Goal: Transaction & Acquisition: Purchase product/service

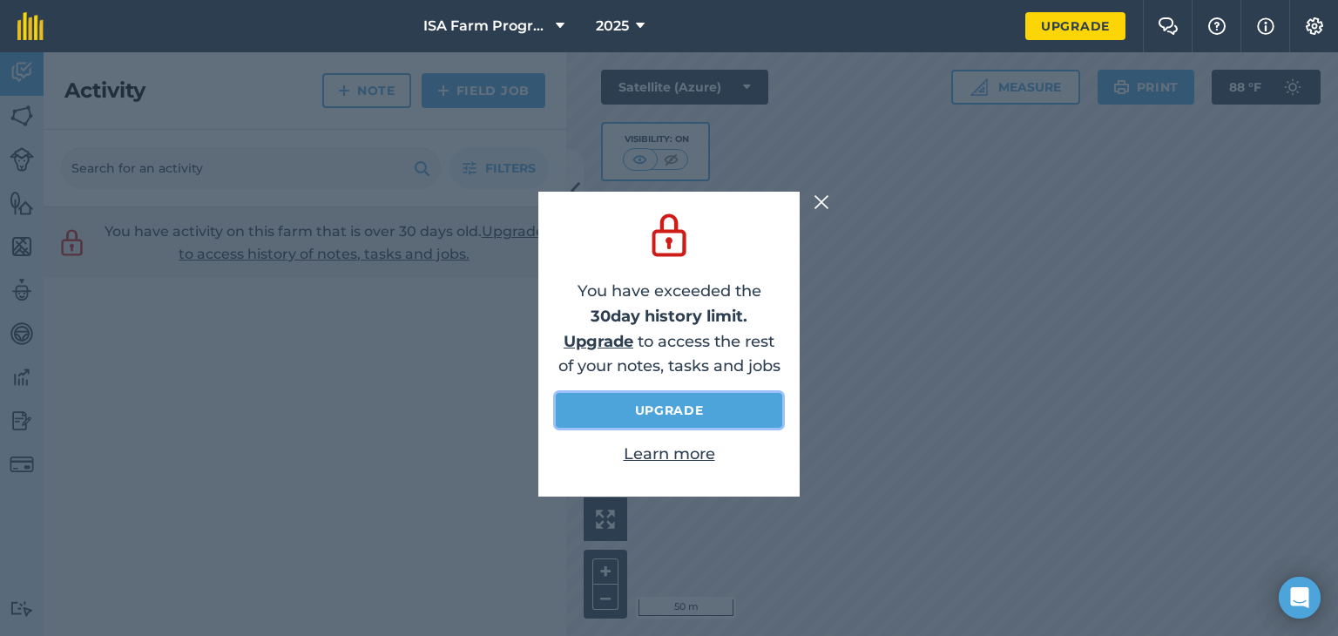
click at [593, 412] on link "Upgrade" at bounding box center [669, 410] width 227 height 35
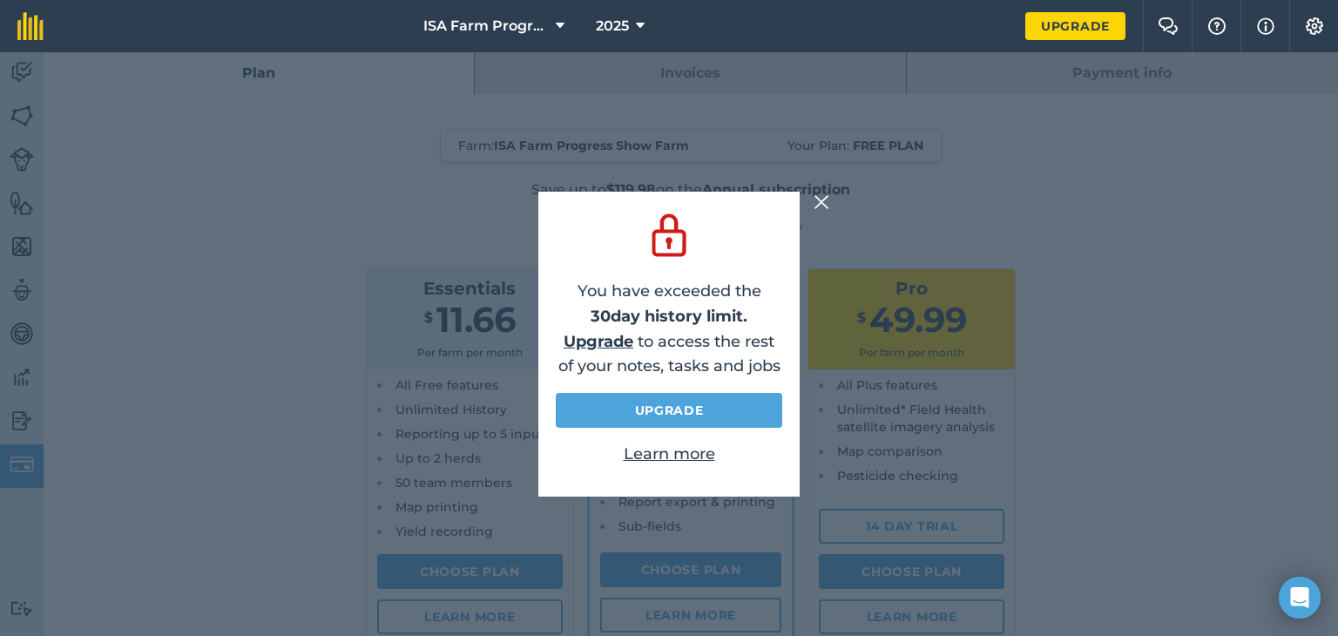
click at [826, 204] on img at bounding box center [822, 202] width 16 height 21
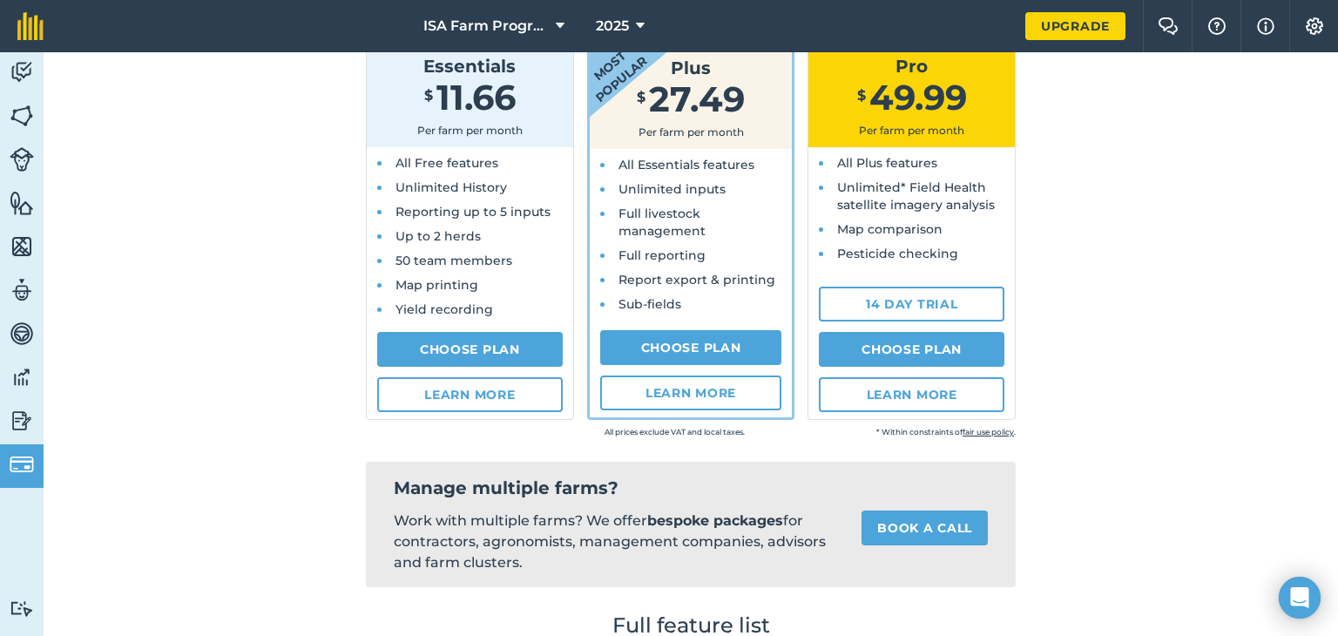
scroll to position [156, 0]
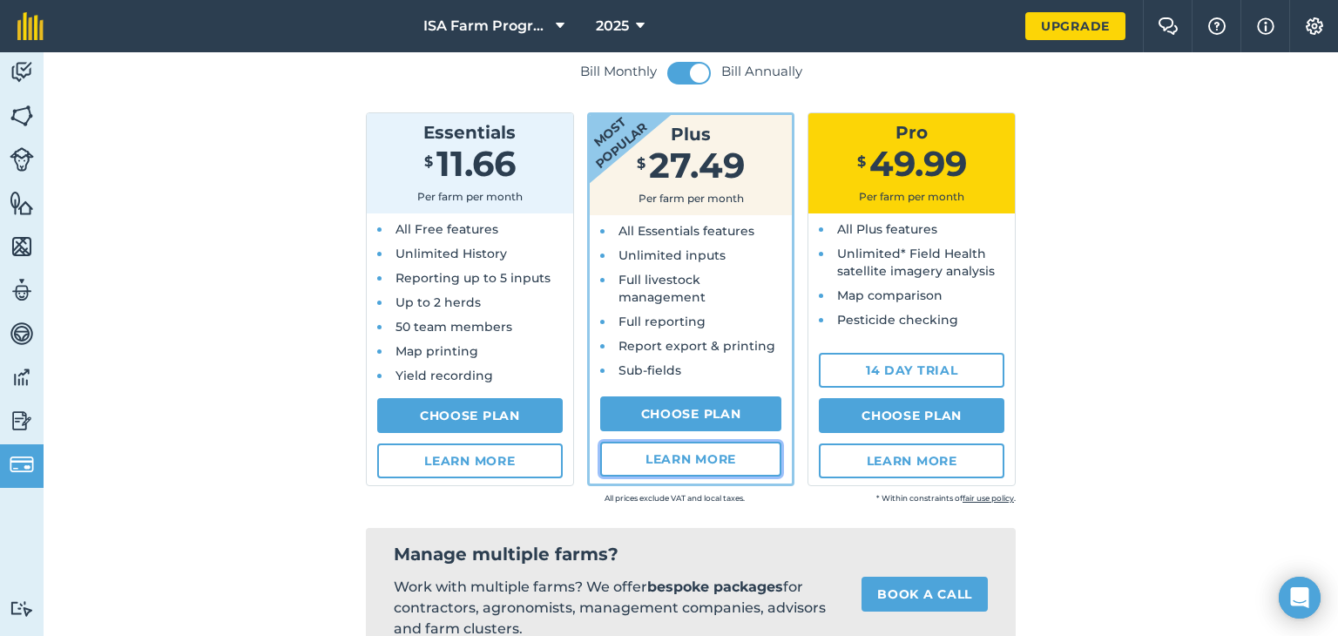
click at [690, 457] on link "Learn more" at bounding box center [691, 459] width 182 height 35
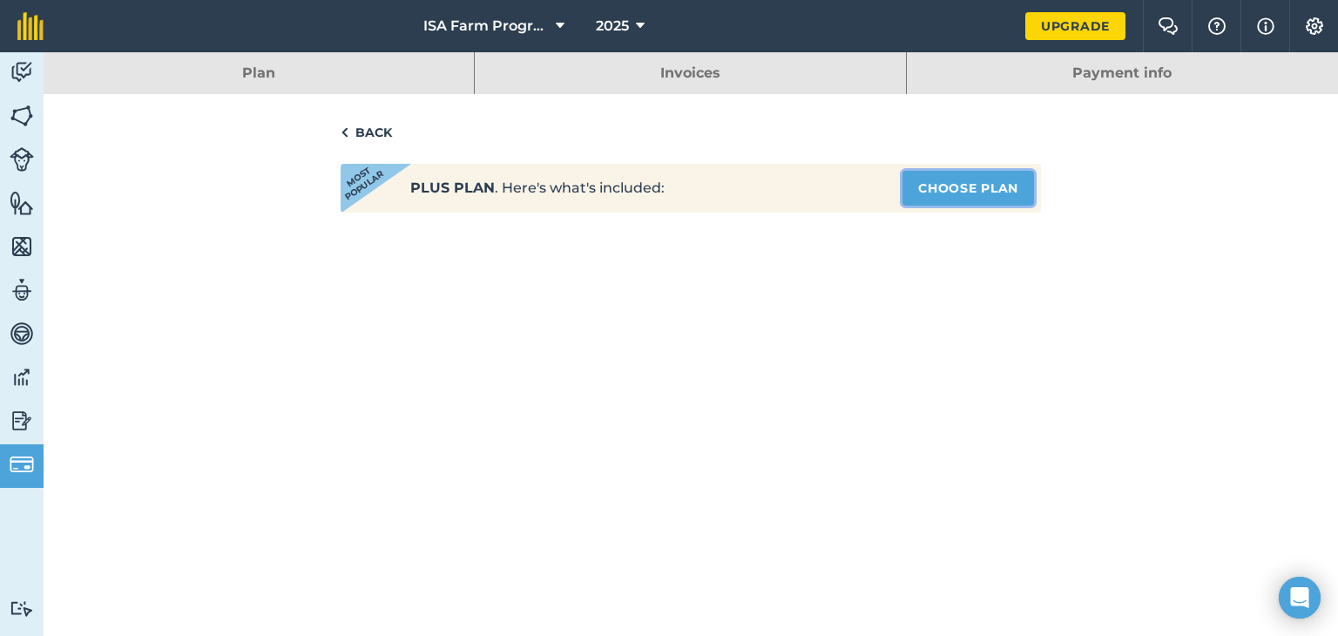
click at [933, 186] on link "Choose Plan" at bounding box center [969, 188] width 132 height 35
select select "9220acf7-288c-4cbd-b74c-53c24f79aa56"
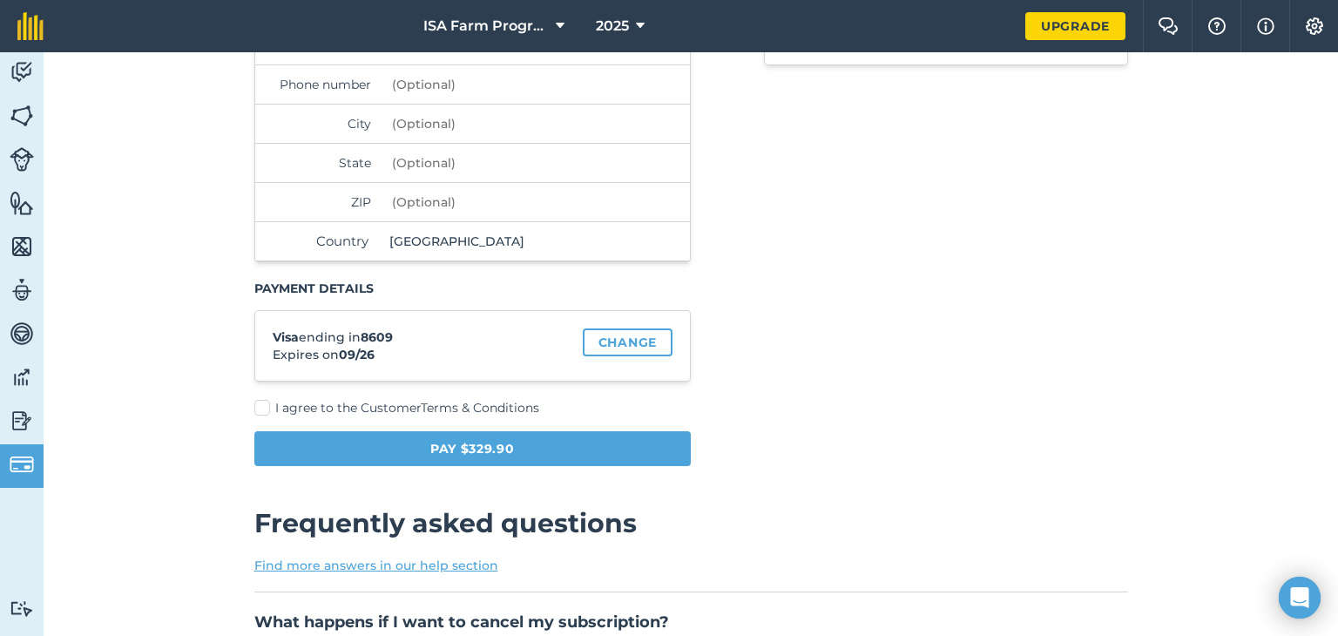
scroll to position [436, 0]
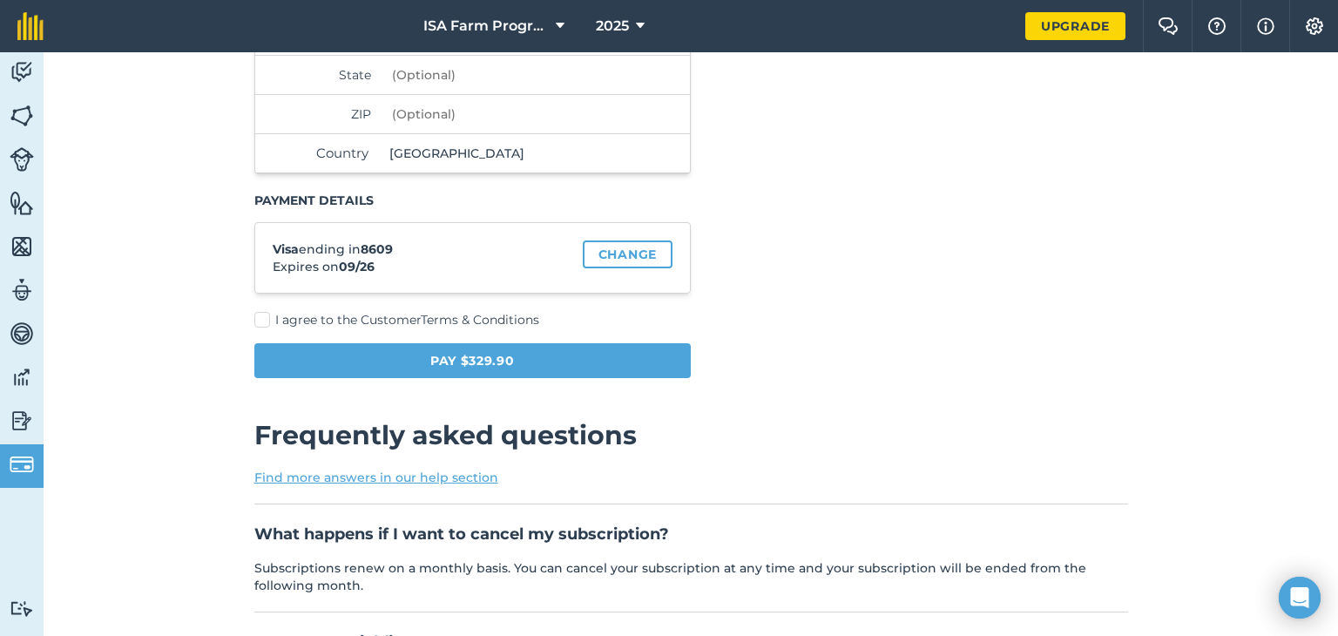
click at [254, 315] on label "I agree to the Customer Terms & Conditions" at bounding box center [472, 320] width 437 height 18
checkbox input "true"
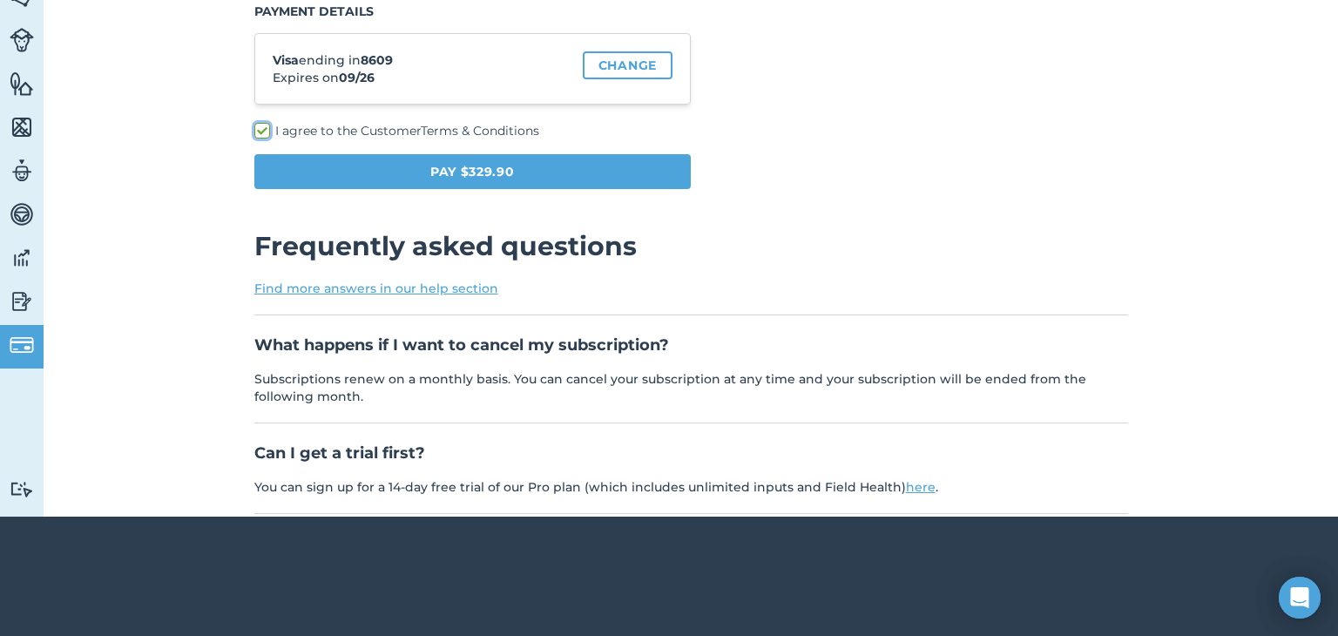
scroll to position [485, 0]
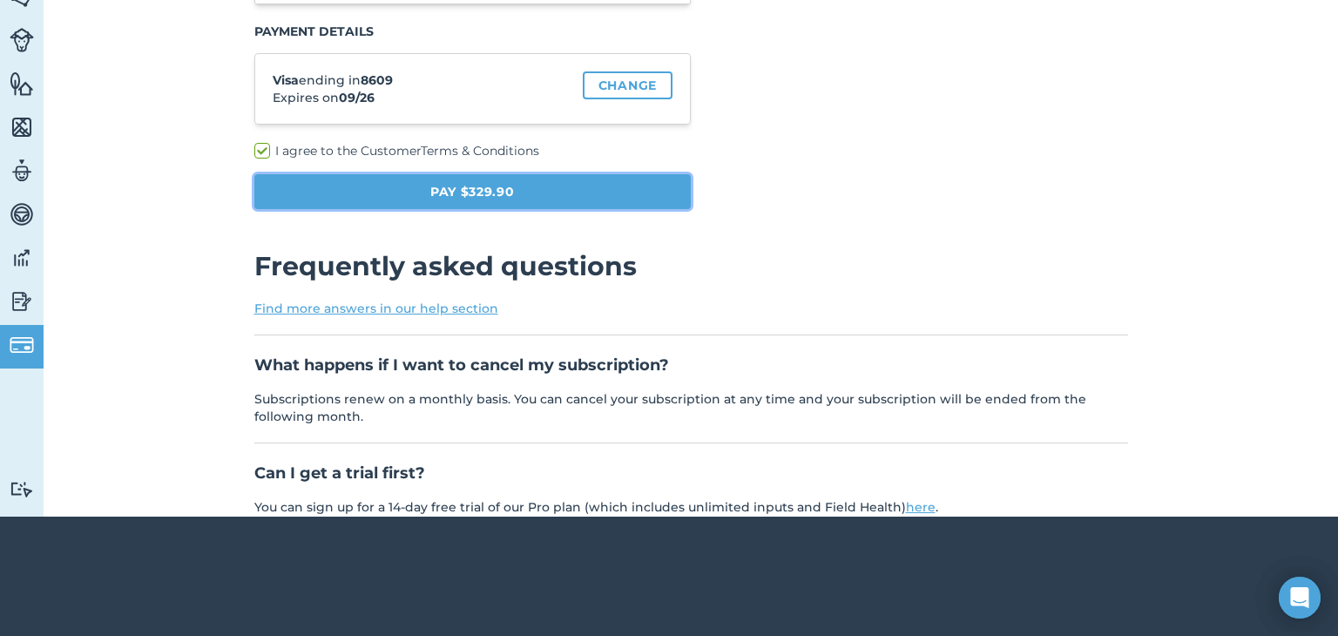
click at [506, 187] on button "Pay $329.90" at bounding box center [472, 191] width 437 height 35
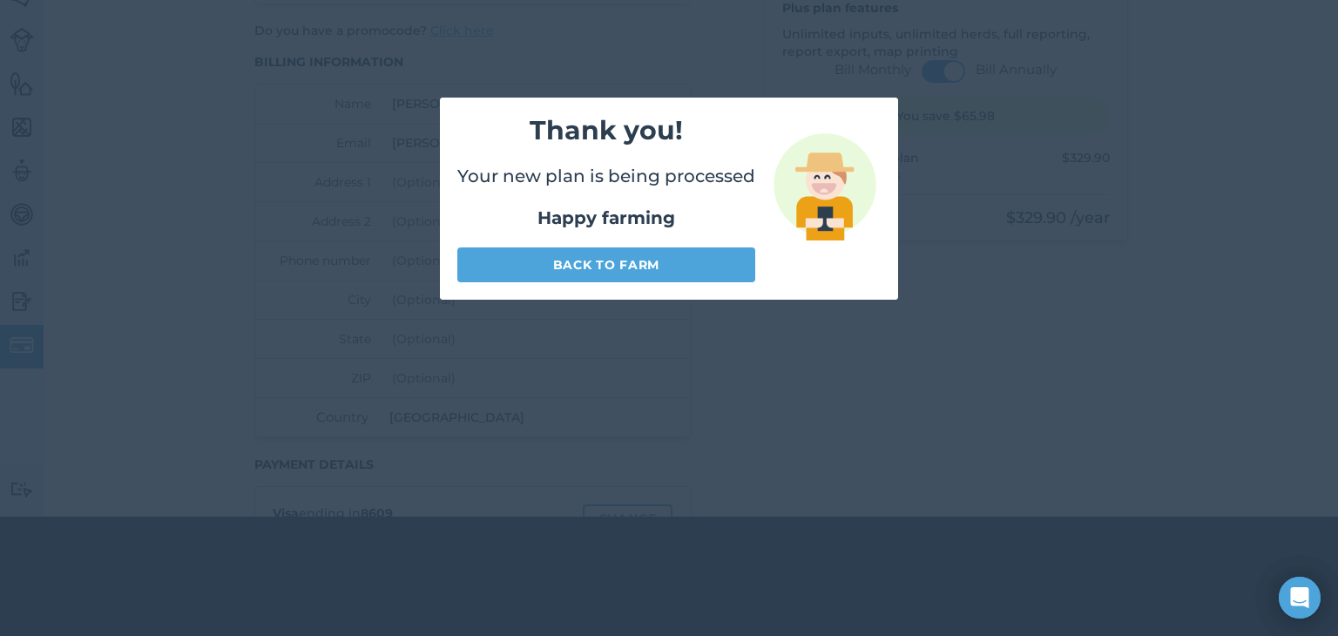
scroll to position [52, 0]
click at [705, 259] on link "Back to farm" at bounding box center [606, 264] width 298 height 35
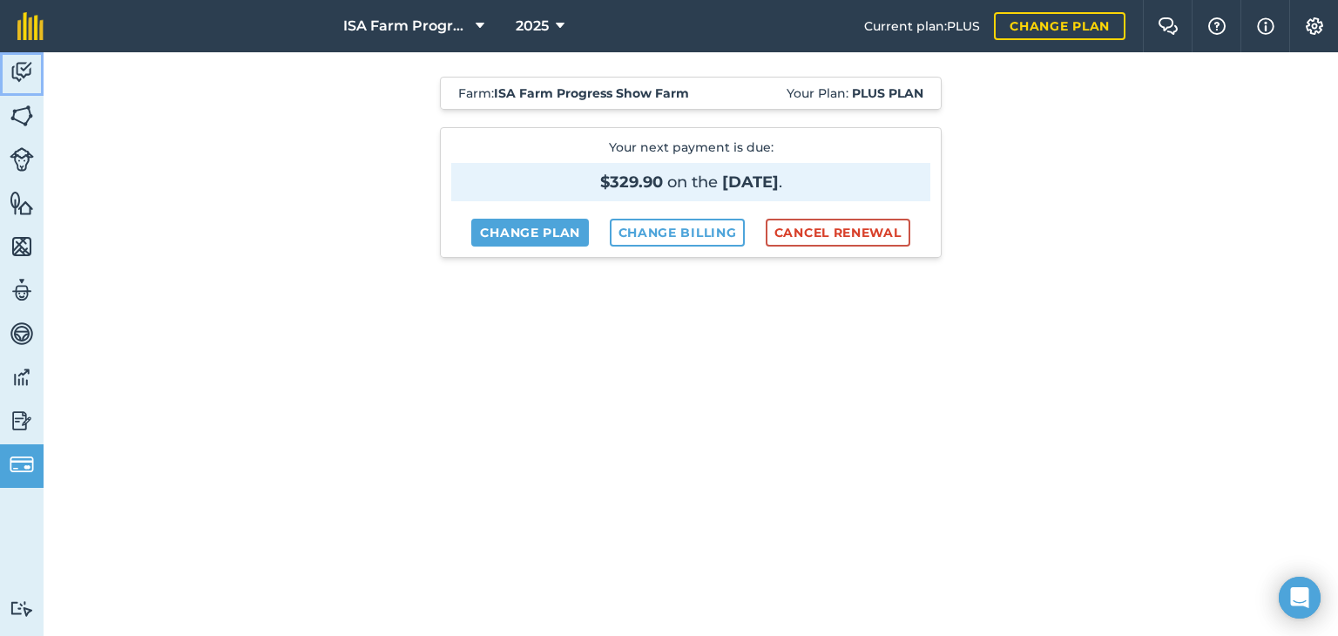
click at [31, 68] on img at bounding box center [22, 72] width 24 height 26
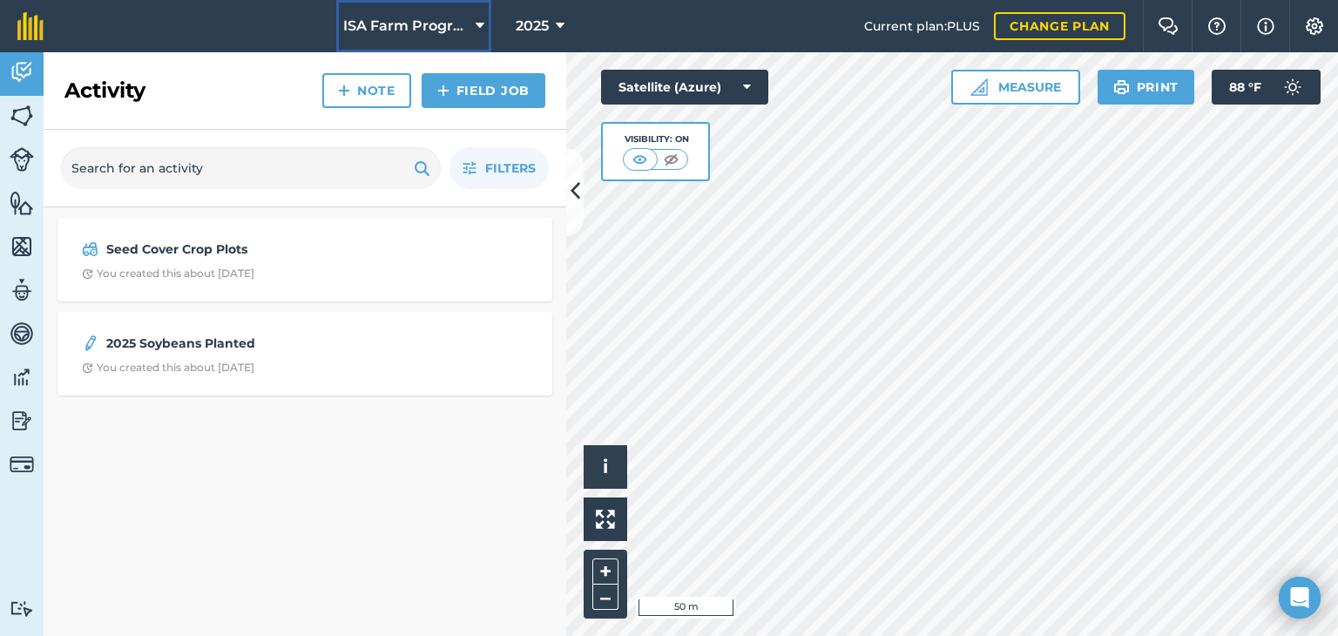
click at [386, 40] on button "ISA Farm Progress Show Farm" at bounding box center [413, 26] width 155 height 52
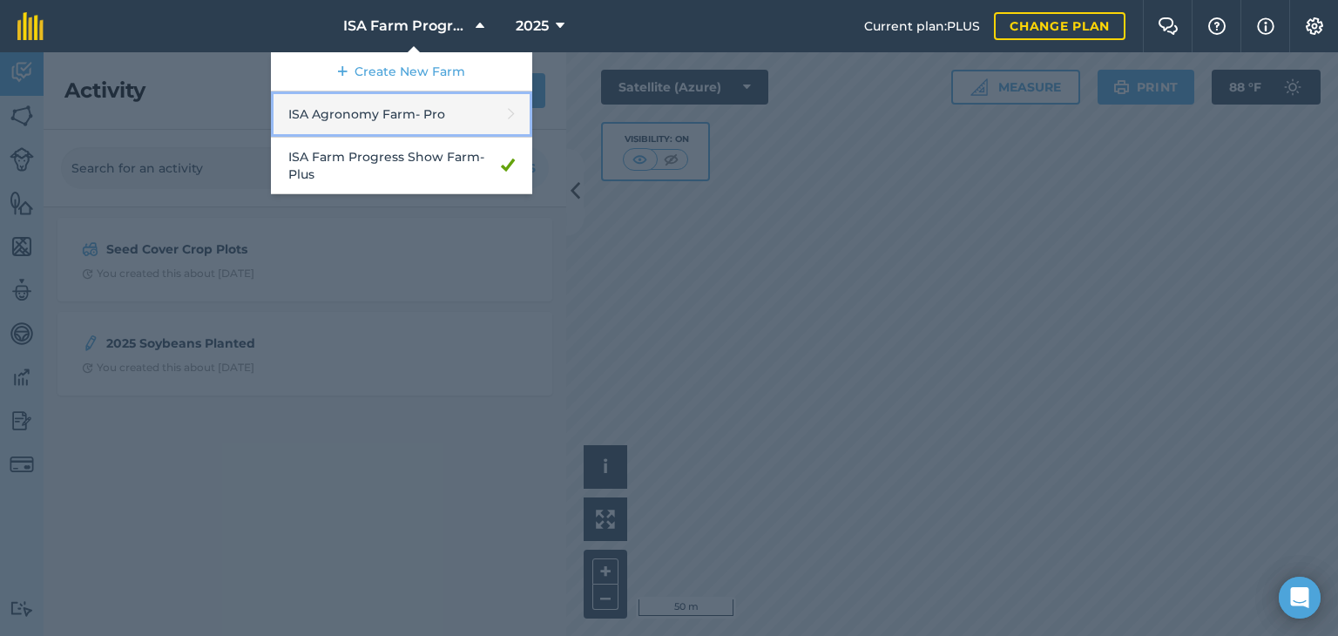
click at [391, 111] on link "ISA Agronomy Farm - Pro" at bounding box center [401, 114] width 261 height 46
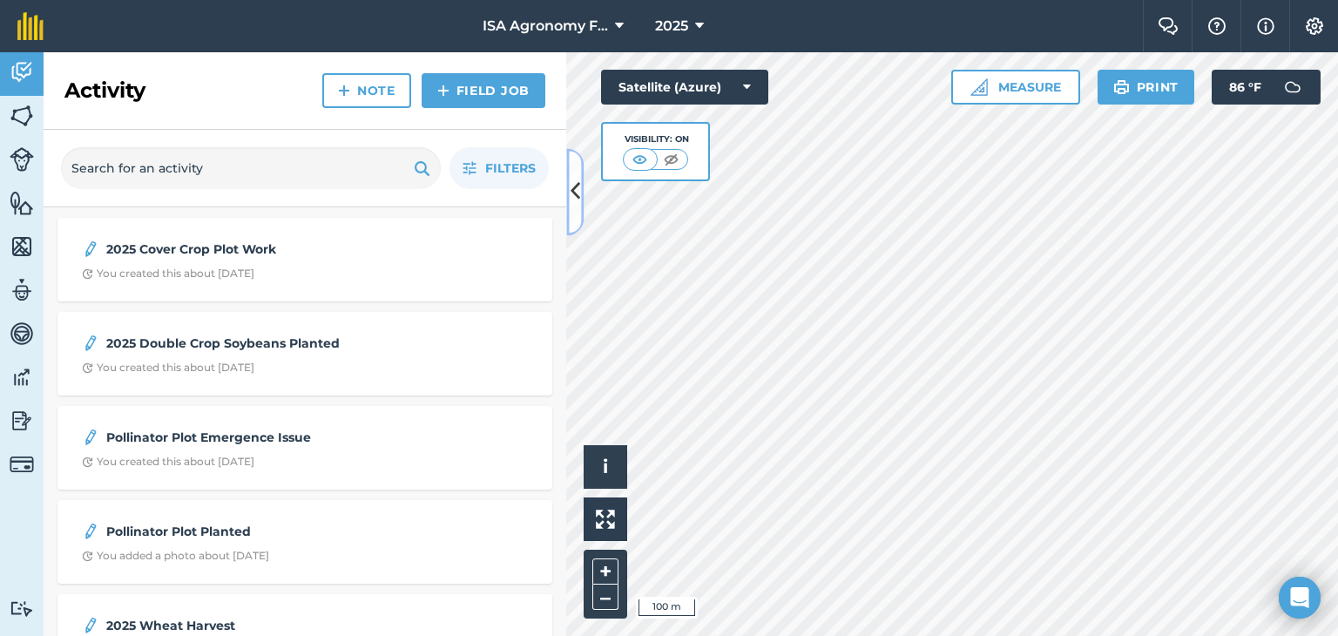
click at [576, 186] on icon at bounding box center [576, 192] width 10 height 30
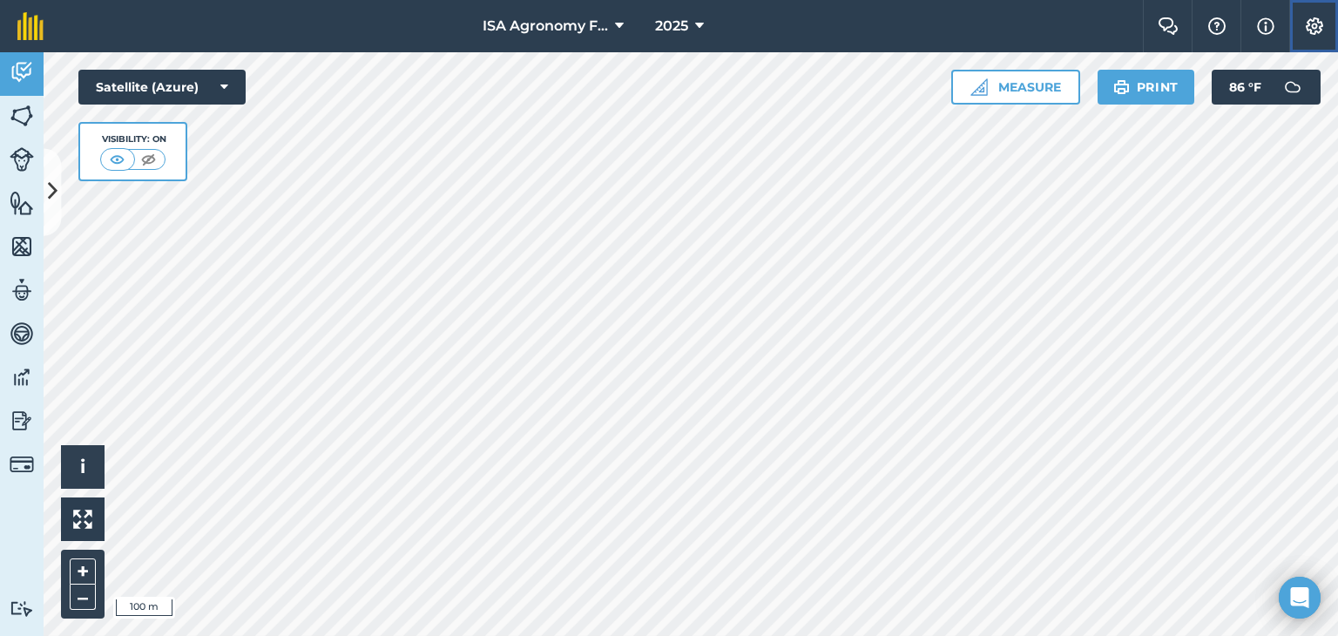
click at [1307, 27] on img at bounding box center [1314, 25] width 21 height 17
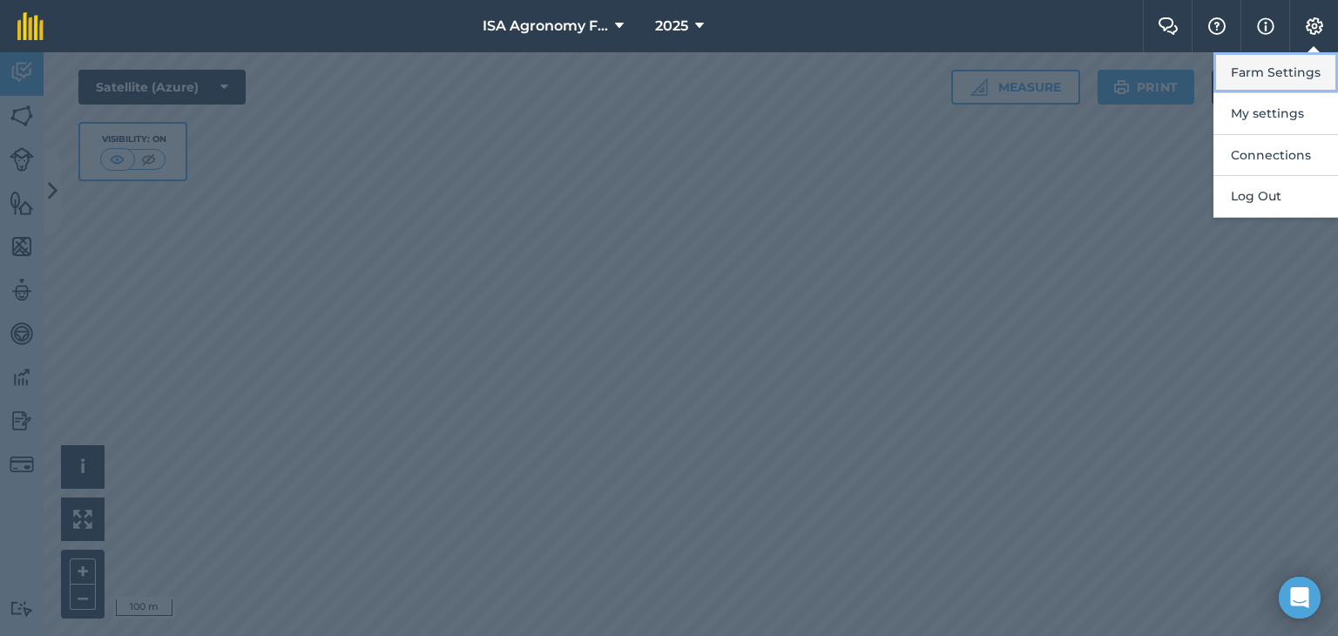
click at [1269, 78] on button "Farm Settings" at bounding box center [1276, 72] width 125 height 41
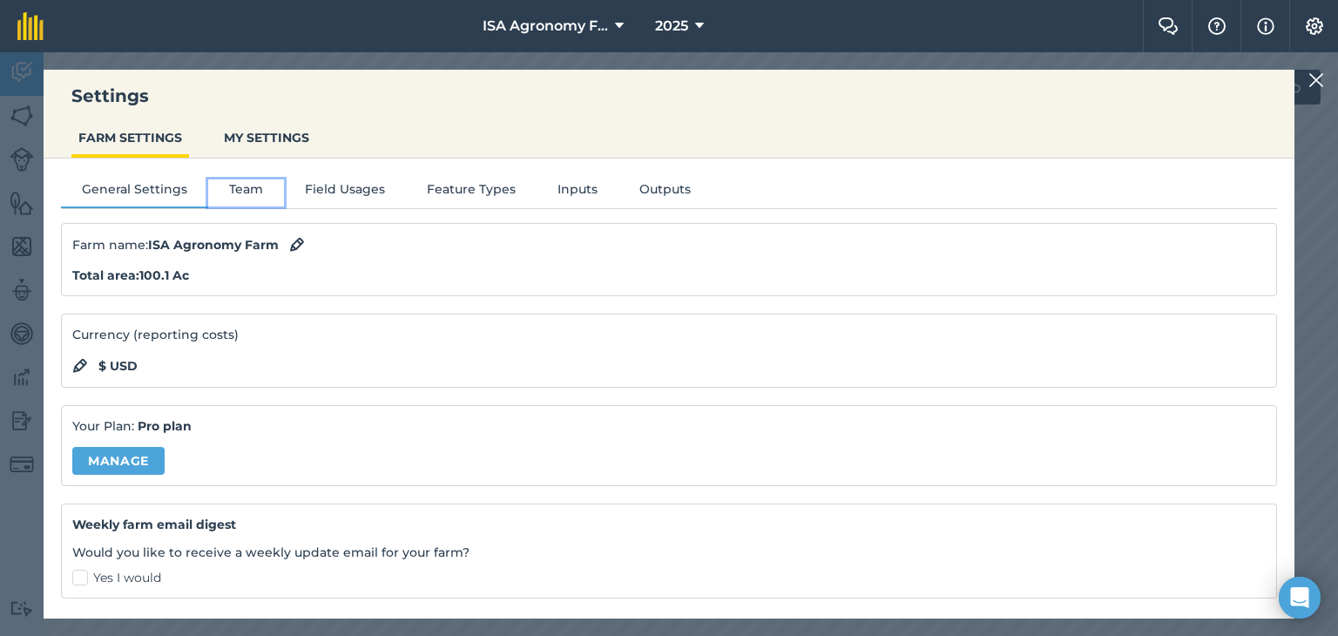
click at [247, 194] on button "Team" at bounding box center [246, 193] width 76 height 26
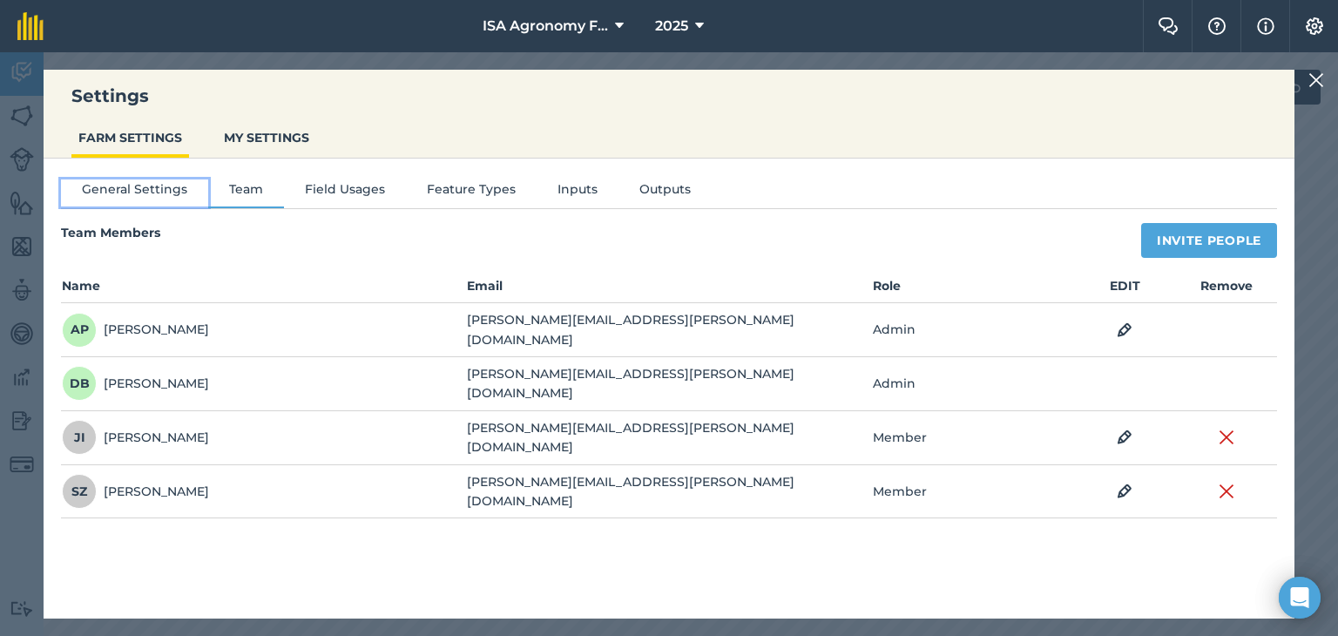
click at [132, 193] on button "General Settings" at bounding box center [134, 193] width 147 height 26
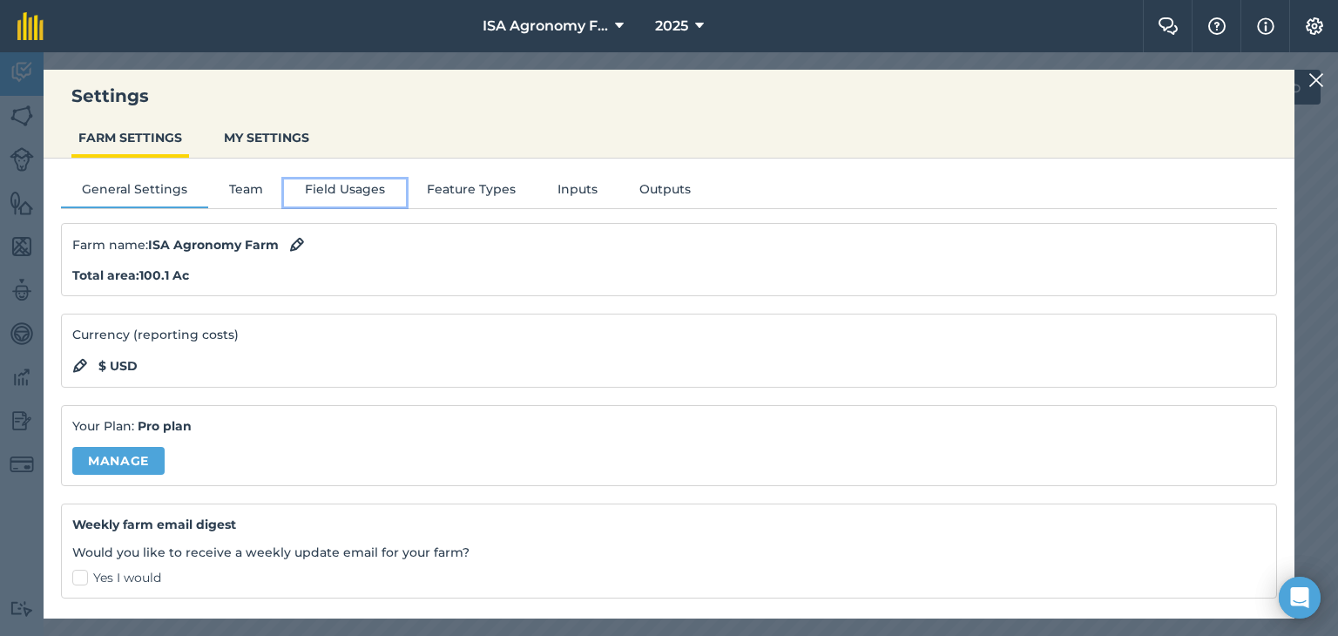
click at [352, 187] on button "Field Usages" at bounding box center [345, 193] width 122 height 26
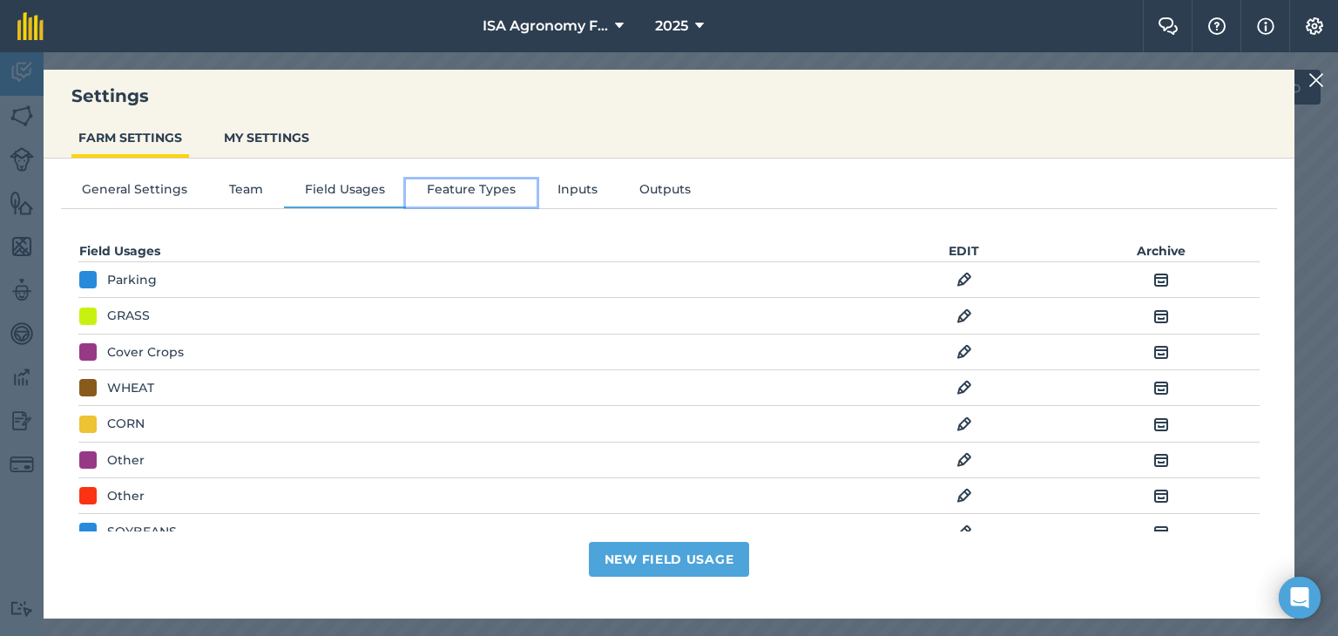
click at [437, 189] on button "Feature Types" at bounding box center [471, 193] width 131 height 26
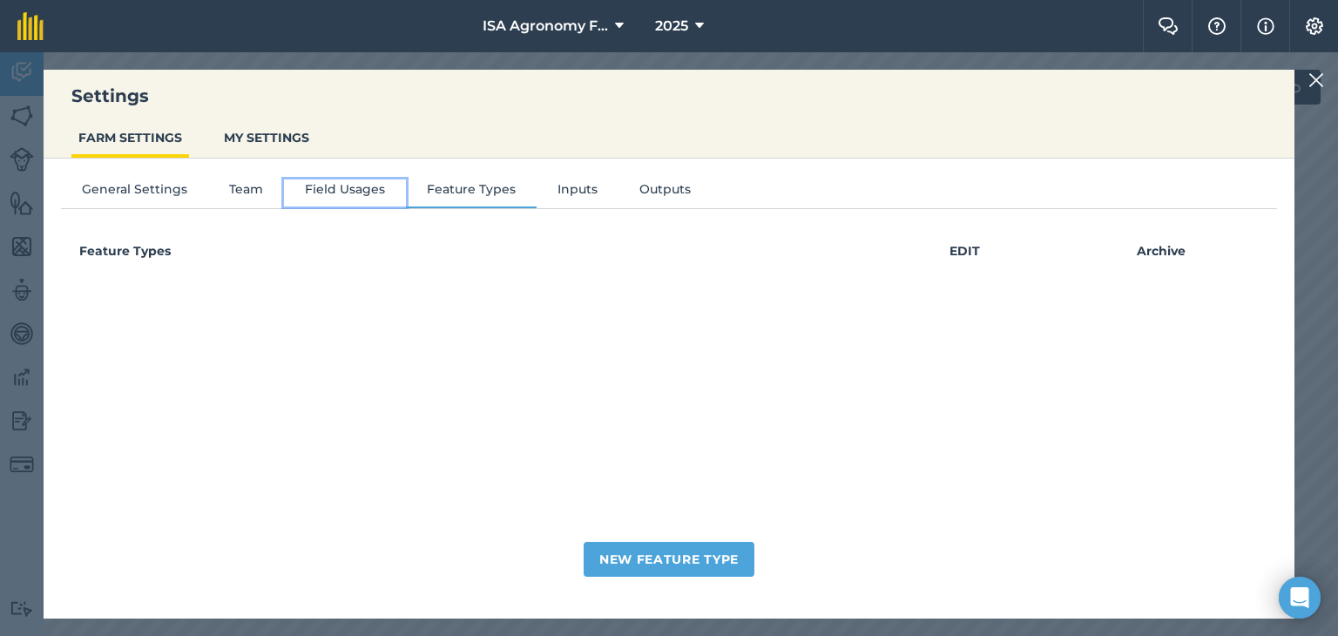
click at [341, 193] on button "Field Usages" at bounding box center [345, 193] width 122 height 26
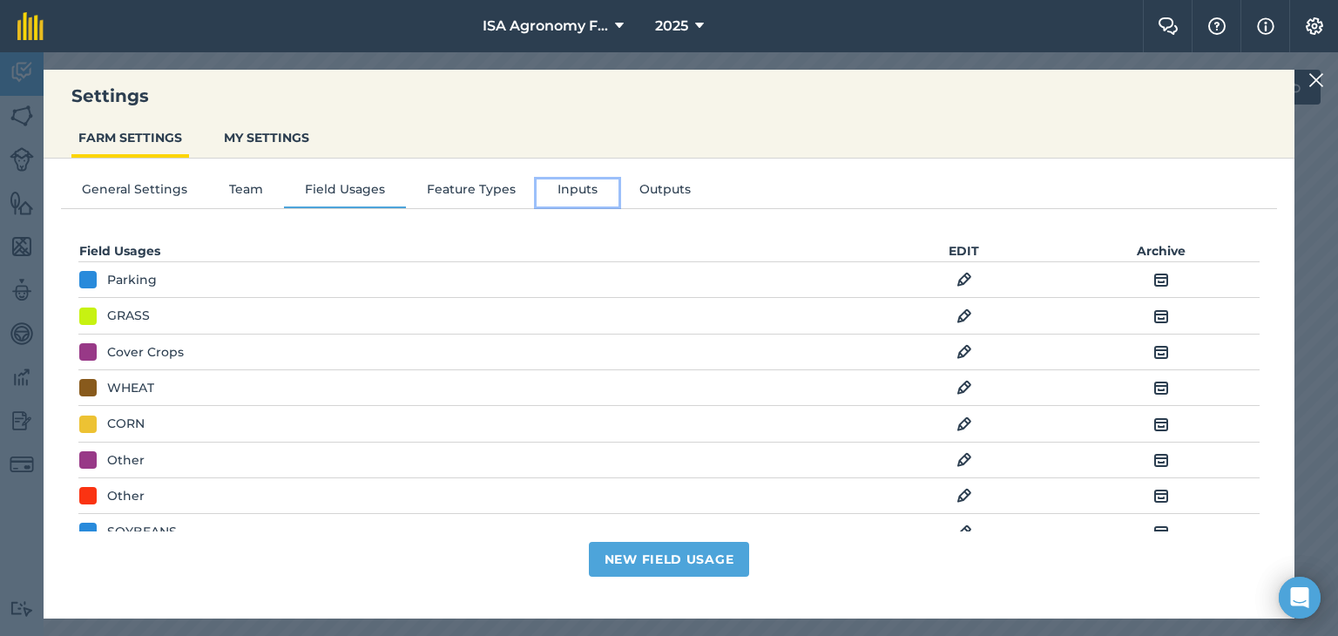
click at [588, 186] on button "Inputs" at bounding box center [578, 193] width 82 height 26
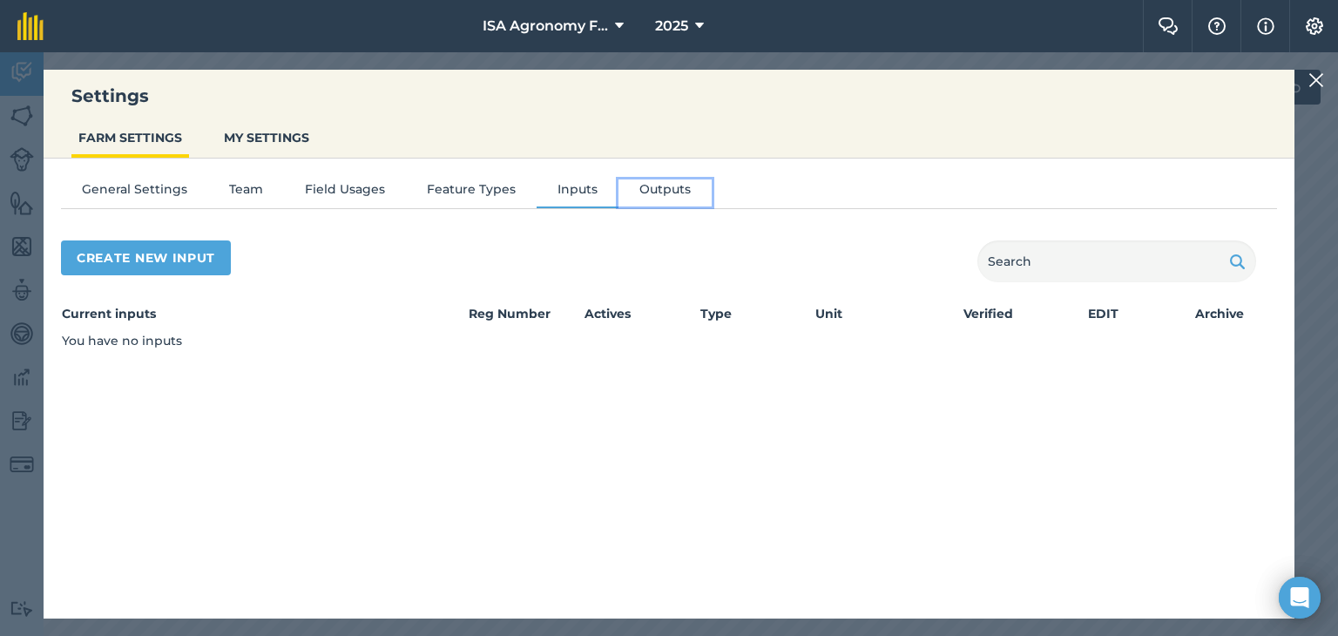
click at [645, 193] on button "Outputs" at bounding box center [665, 193] width 93 height 26
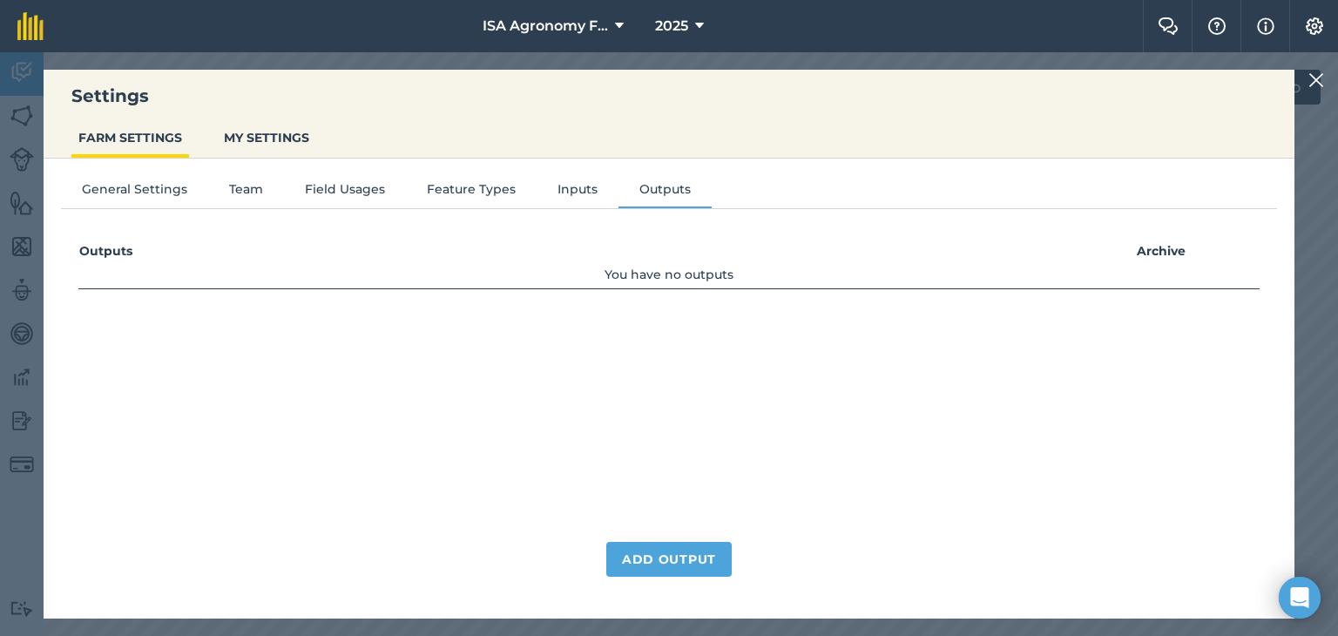
click at [1311, 83] on img at bounding box center [1317, 80] width 16 height 21
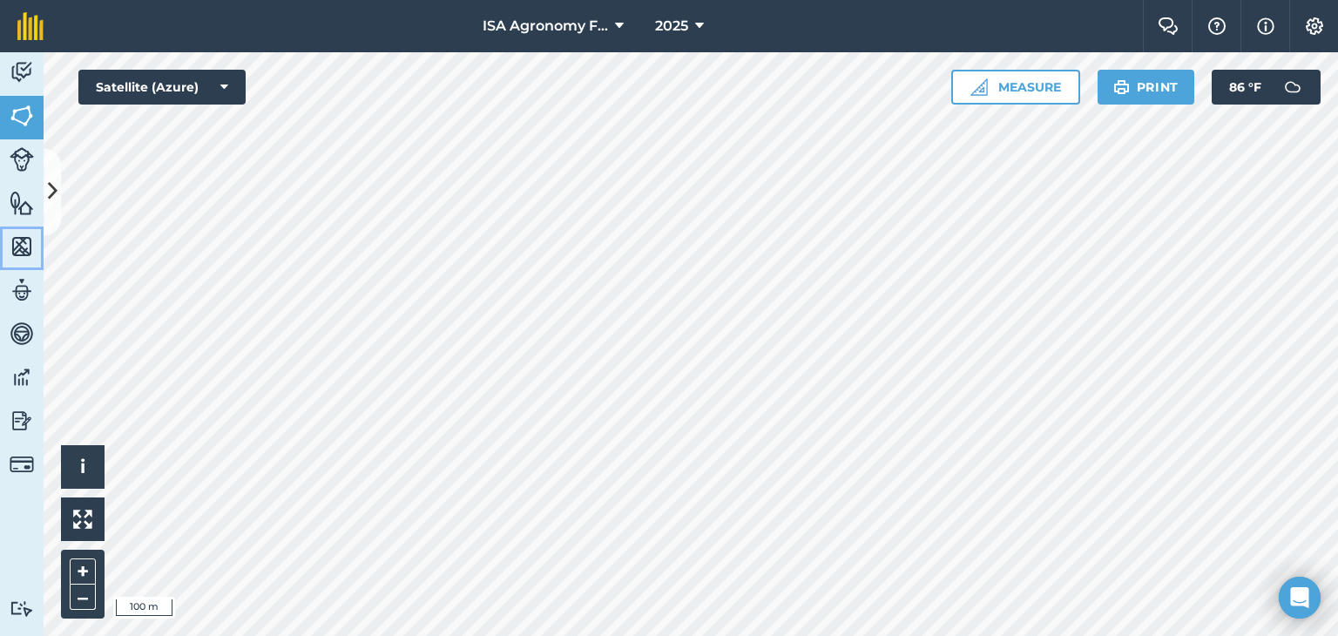
click at [17, 247] on img at bounding box center [22, 247] width 24 height 26
click at [25, 65] on img at bounding box center [22, 72] width 24 height 26
click at [22, 245] on img at bounding box center [22, 247] width 24 height 26
click at [28, 201] on img at bounding box center [22, 203] width 24 height 26
click at [28, 241] on img at bounding box center [22, 247] width 24 height 26
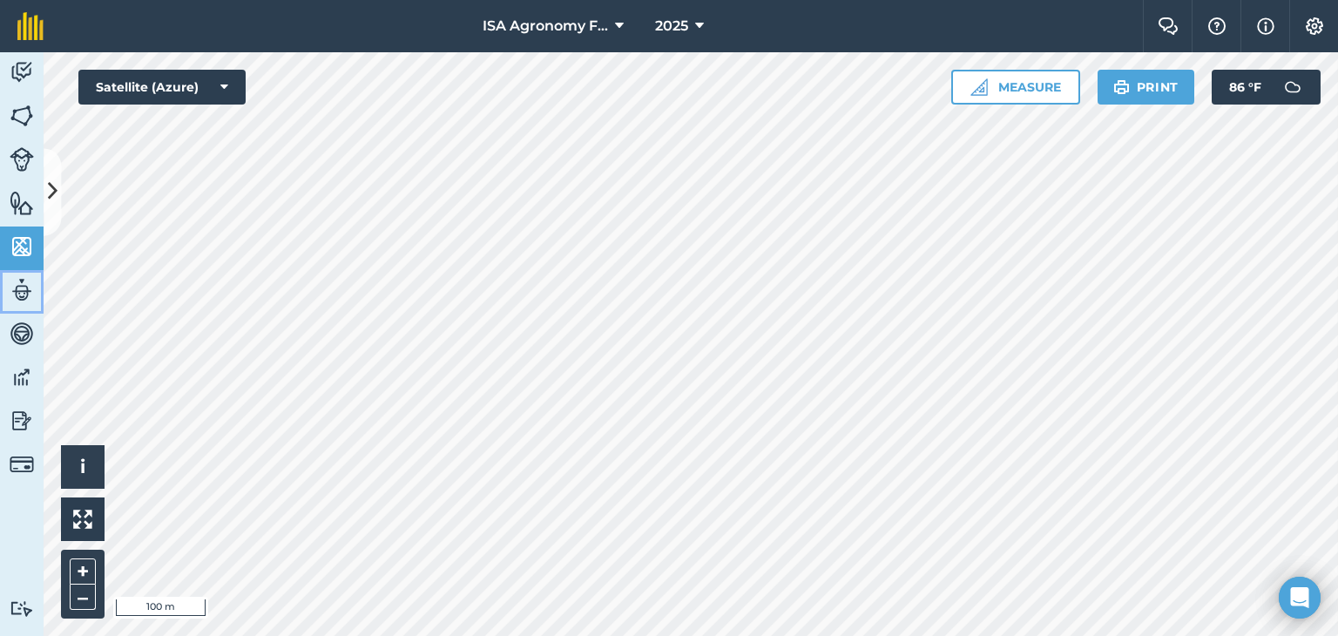
click at [17, 290] on img at bounding box center [22, 290] width 24 height 26
click at [55, 186] on icon at bounding box center [53, 192] width 10 height 30
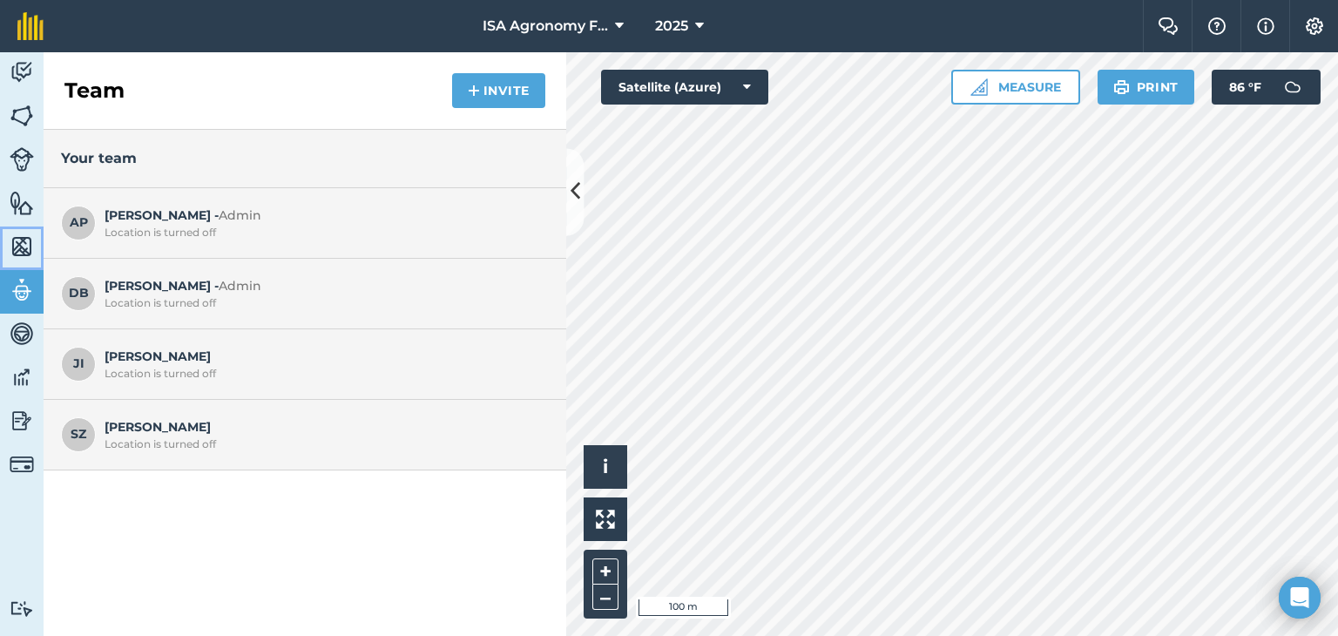
click at [20, 227] on link "Maps" at bounding box center [22, 249] width 44 height 44
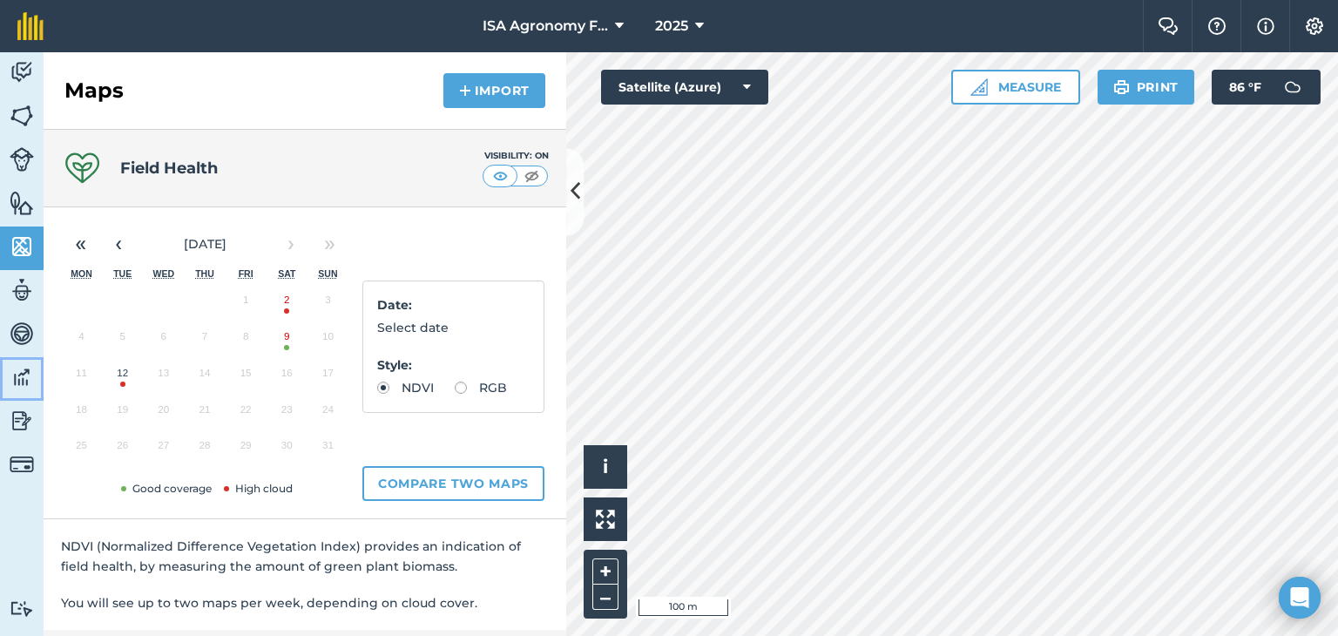
click at [18, 378] on img at bounding box center [22, 377] width 24 height 26
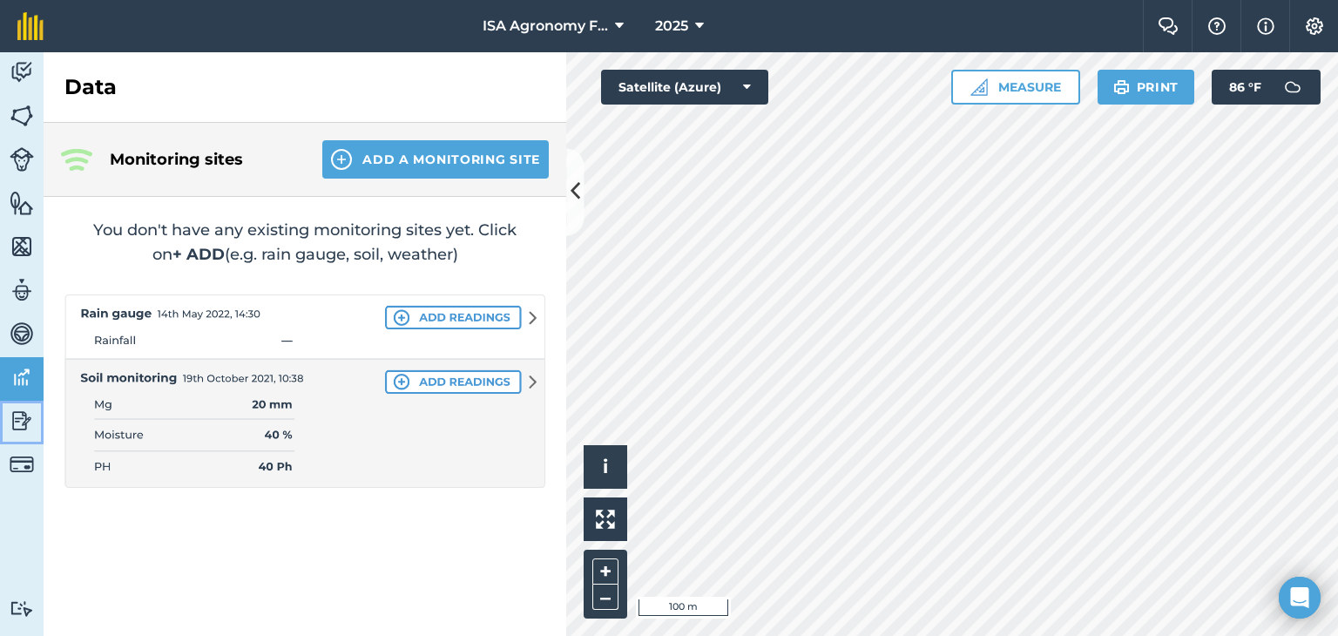
click at [17, 419] on img at bounding box center [22, 421] width 24 height 26
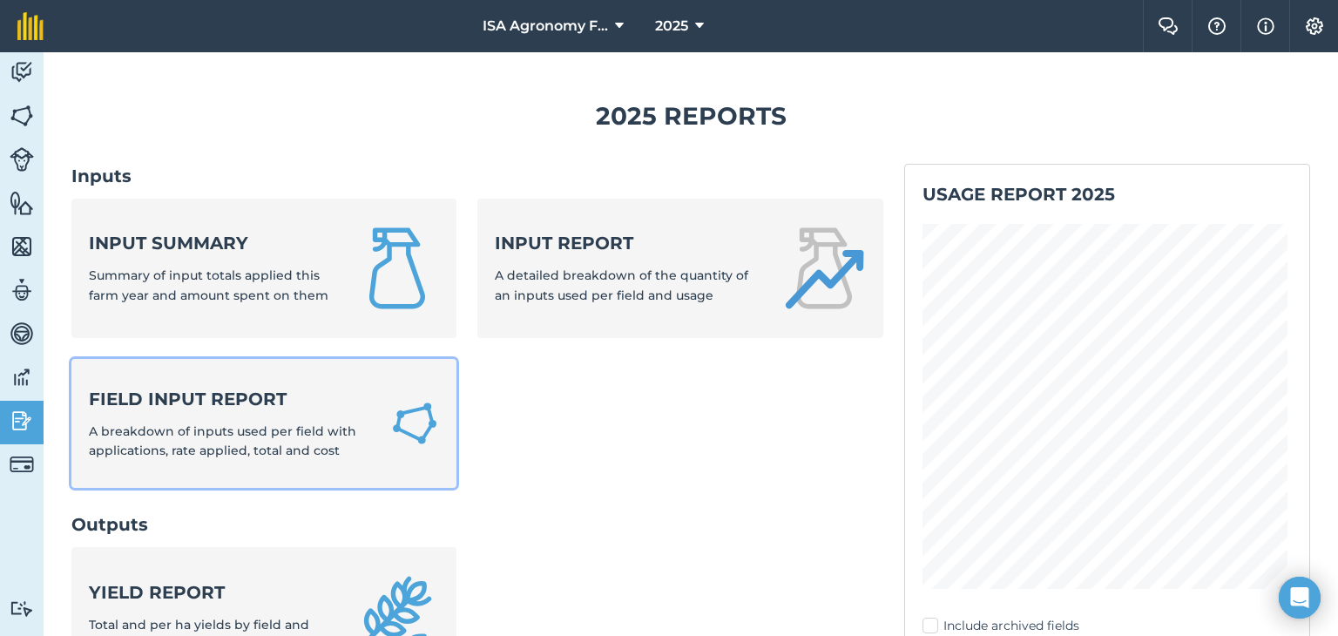
click at [254, 405] on strong "Field Input Report" at bounding box center [229, 399] width 281 height 24
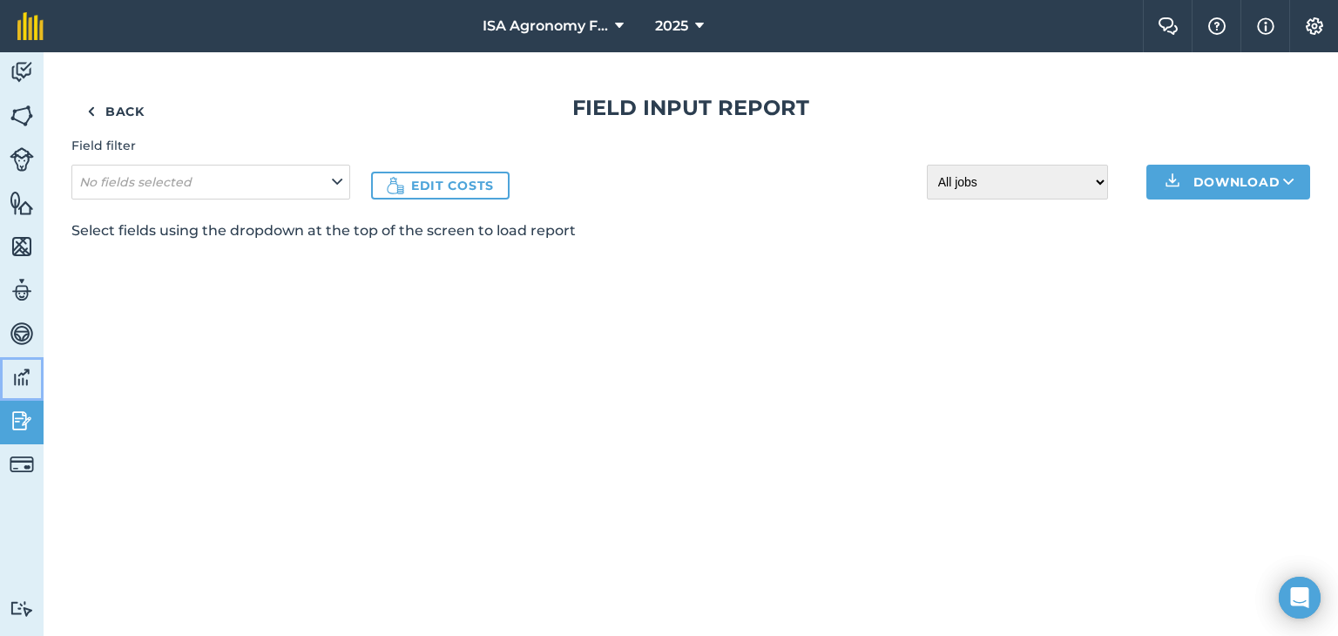
click at [24, 375] on img at bounding box center [22, 377] width 24 height 26
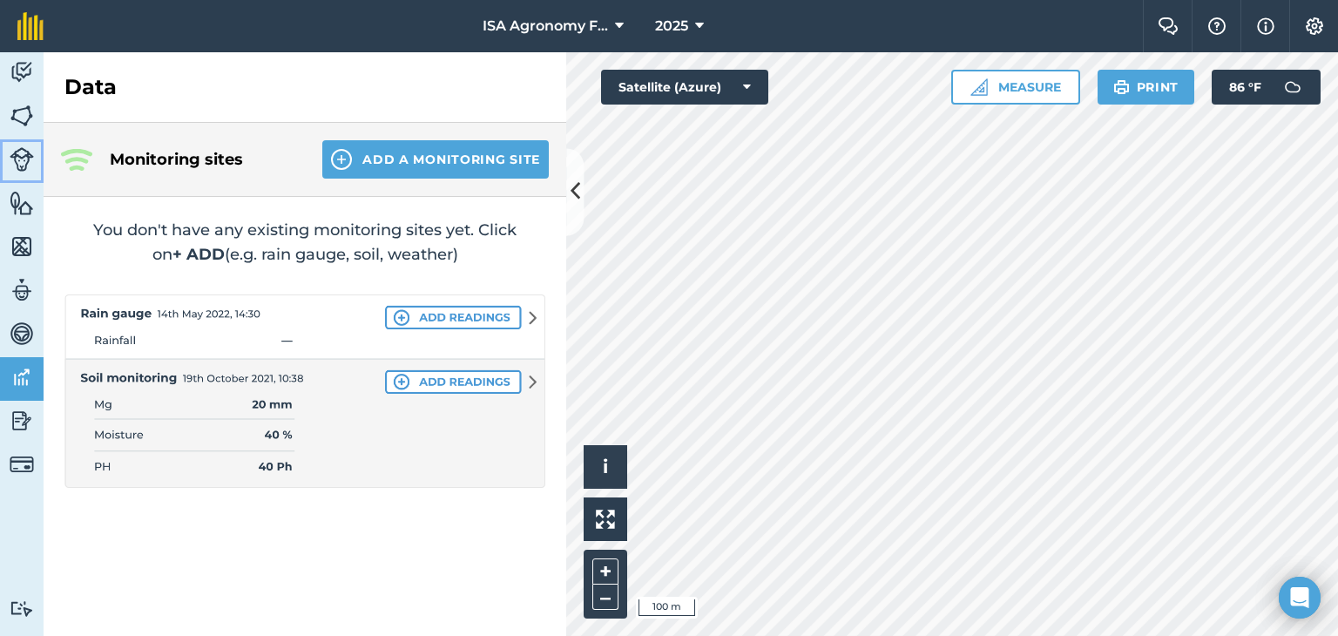
click at [25, 153] on img at bounding box center [22, 159] width 24 height 24
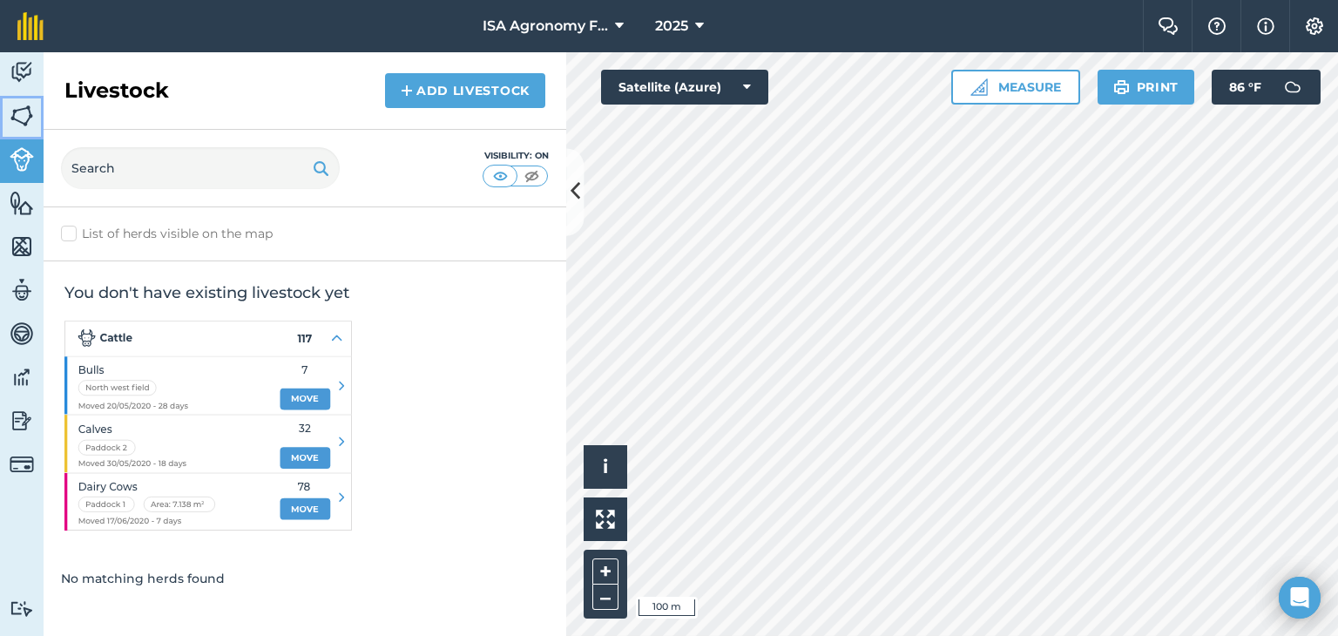
click at [27, 127] on img at bounding box center [22, 116] width 24 height 26
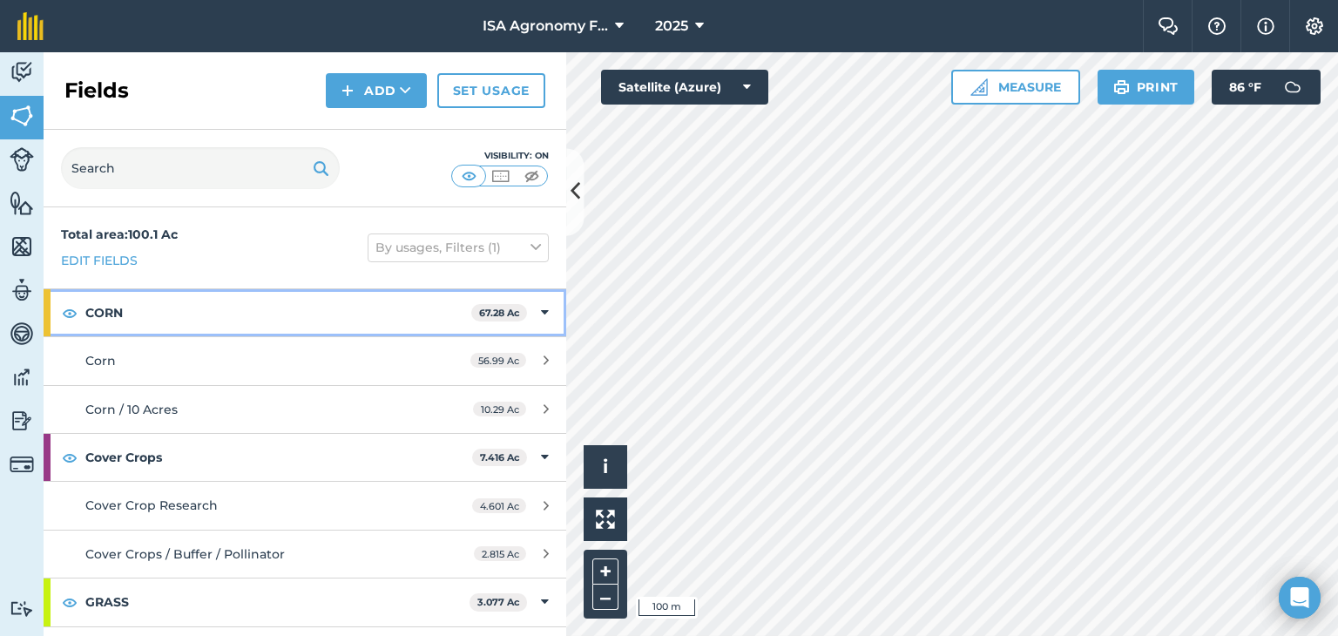
click at [541, 316] on icon at bounding box center [545, 312] width 8 height 19
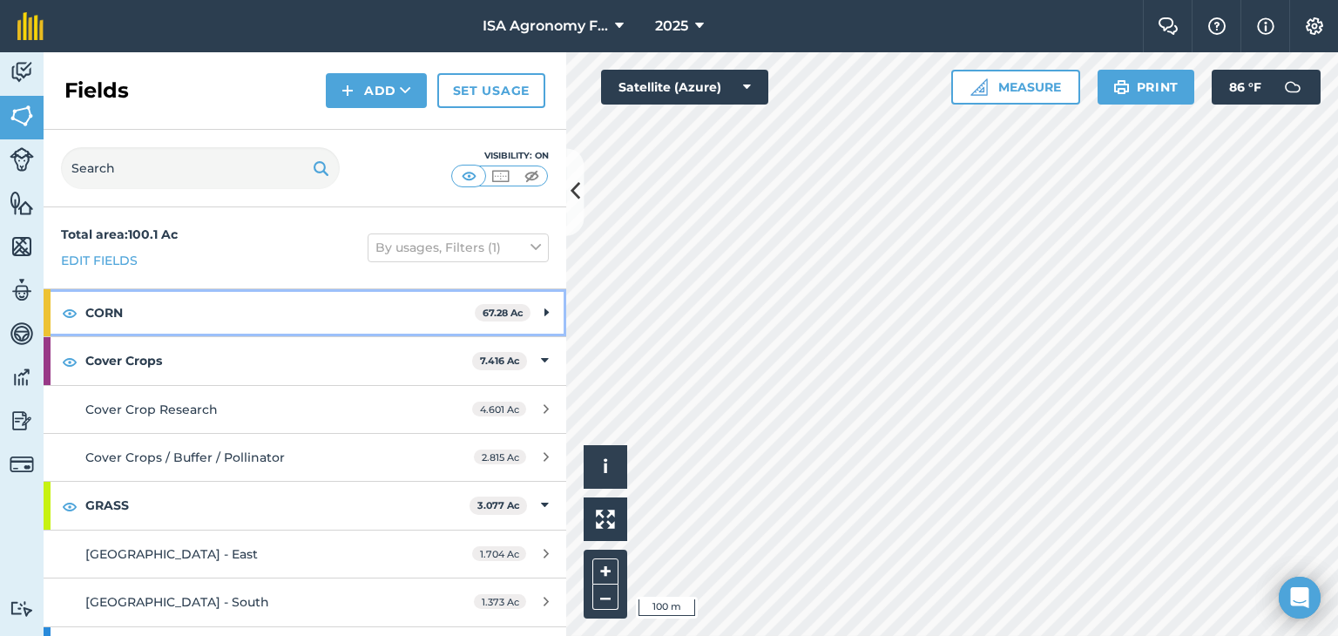
click at [545, 316] on icon at bounding box center [547, 312] width 4 height 19
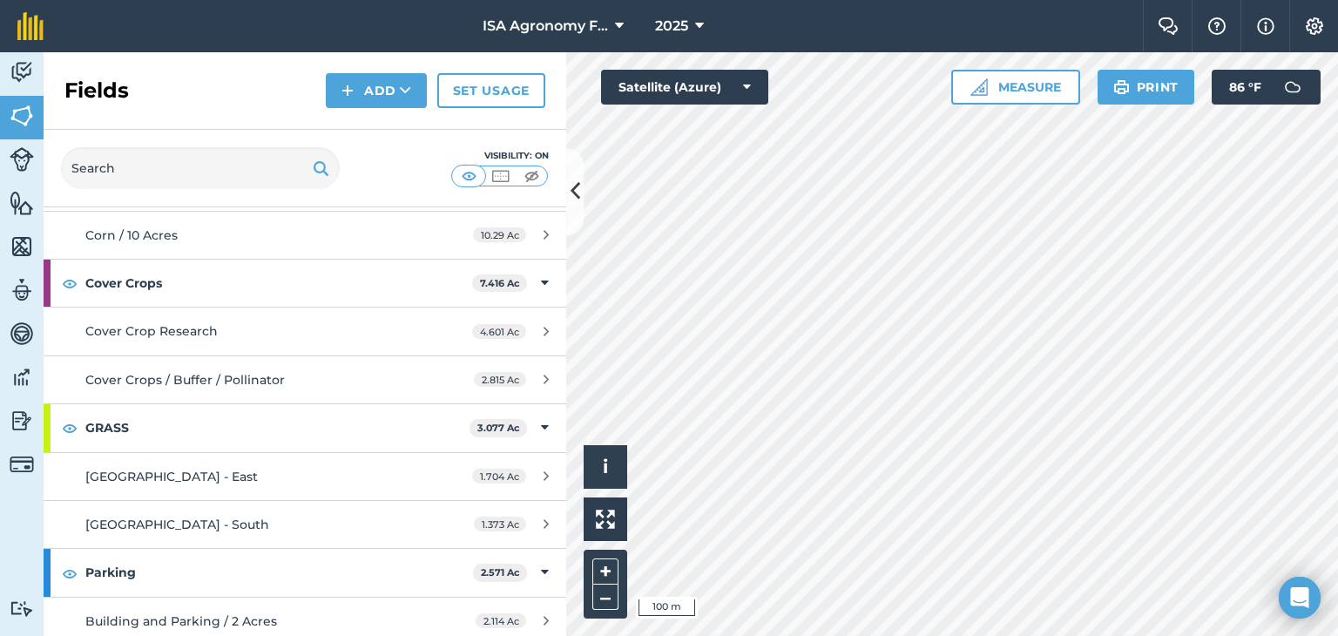
scroll to position [422, 0]
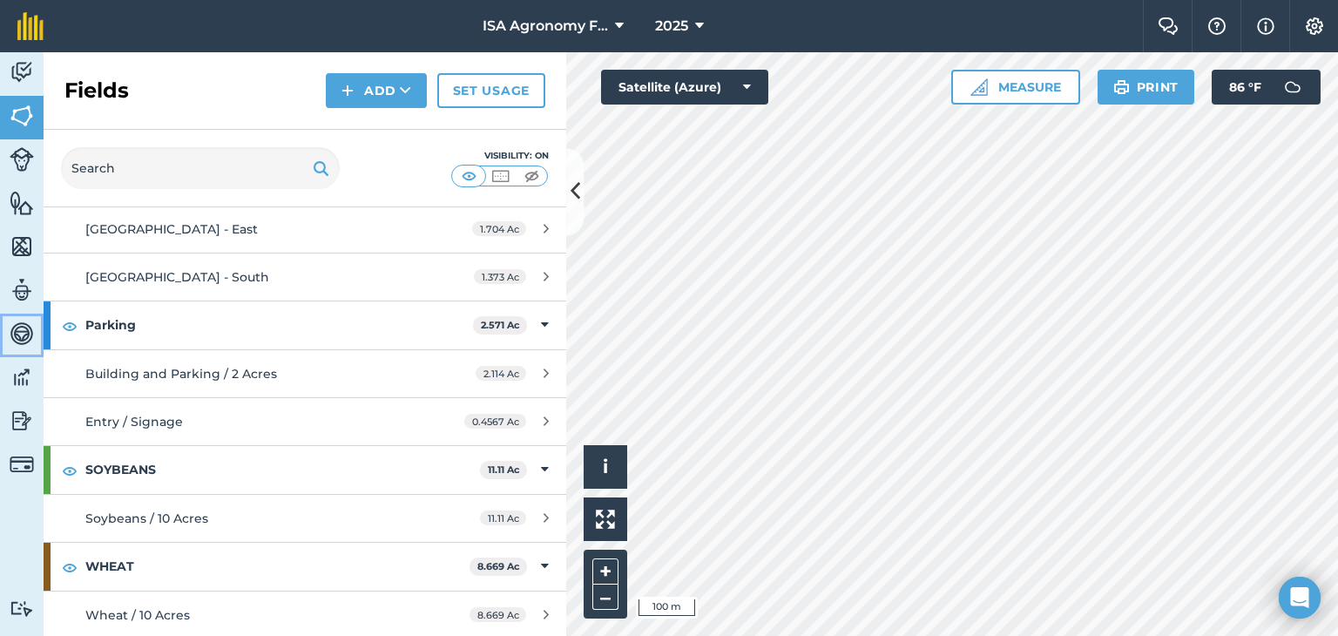
click at [23, 334] on img at bounding box center [22, 334] width 24 height 26
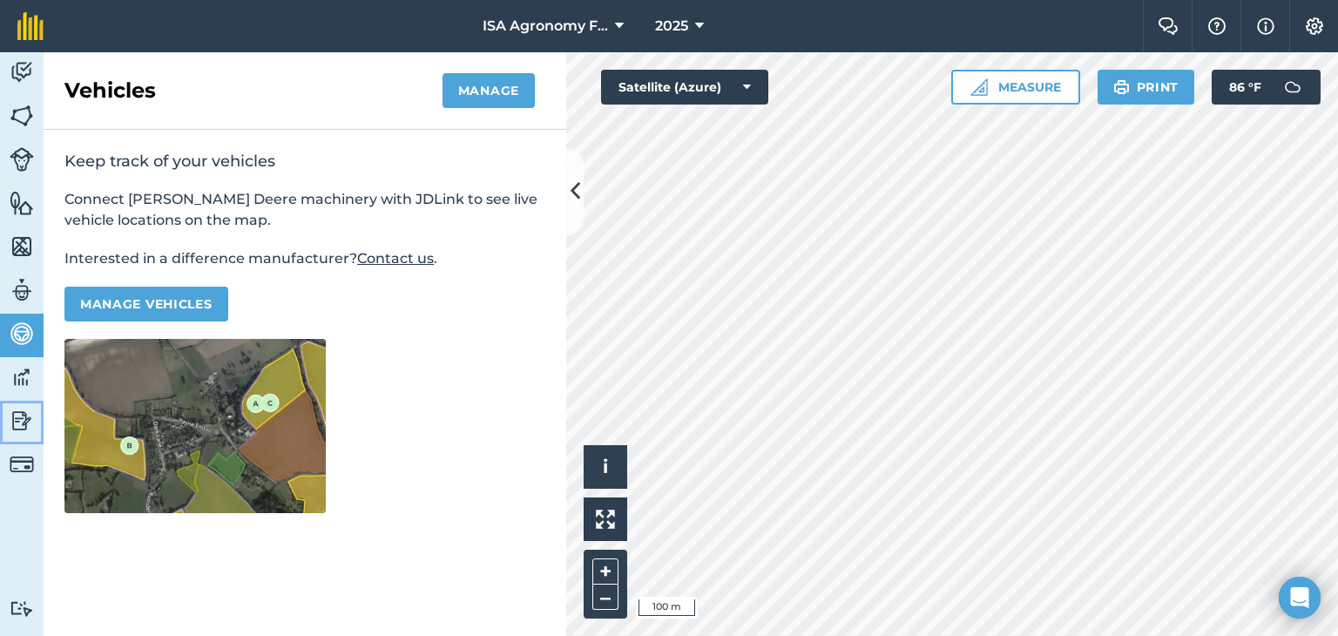
click at [17, 423] on img at bounding box center [22, 421] width 24 height 26
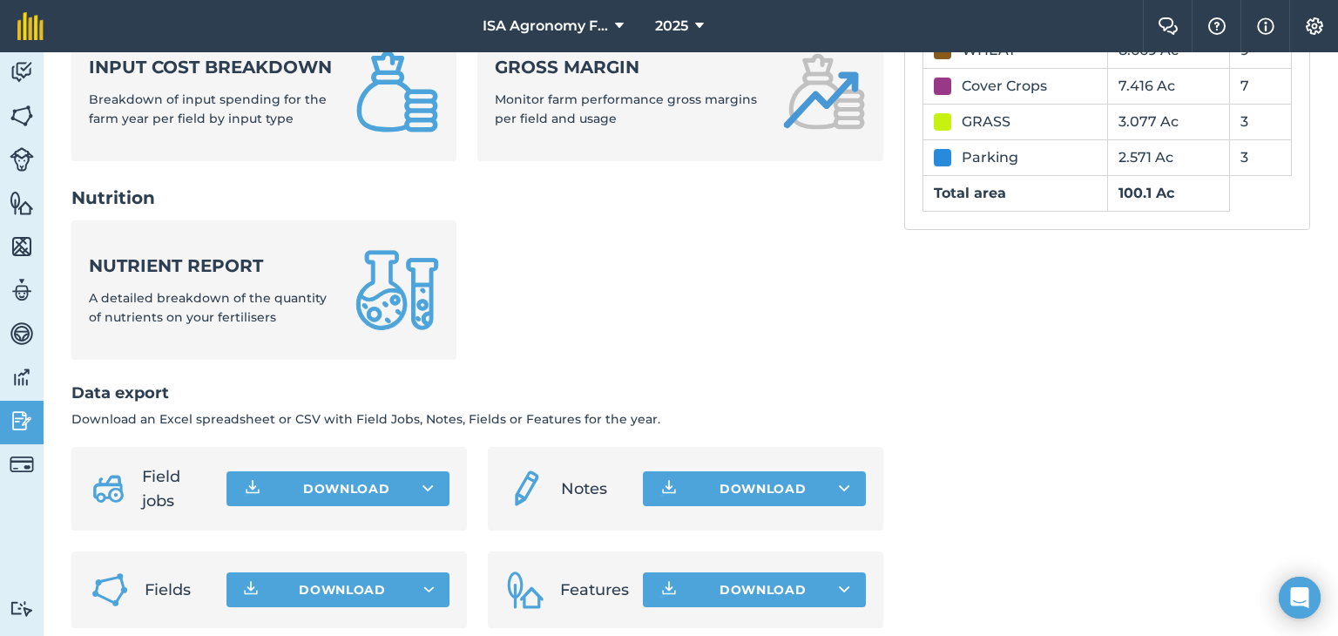
scroll to position [758, 0]
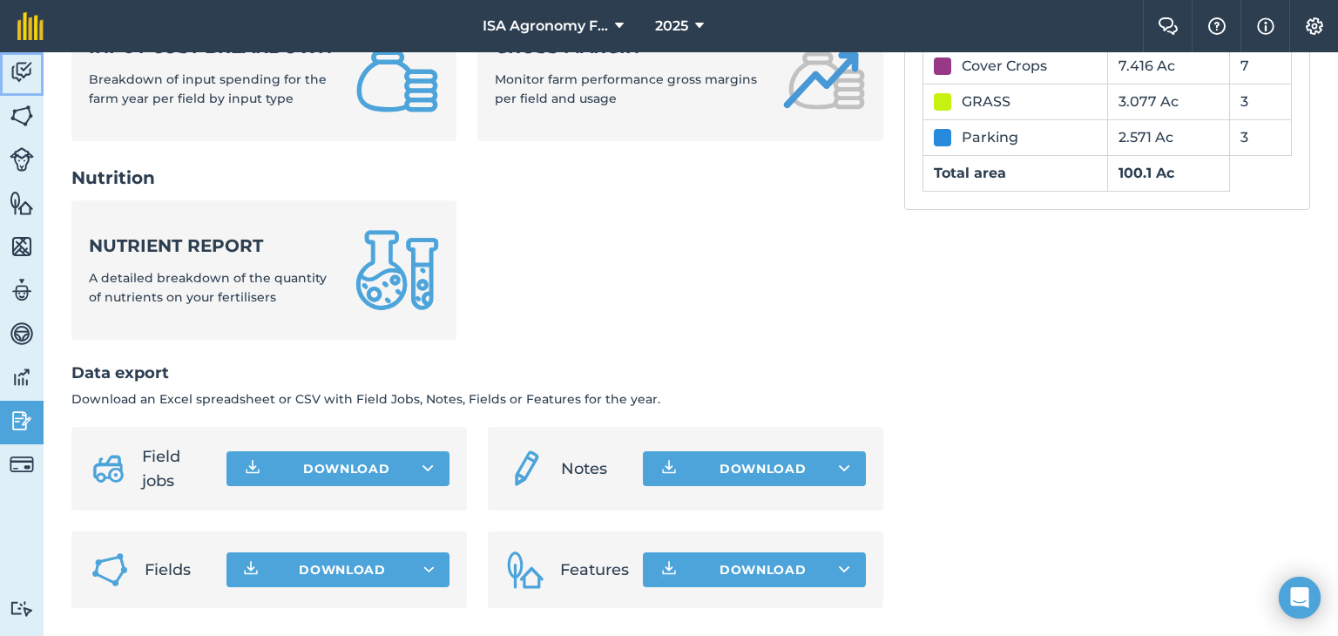
click at [24, 75] on img at bounding box center [22, 72] width 24 height 26
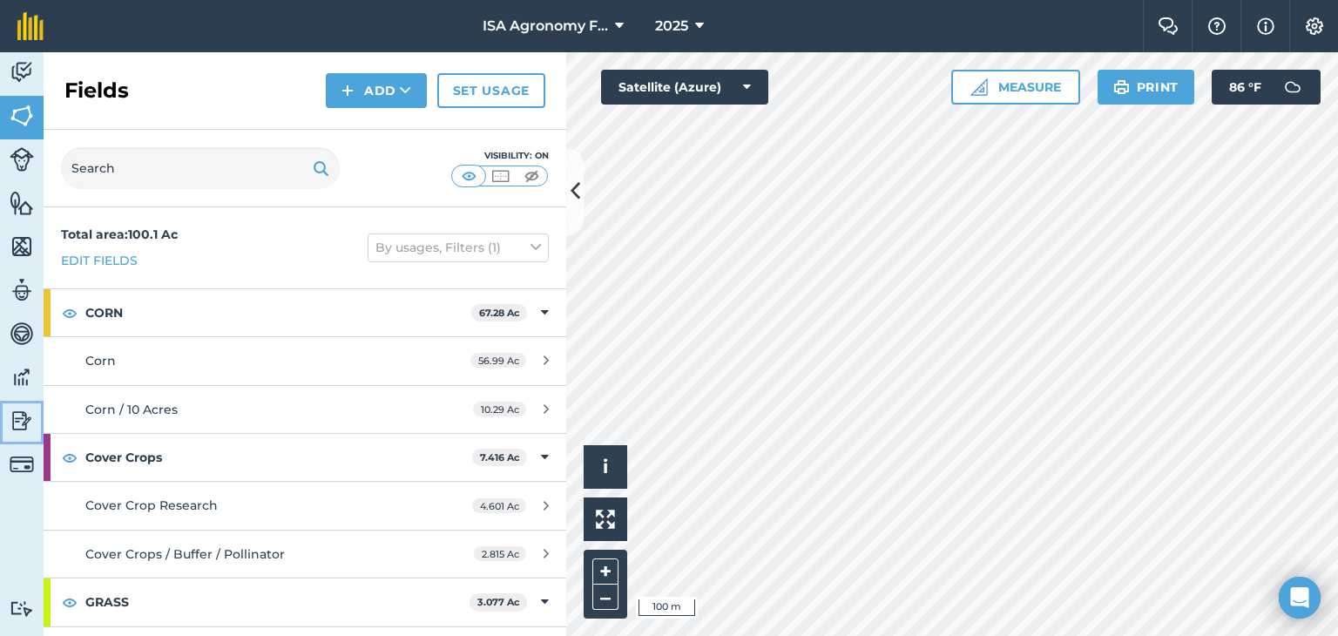
click at [21, 431] on img at bounding box center [22, 421] width 24 height 26
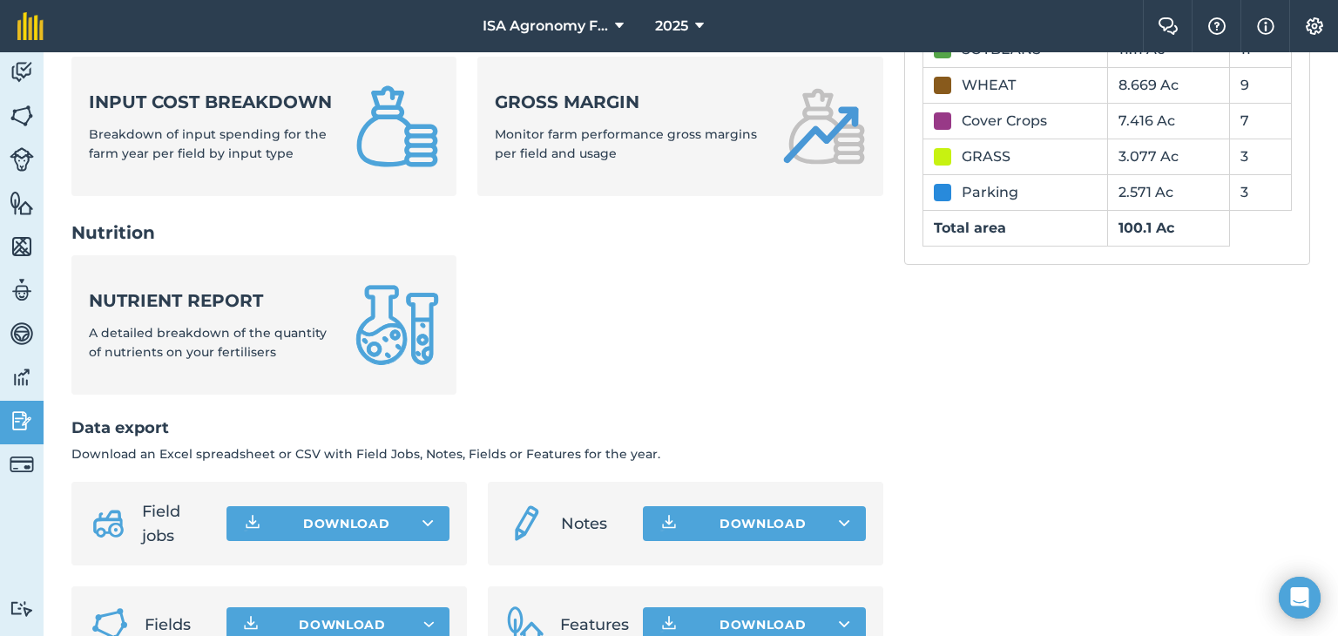
scroll to position [758, 0]
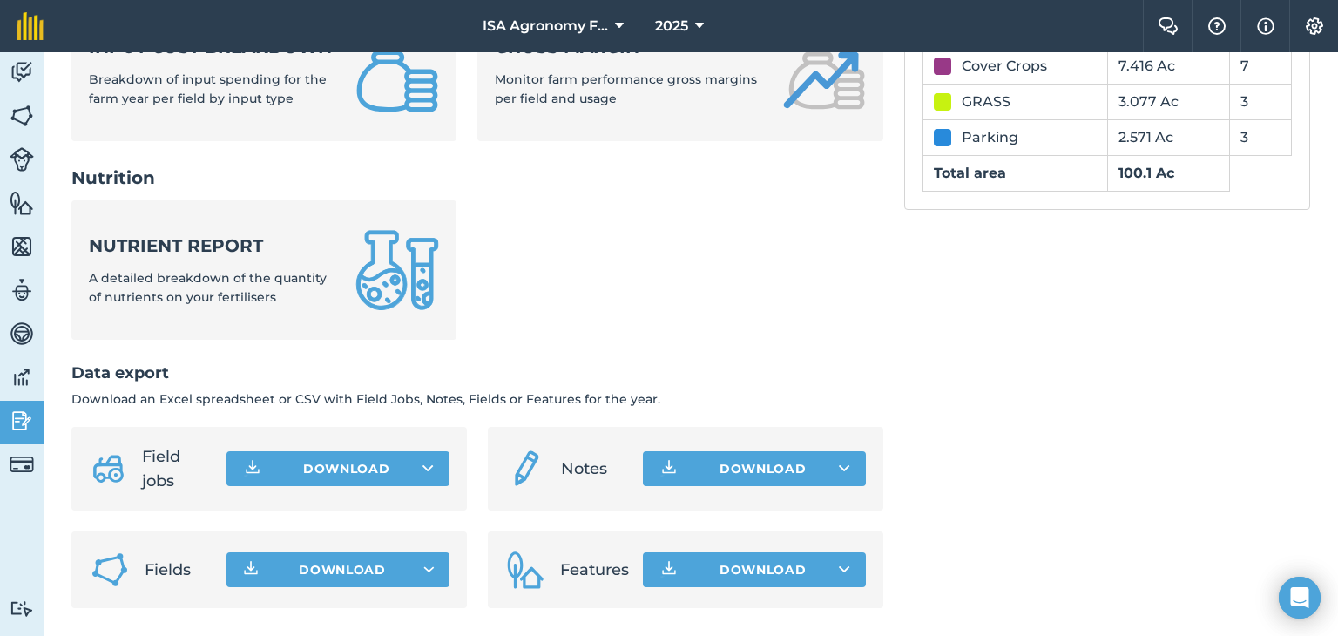
click at [568, 472] on span "Notes" at bounding box center [595, 469] width 68 height 24
click at [759, 491] on li "Notes Download" at bounding box center [686, 469] width 396 height 84
click at [767, 475] on button "Download" at bounding box center [754, 468] width 223 height 35
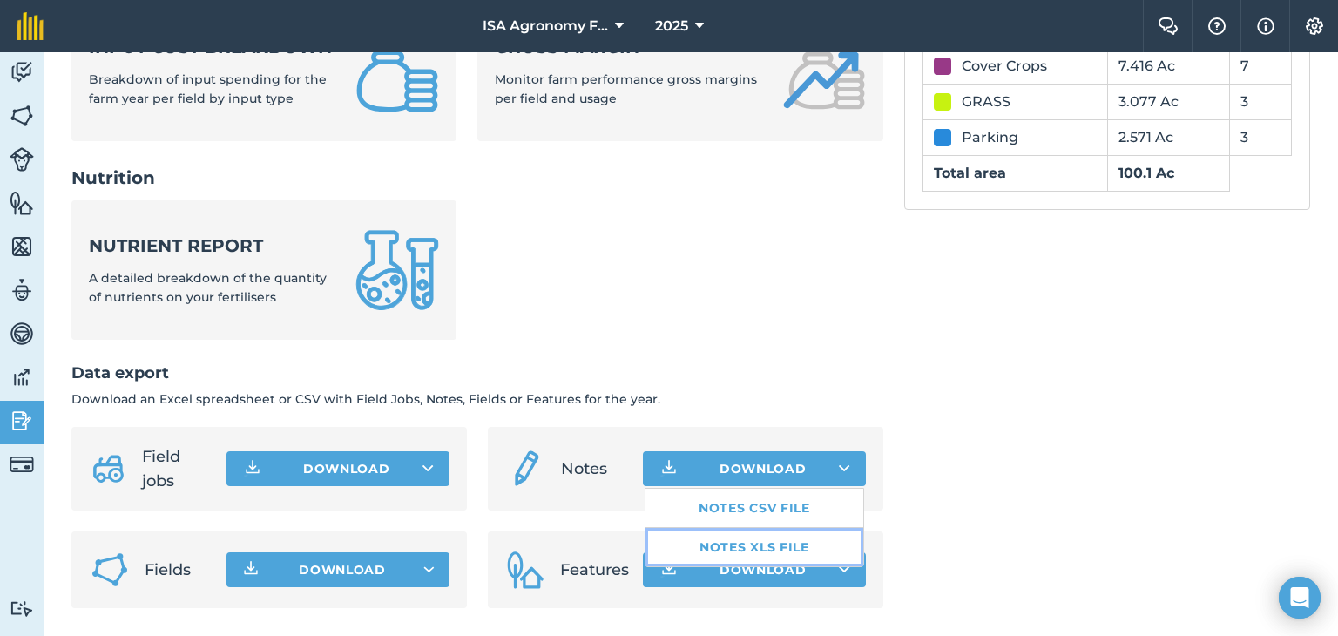
click at [764, 548] on link "Notes XLS file" at bounding box center [755, 547] width 218 height 38
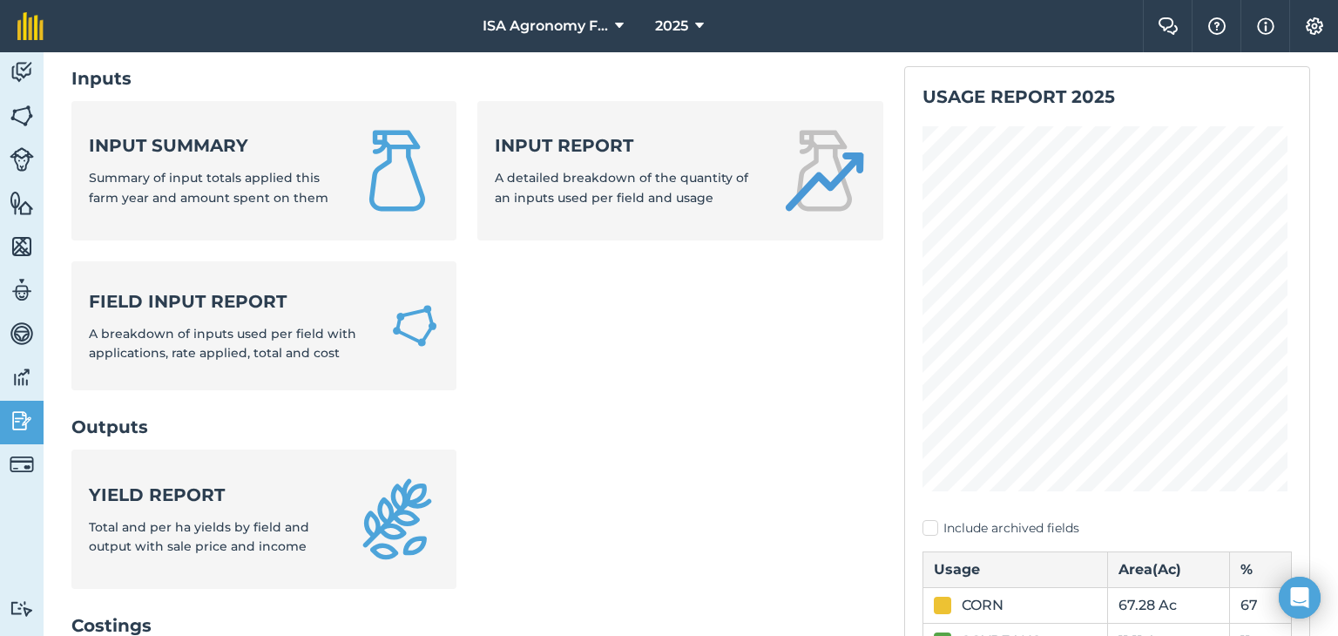
scroll to position [61, 0]
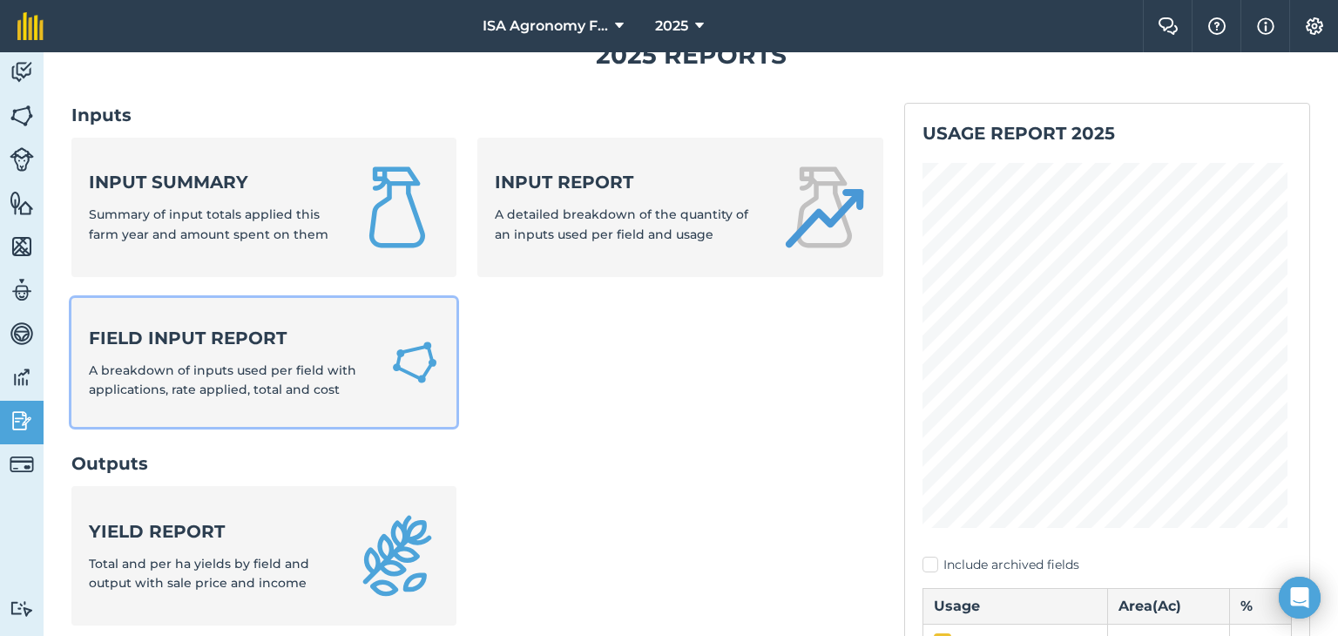
click at [247, 327] on strong "Field Input Report" at bounding box center [229, 338] width 281 height 24
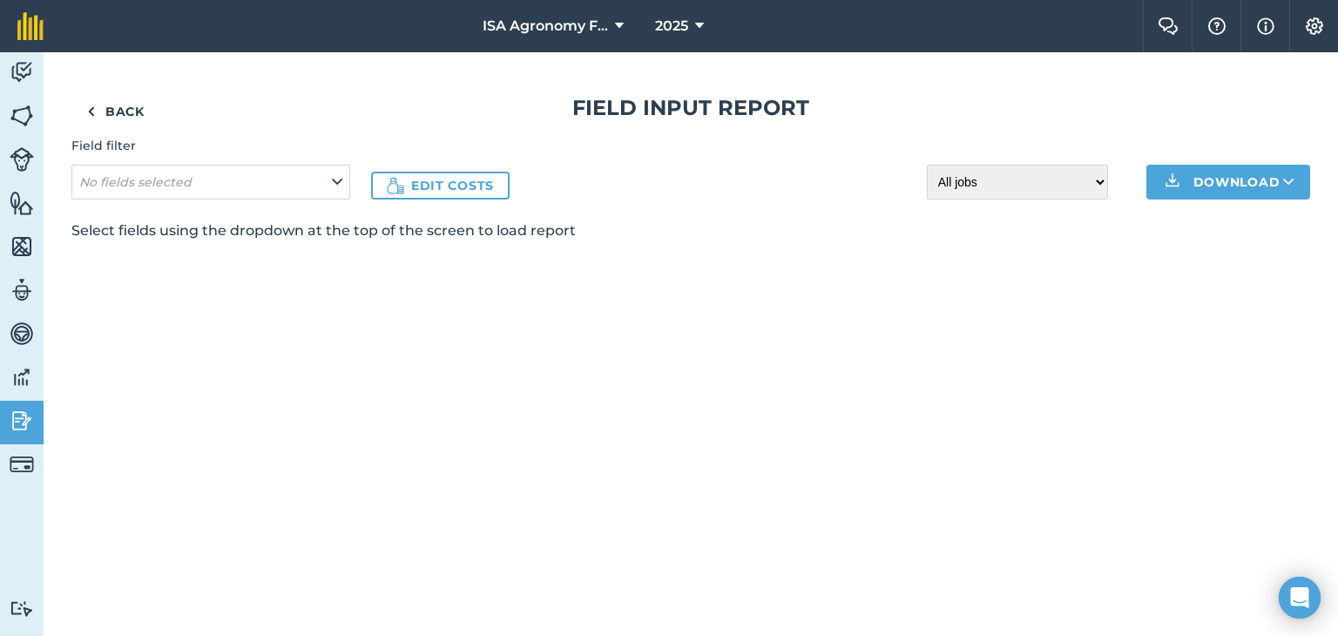
click at [350, 152] on div "Field filter No fields selected Edit costs All jobs Incomplete jobs Complete jo…" at bounding box center [690, 167] width 1239 height 63
click at [329, 176] on button "No fields selected" at bounding box center [210, 182] width 279 height 35
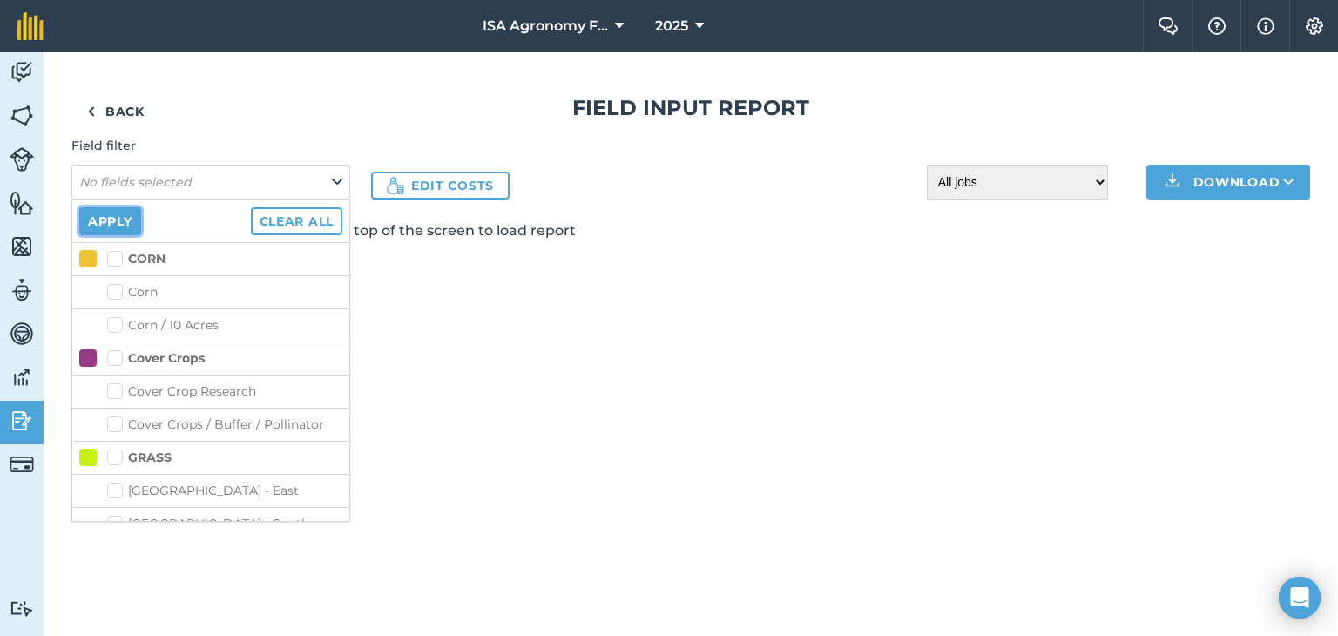
click at [116, 212] on button "Apply" at bounding box center [110, 221] width 62 height 28
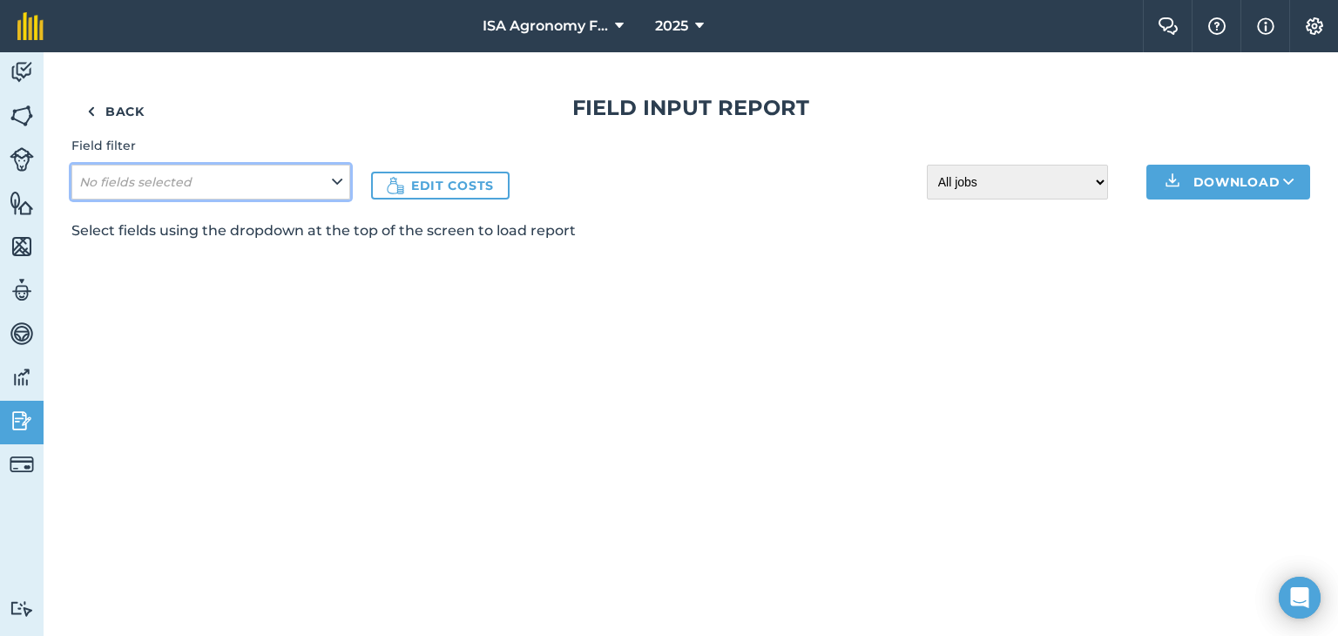
click at [173, 182] on em "No fields selected" at bounding box center [135, 182] width 112 height 16
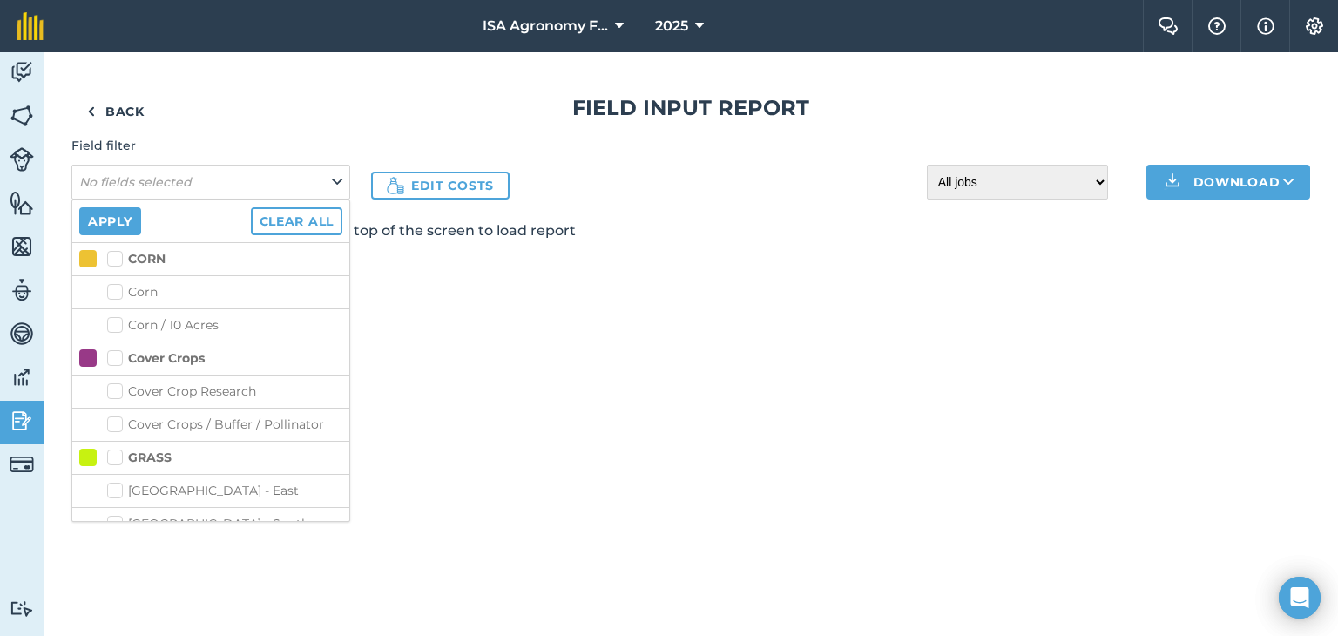
click at [112, 262] on label "CORN" at bounding box center [136, 259] width 58 height 18
click at [112, 261] on input "CORN" at bounding box center [112, 255] width 11 height 11
checkbox input "true"
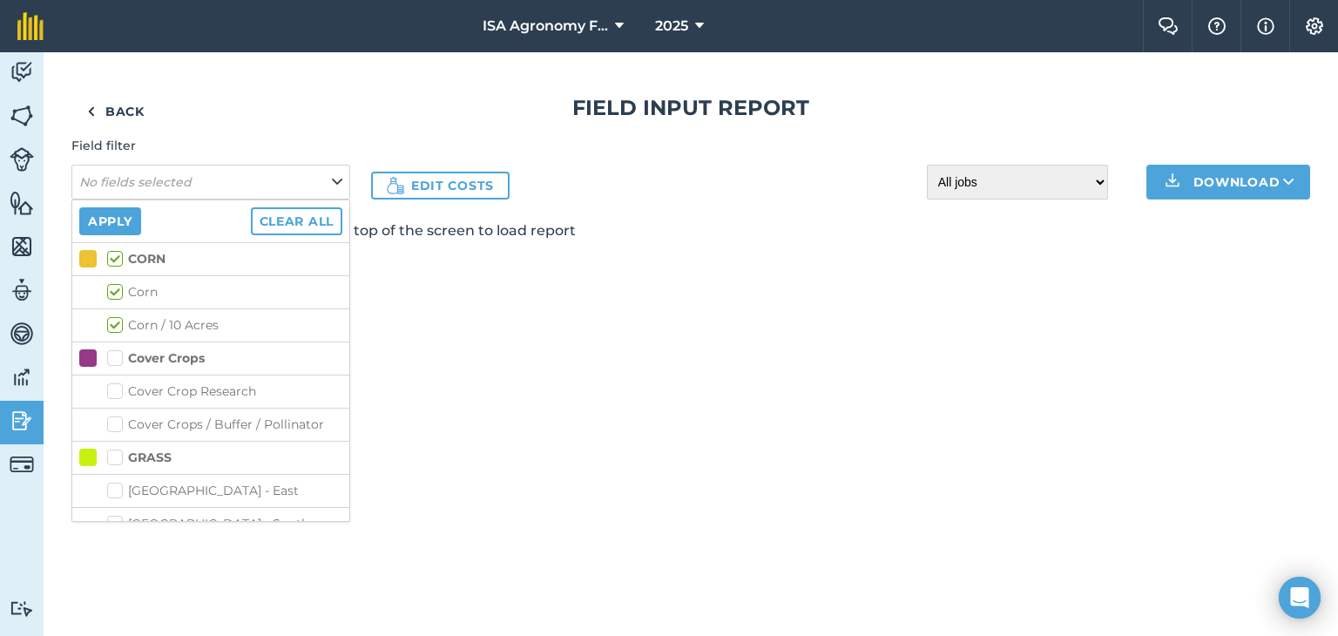
drag, startPoint x: 109, startPoint y: 354, endPoint x: 115, endPoint y: 367, distance: 14.4
click at [111, 355] on label "Cover Crops" at bounding box center [156, 358] width 98 height 18
click at [111, 355] on input "Cover Crops" at bounding box center [112, 354] width 11 height 11
checkbox input "true"
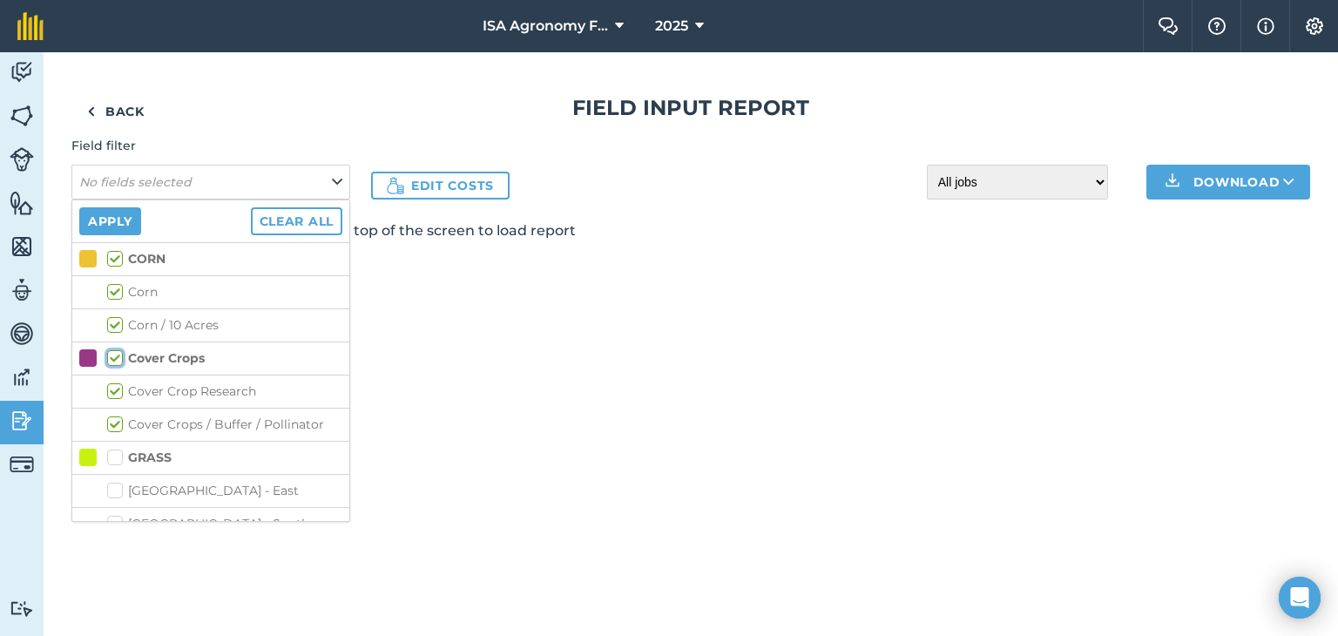
checkbox input "true"
click at [122, 463] on label "GRASS" at bounding box center [139, 458] width 64 height 18
click at [119, 460] on input "GRASS" at bounding box center [112, 454] width 11 height 11
checkbox input "true"
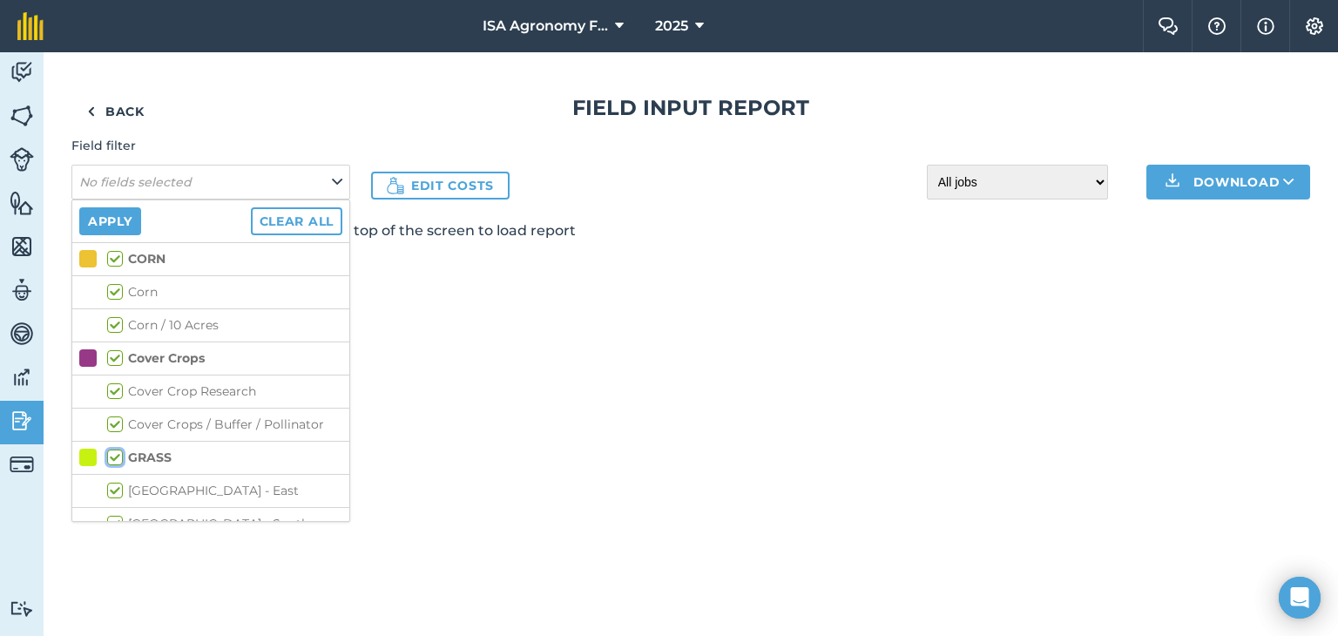
checkbox input "true"
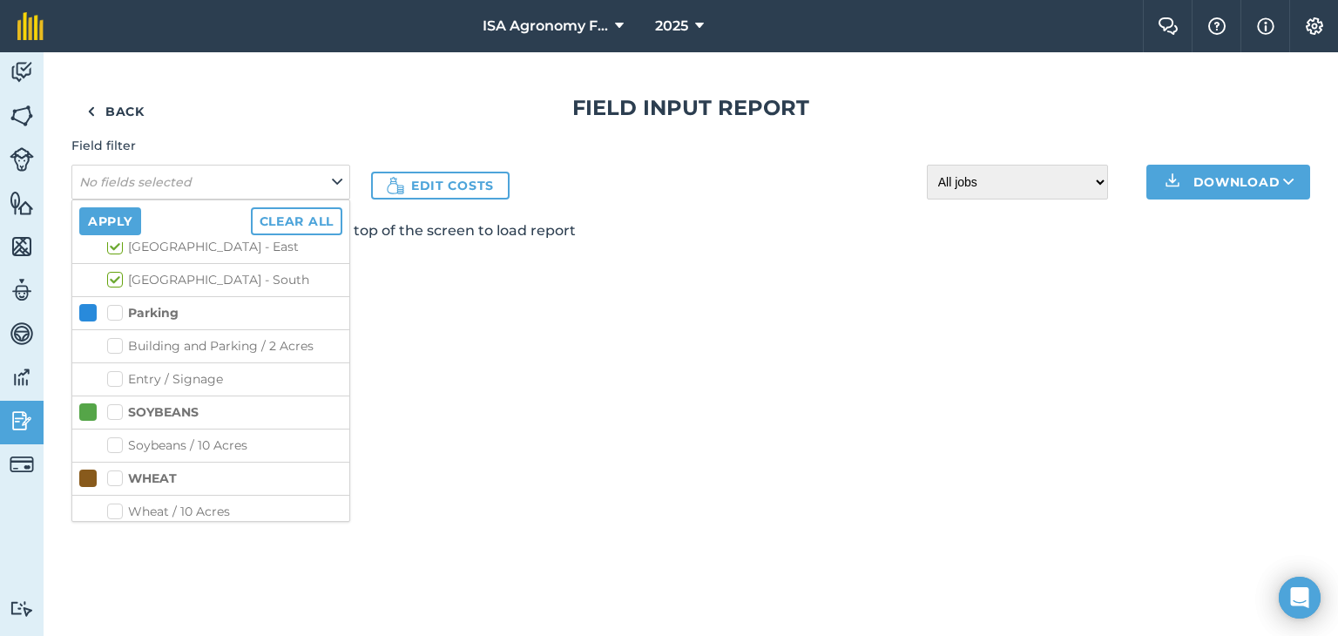
scroll to position [247, 0]
click at [118, 308] on label "Parking" at bounding box center [142, 310] width 71 height 18
click at [118, 308] on input "Parking" at bounding box center [112, 306] width 11 height 11
checkbox input "true"
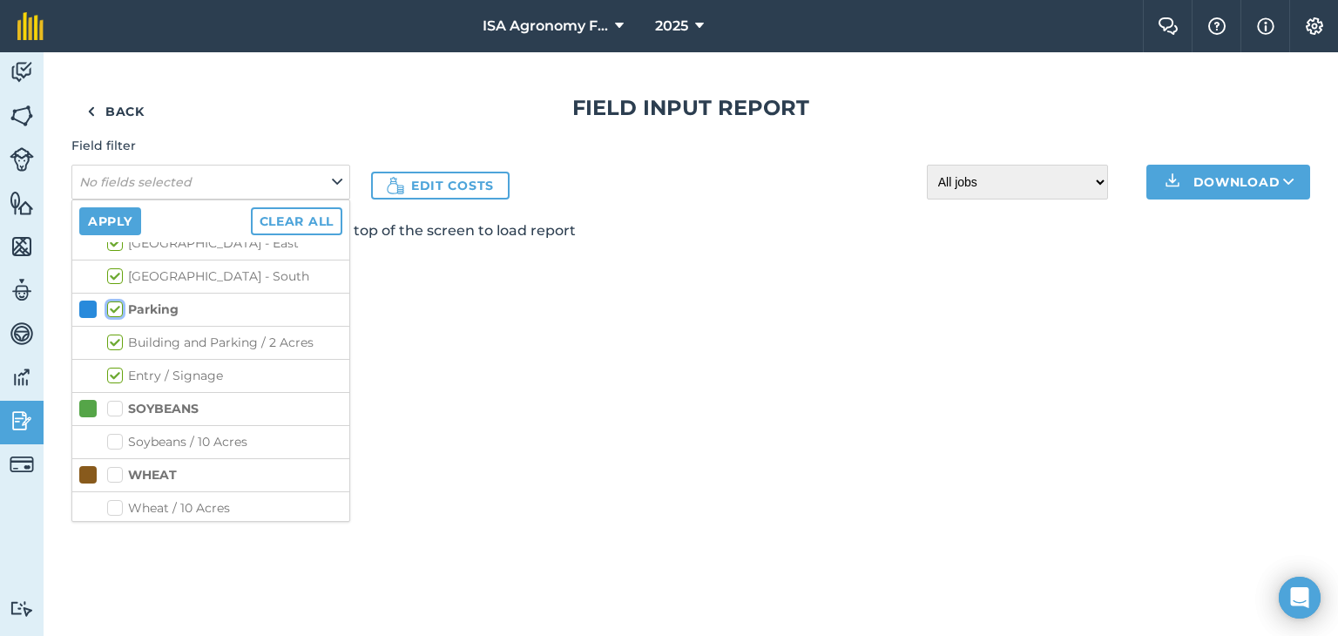
checkbox input "true"
click at [119, 406] on label "SOYBEANS" at bounding box center [152, 409] width 91 height 18
click at [119, 406] on input "SOYBEANS" at bounding box center [112, 405] width 11 height 11
checkbox input "true"
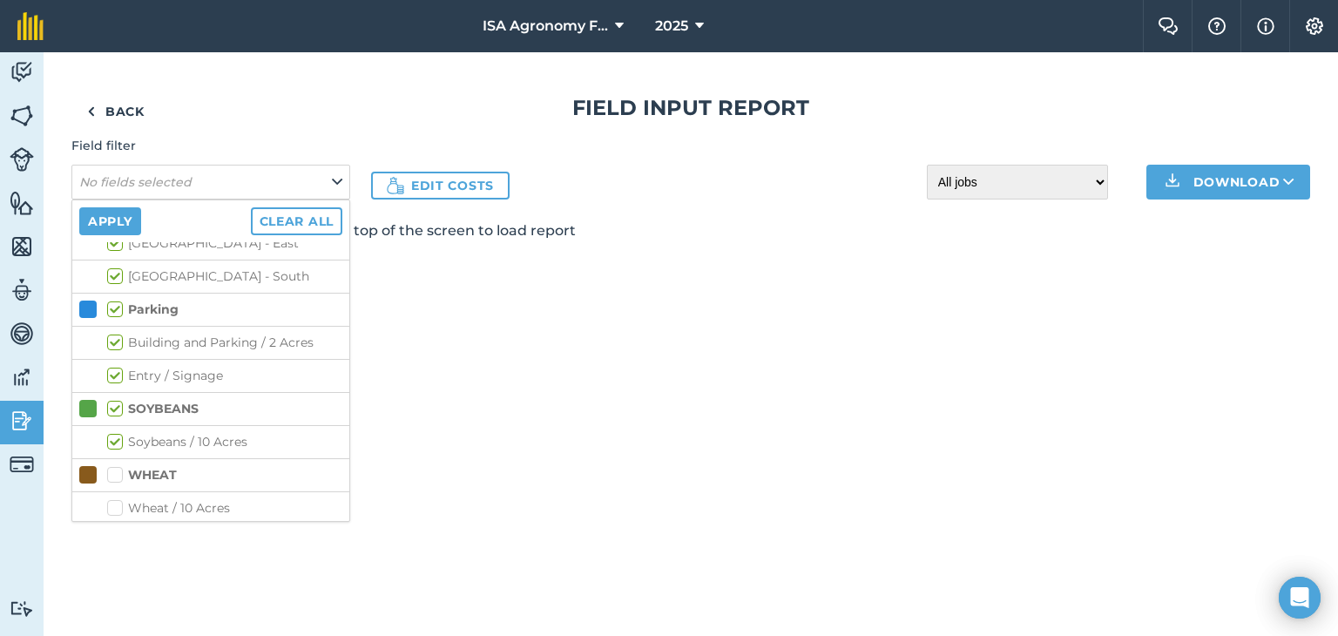
click at [121, 471] on label "WHEAT" at bounding box center [142, 475] width 70 height 18
click at [119, 471] on input "WHEAT" at bounding box center [112, 471] width 11 height 11
checkbox input "true"
click at [460, 423] on div "Back Field Input Report Field filter No fields selected Apply Clear all CORN Co…" at bounding box center [691, 344] width 1295 height 584
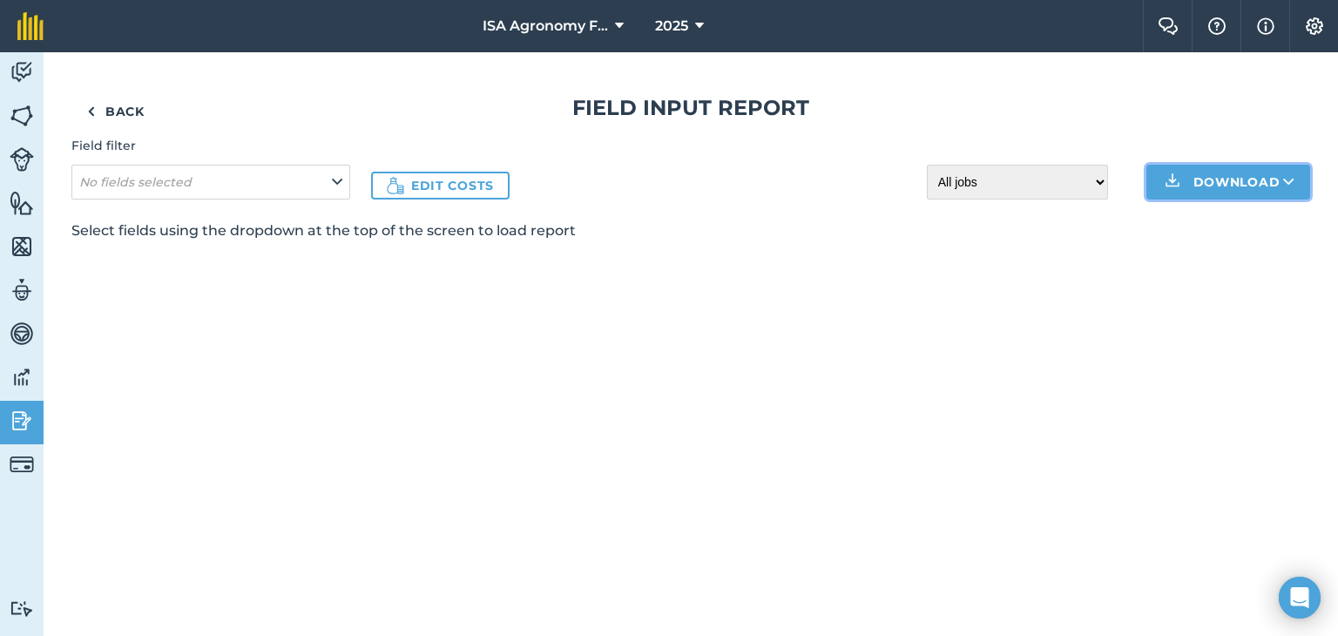
click at [1221, 182] on button "Download" at bounding box center [1229, 182] width 164 height 35
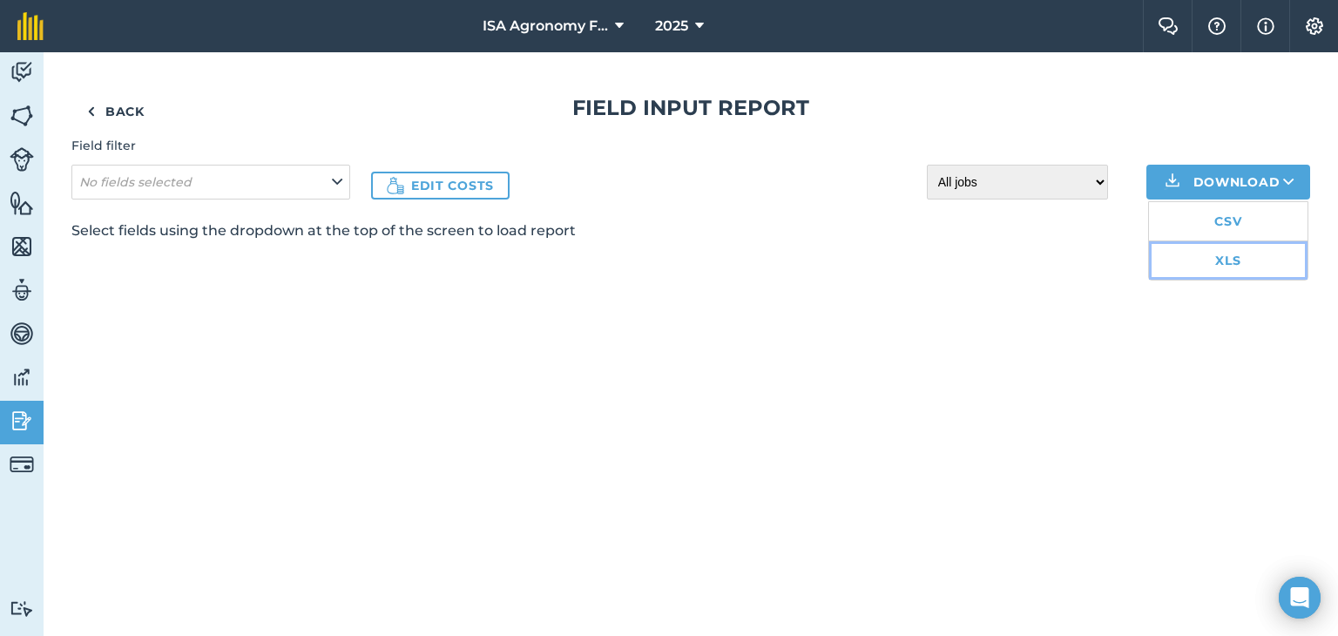
click at [1229, 261] on link "XLS" at bounding box center [1228, 260] width 159 height 38
click at [66, 53] on div "Back Field Input Report Field filter No fields selected Edit costs All jobs Inc…" at bounding box center [691, 344] width 1295 height 584
click at [1317, 23] on img at bounding box center [1314, 25] width 21 height 17
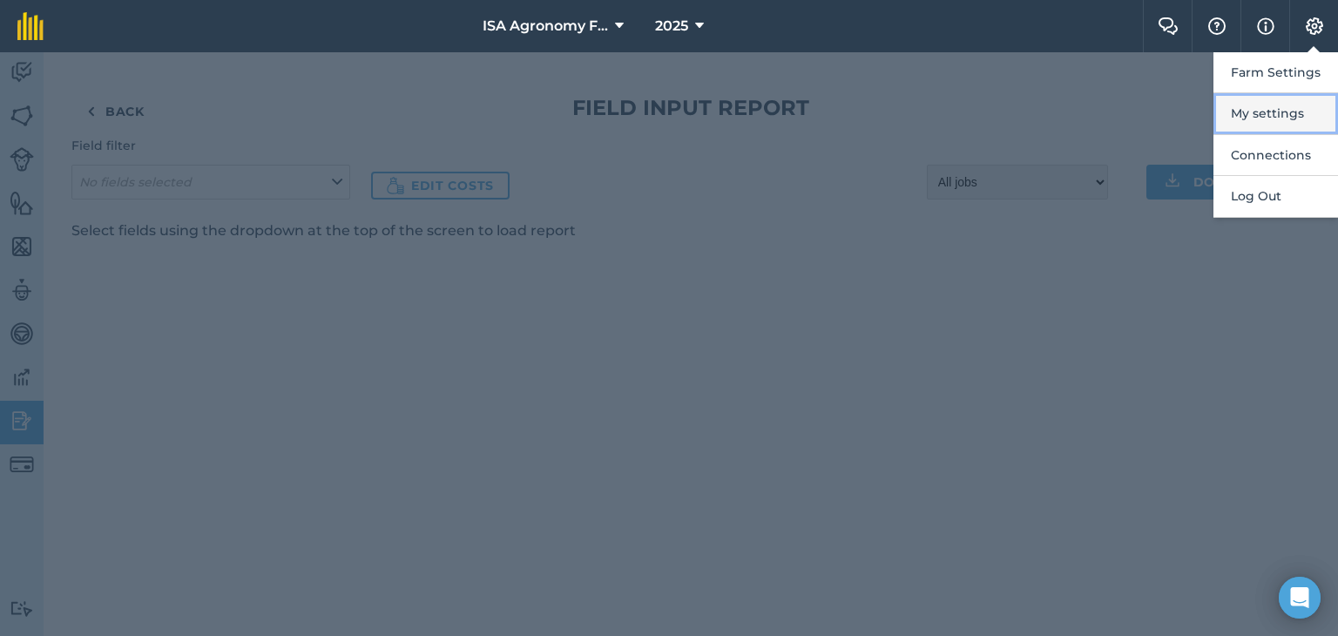
click at [1273, 120] on button "My settings" at bounding box center [1276, 113] width 125 height 41
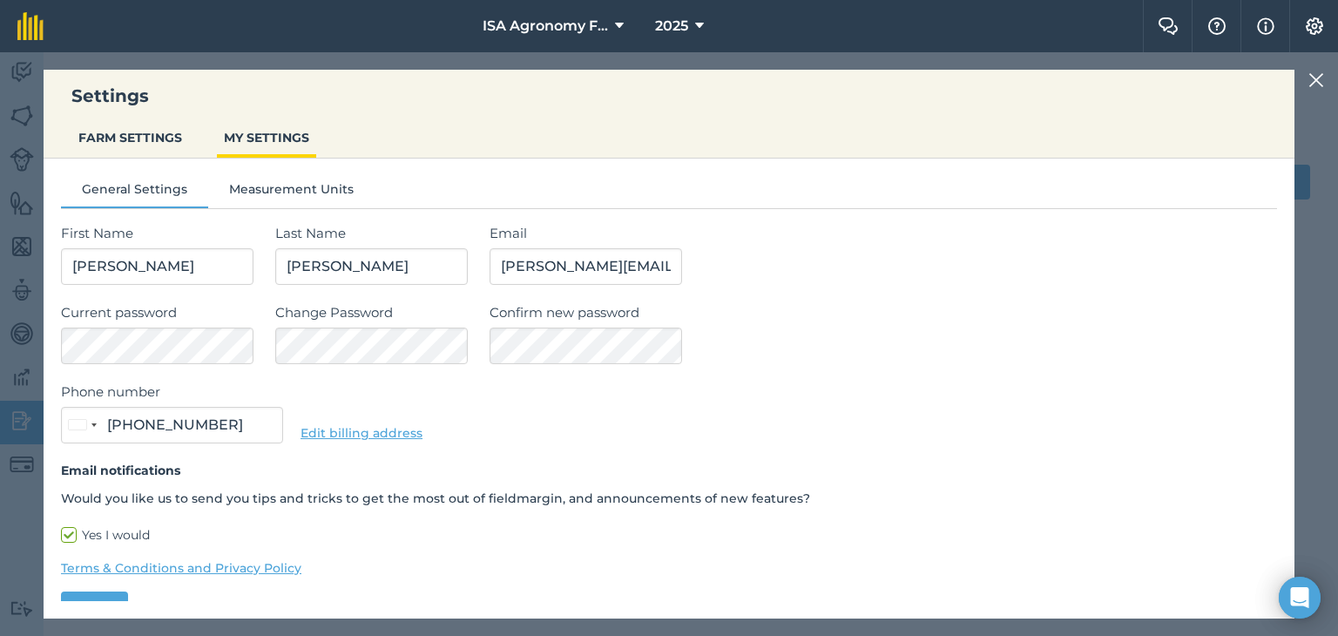
type input "[PHONE_NUMBER]"
click at [1321, 80] on img at bounding box center [1317, 80] width 16 height 21
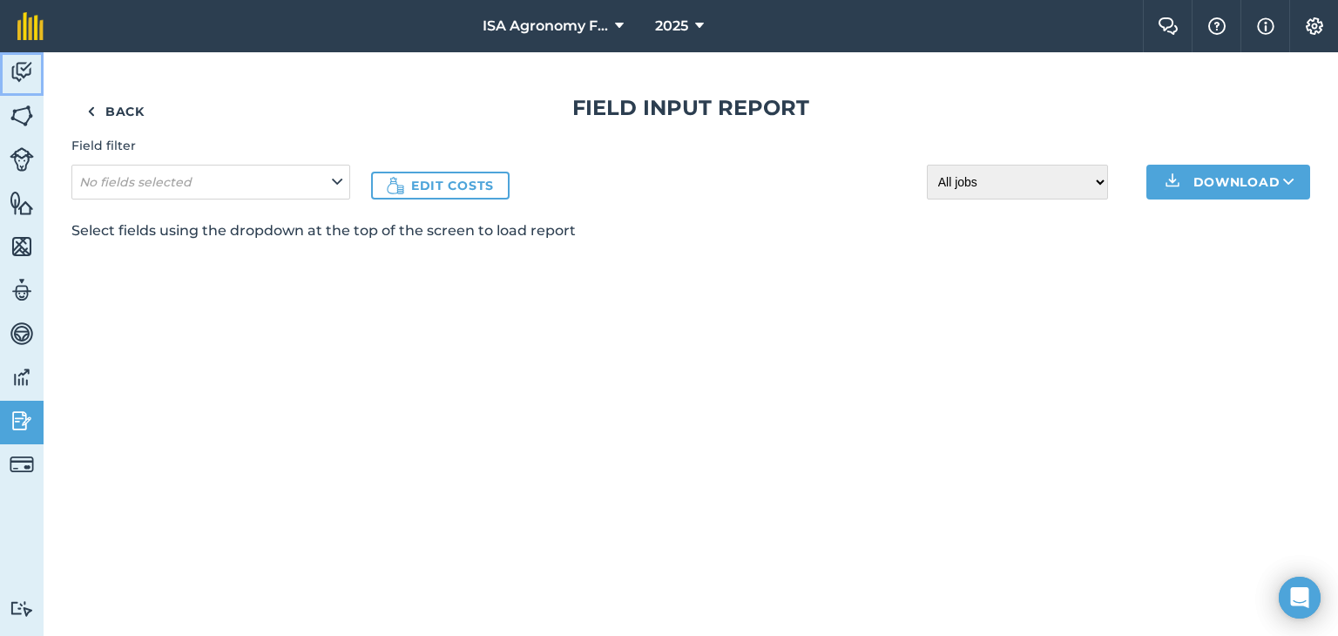
click at [13, 73] on img at bounding box center [22, 72] width 24 height 26
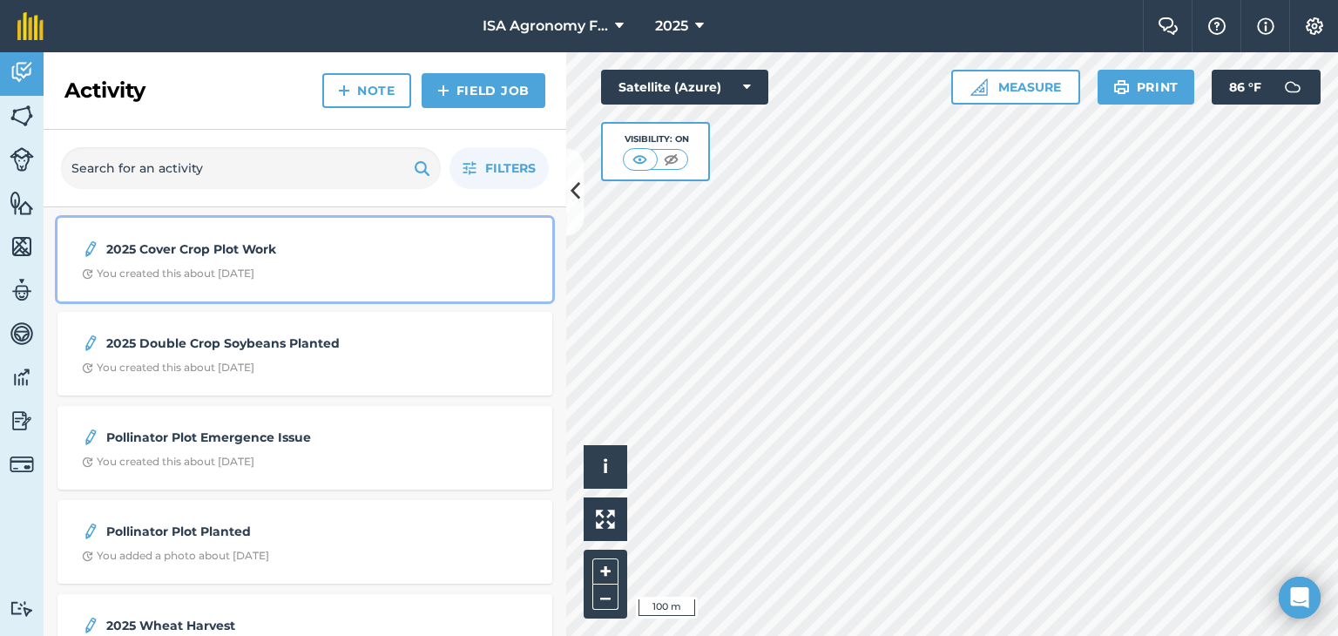
click at [254, 268] on div "You created this about [DATE]" at bounding box center [168, 274] width 173 height 14
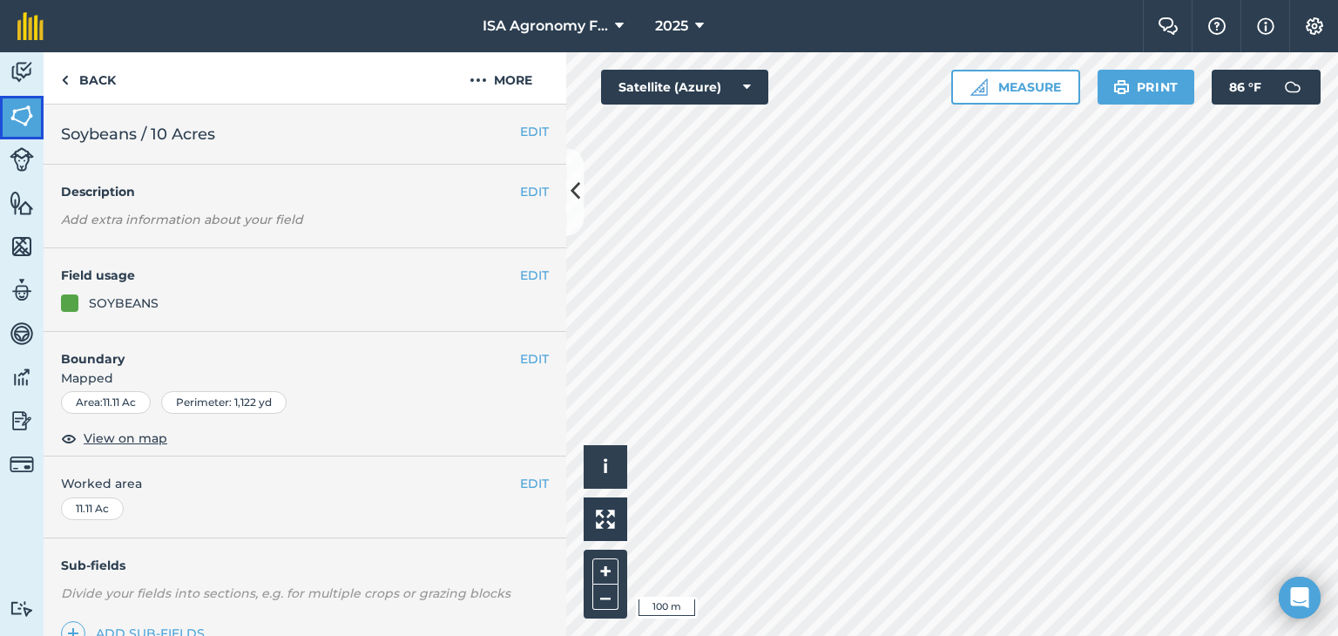
click at [24, 121] on img at bounding box center [22, 116] width 24 height 26
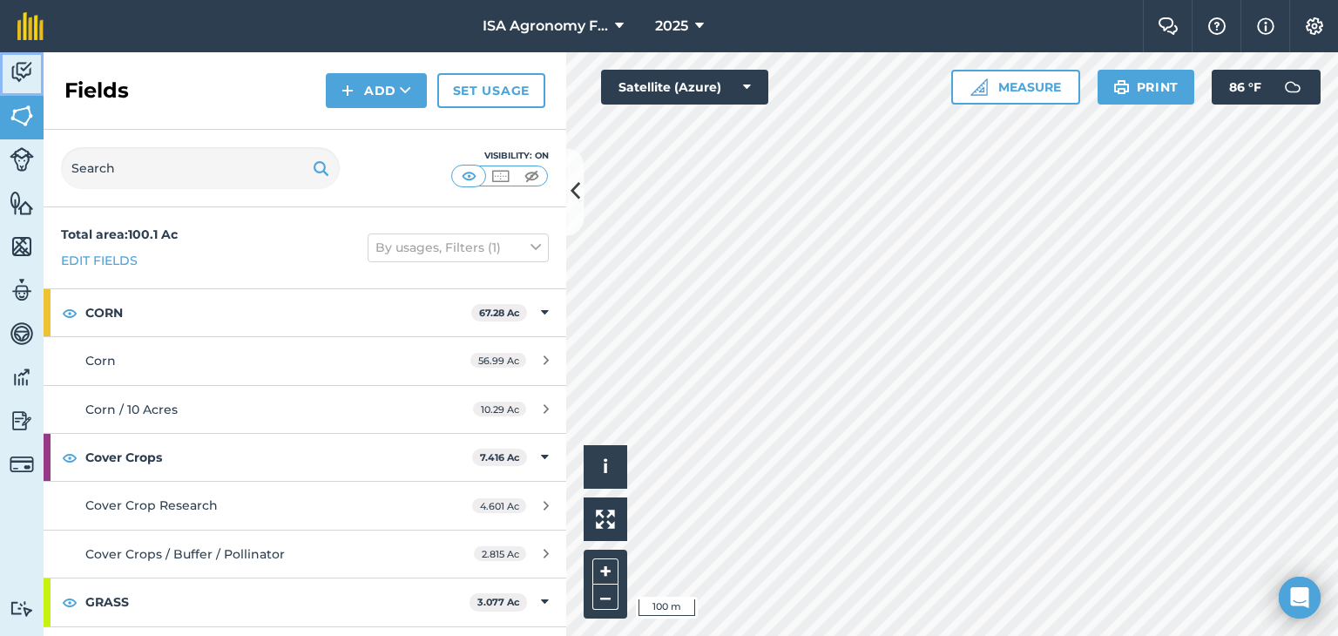
click at [10, 74] on img at bounding box center [22, 72] width 24 height 26
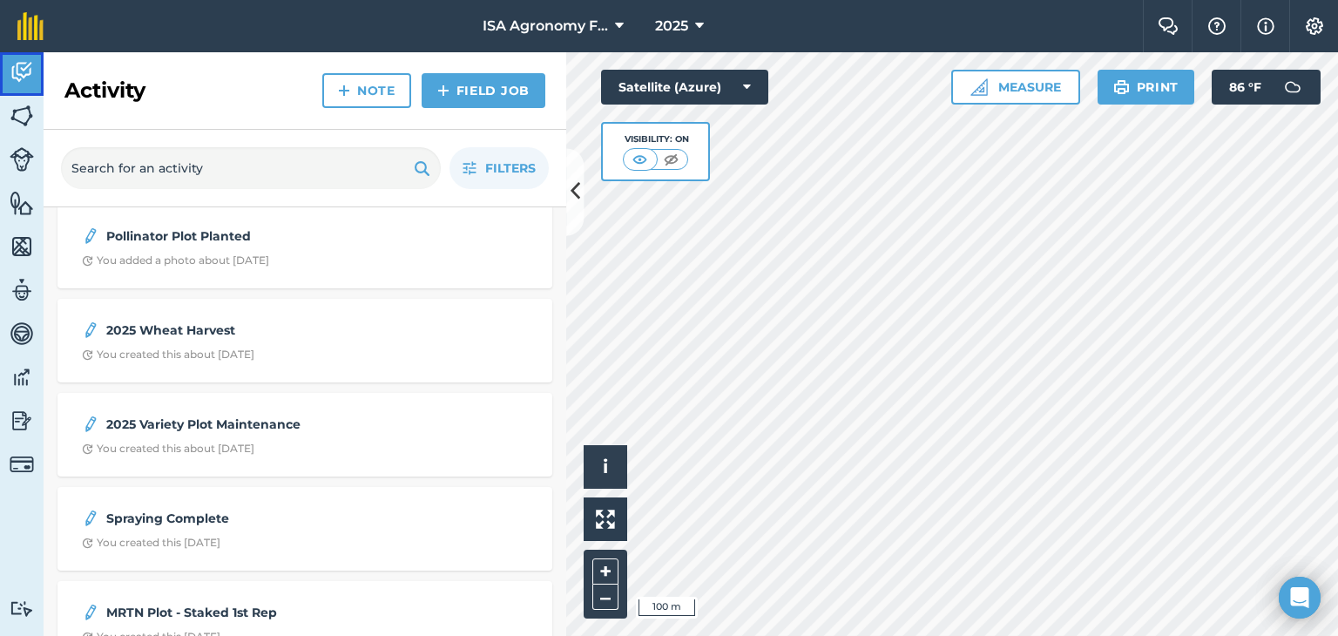
scroll to position [335, 0]
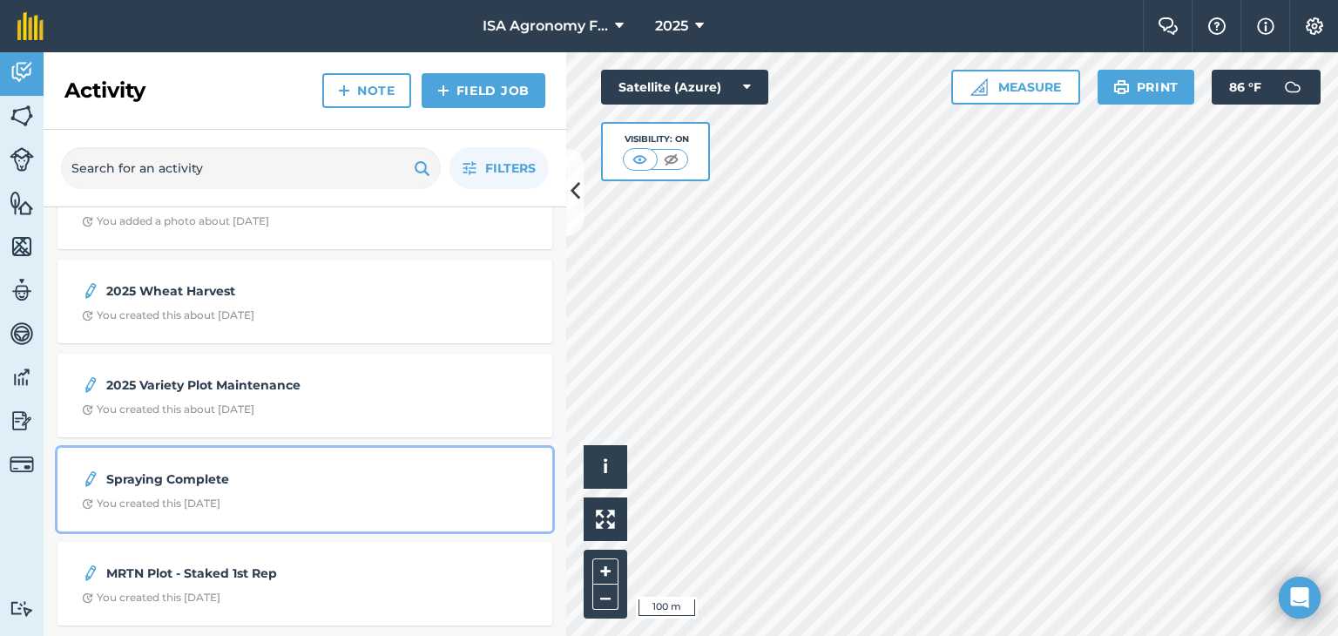
click at [150, 491] on div "Spraying Complete You created this [DATE]" at bounding box center [305, 489] width 474 height 63
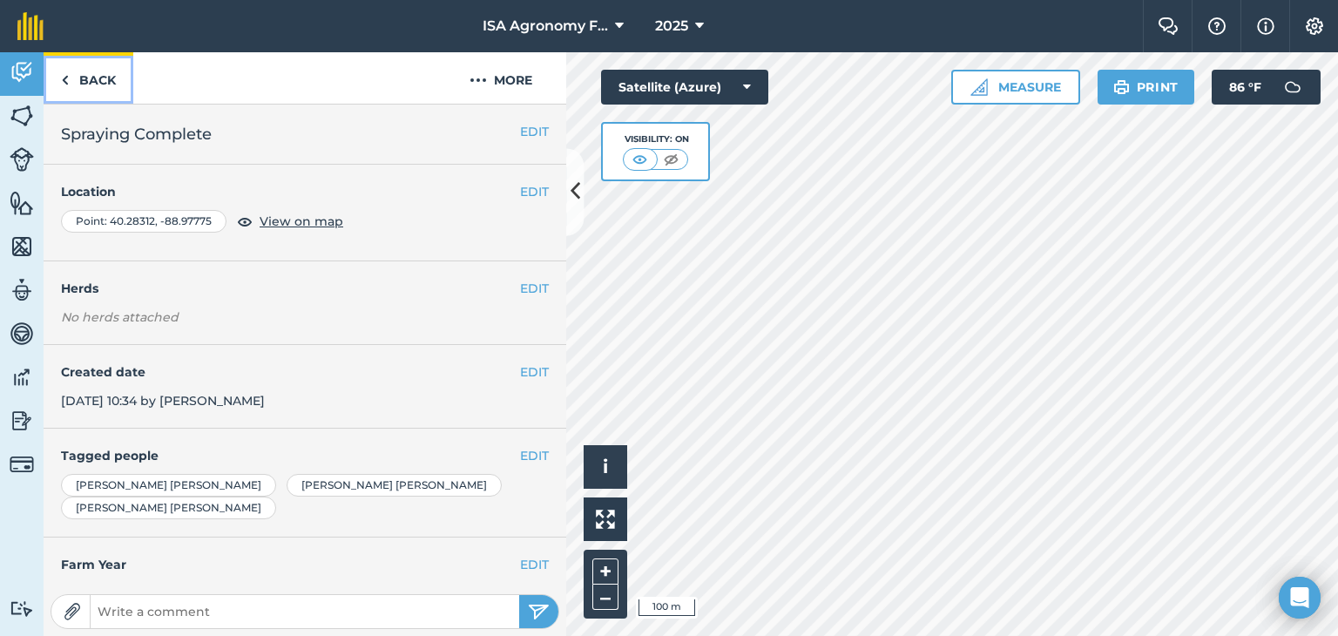
click at [99, 81] on link "Back" at bounding box center [89, 77] width 90 height 51
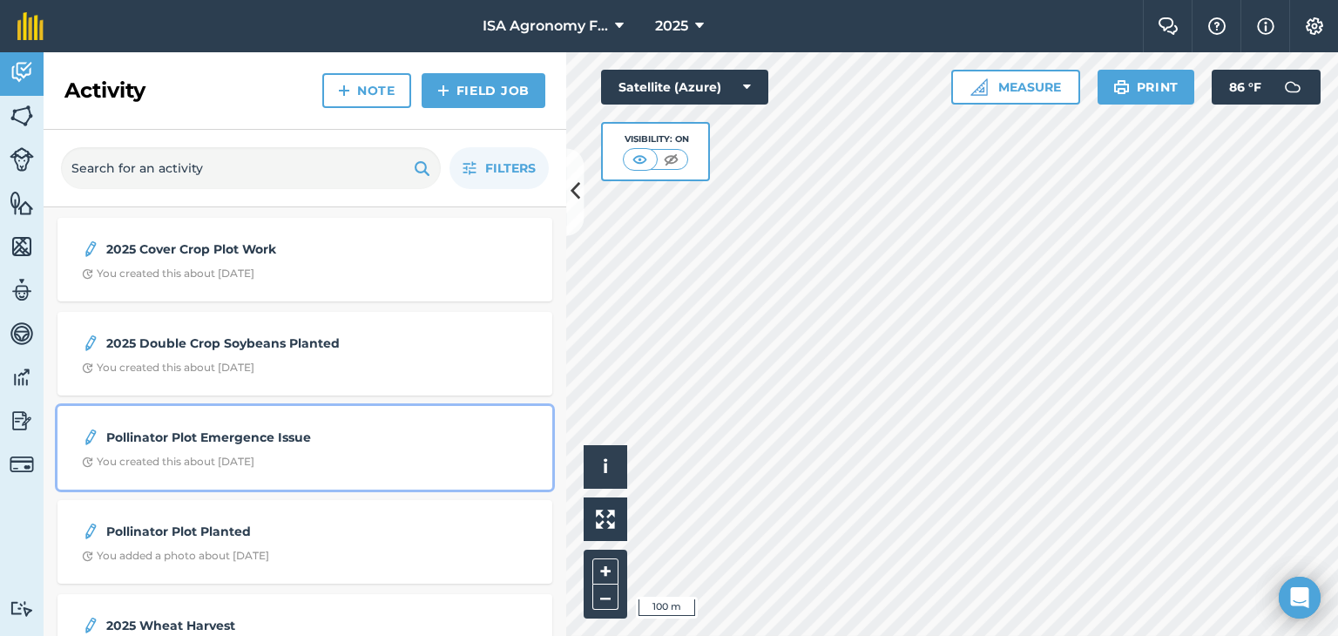
click at [251, 440] on strong "Pollinator Plot Emergence Issue" at bounding box center [244, 437] width 276 height 19
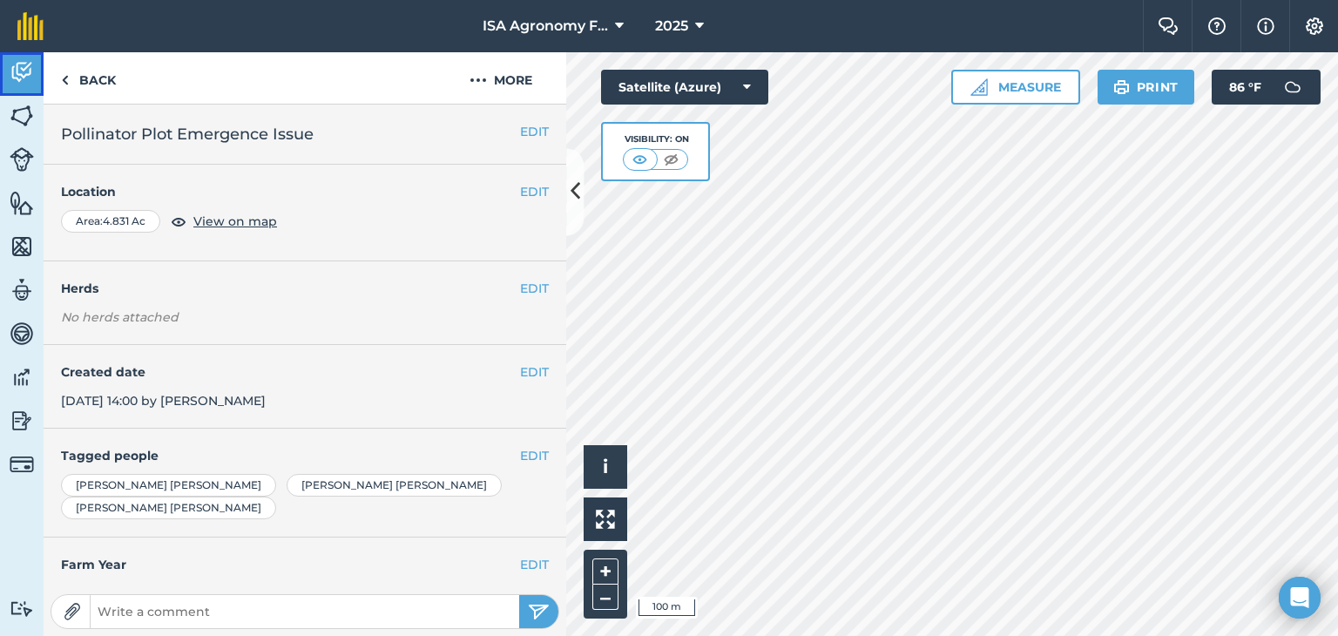
click at [18, 77] on img at bounding box center [22, 72] width 24 height 26
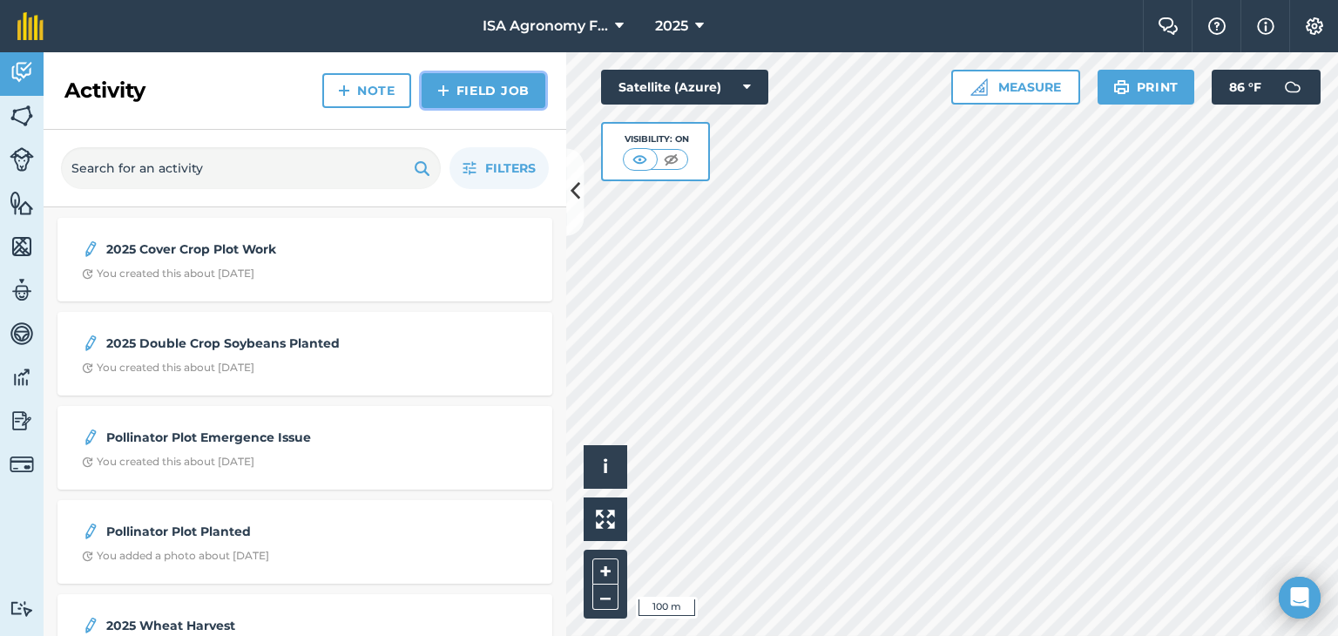
click at [495, 98] on link "Field Job" at bounding box center [484, 90] width 124 height 35
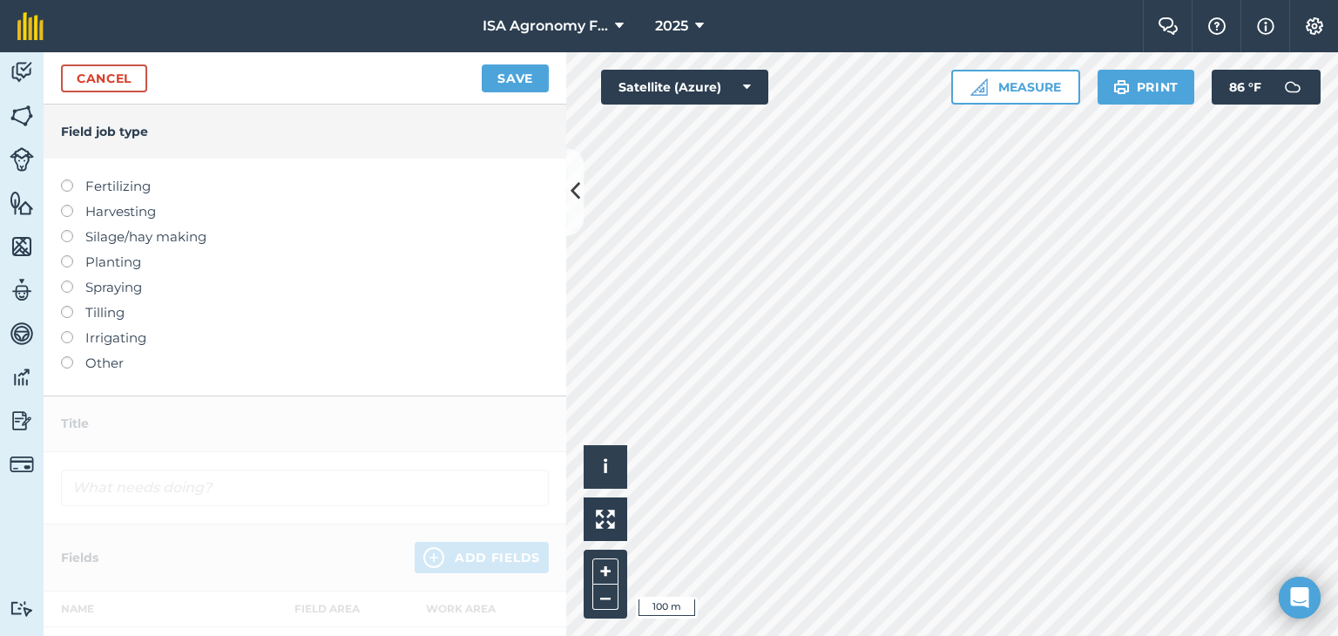
click at [119, 192] on label "Fertilizing" at bounding box center [305, 186] width 488 height 21
type input "Fertilizing"
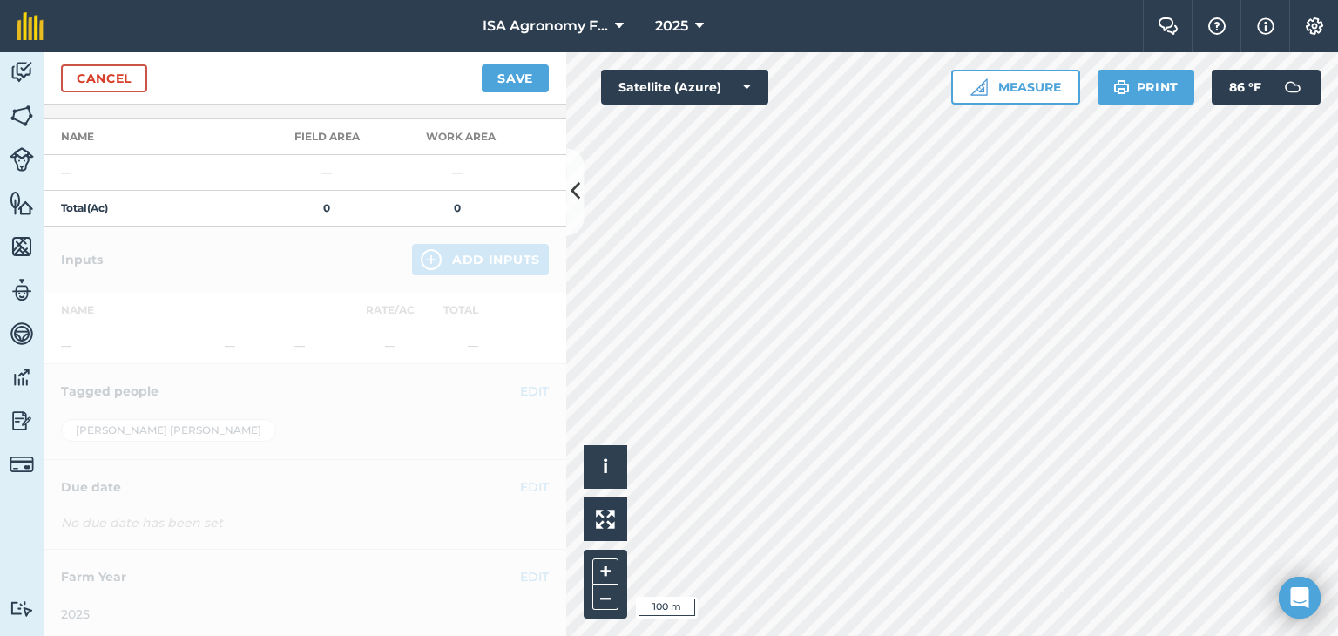
scroll to position [239, 0]
click at [112, 85] on link "Cancel" at bounding box center [104, 78] width 86 height 28
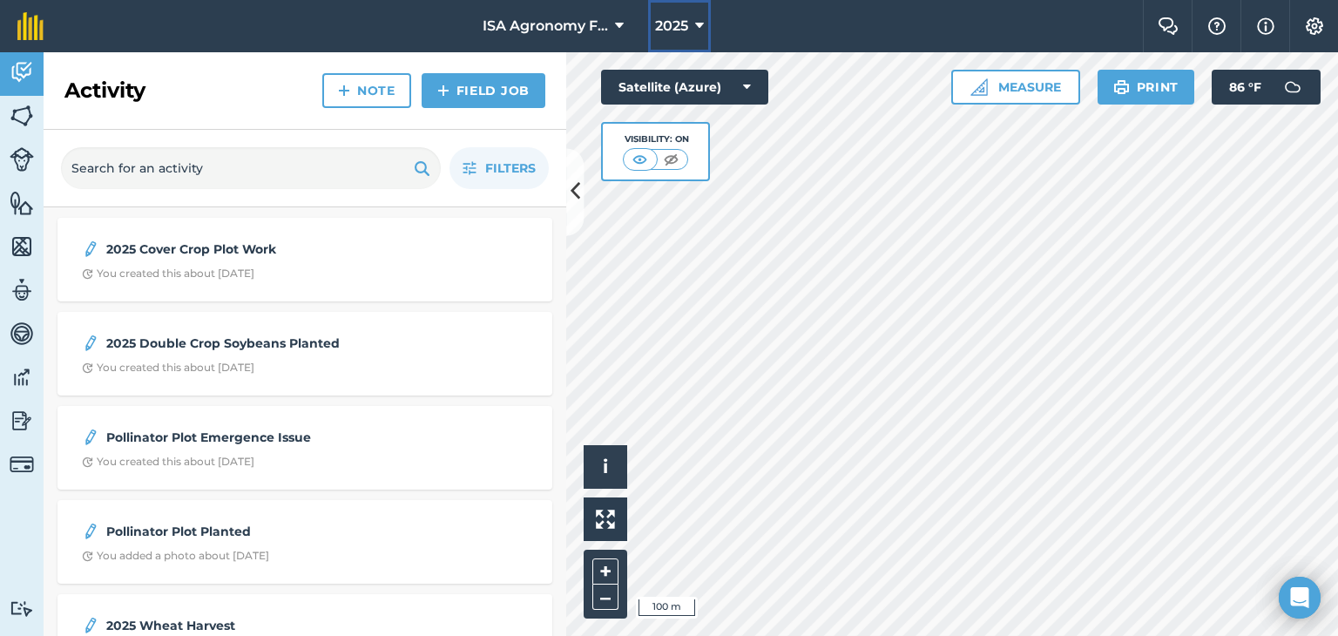
click at [697, 24] on icon at bounding box center [699, 26] width 9 height 21
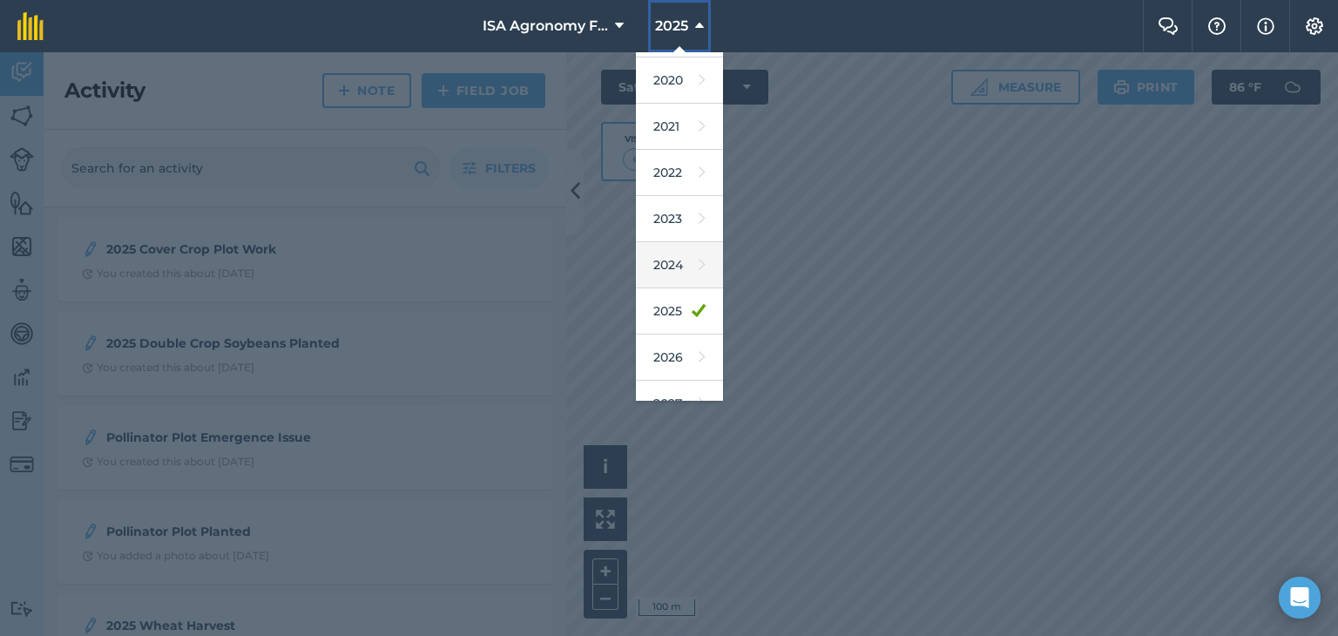
scroll to position [112, 0]
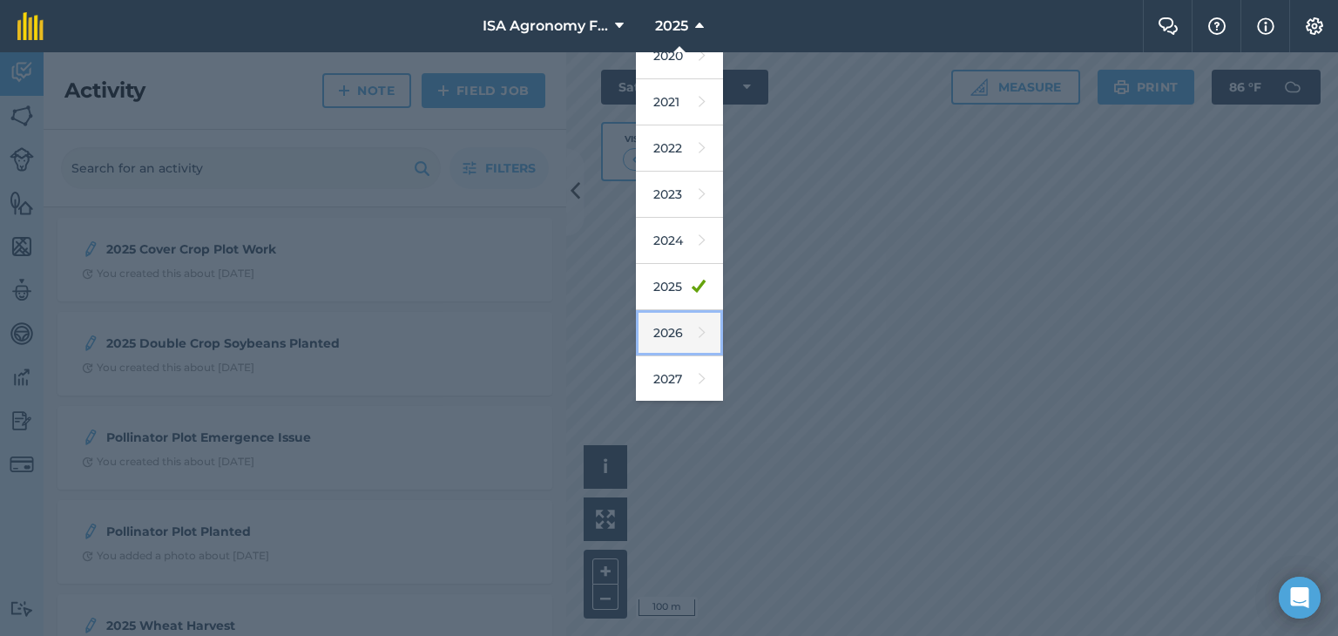
click at [677, 319] on link "2026" at bounding box center [679, 333] width 87 height 46
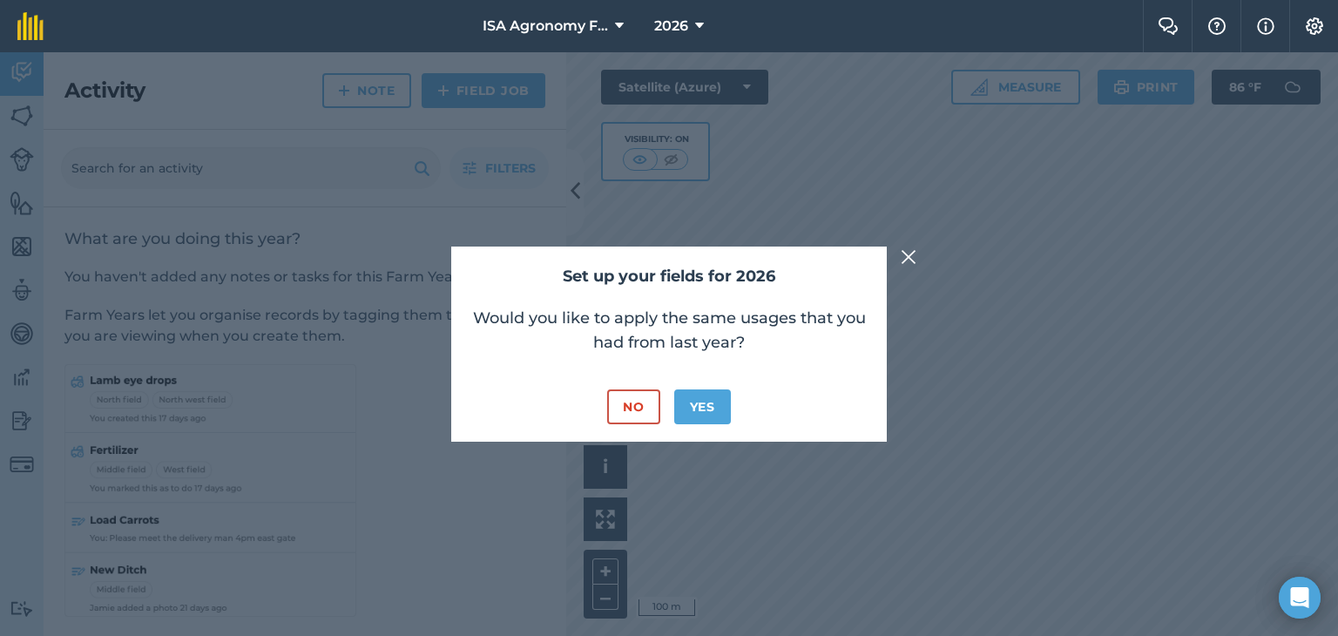
click at [910, 248] on img at bounding box center [909, 257] width 16 height 21
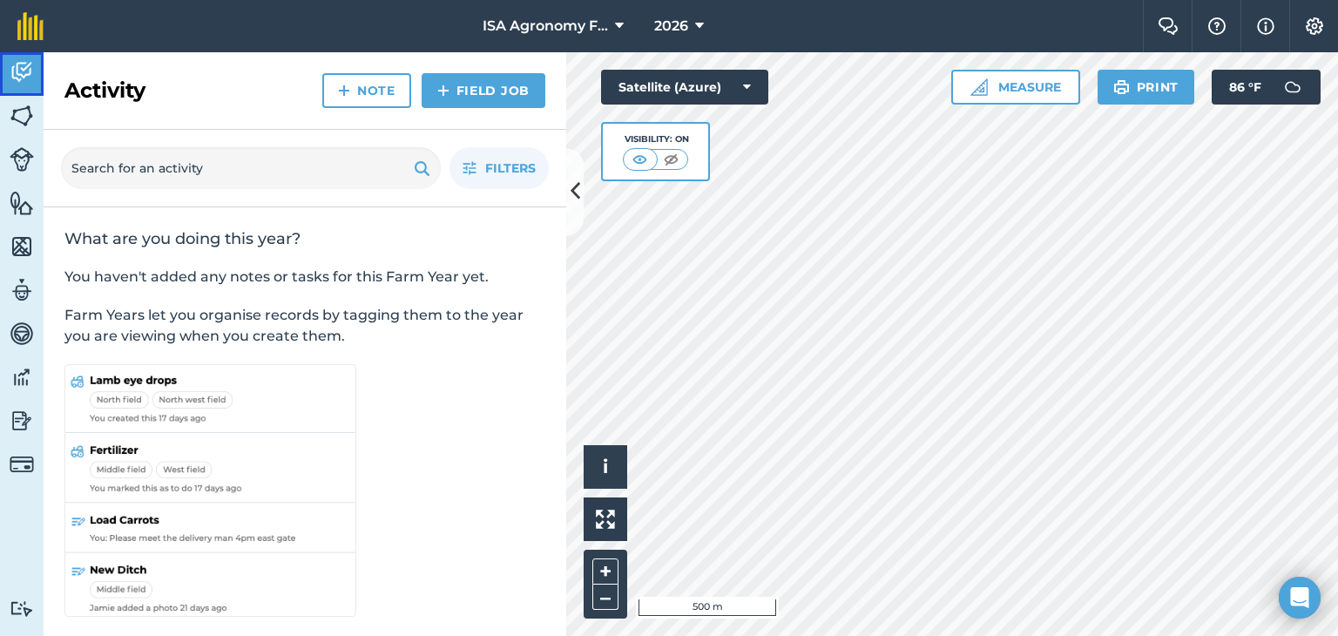
click at [7, 71] on link "Activity" at bounding box center [22, 74] width 44 height 44
click at [16, 113] on img at bounding box center [22, 116] width 24 height 26
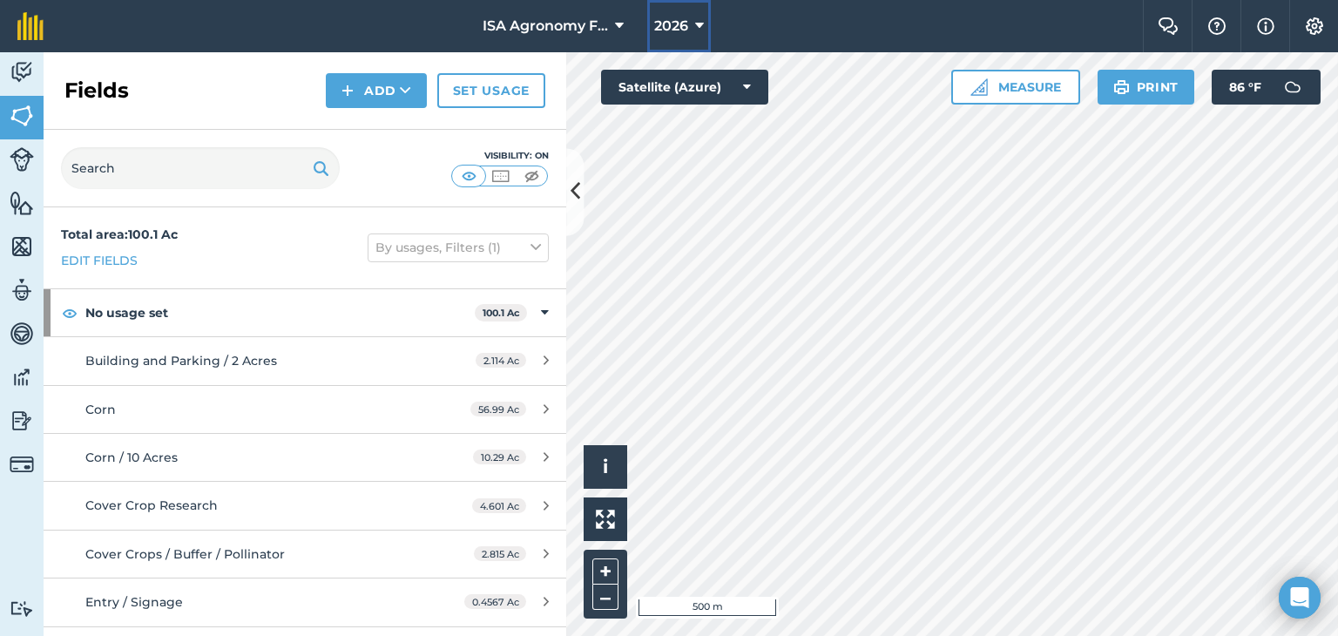
click at [673, 38] on button "2026" at bounding box center [679, 26] width 64 height 52
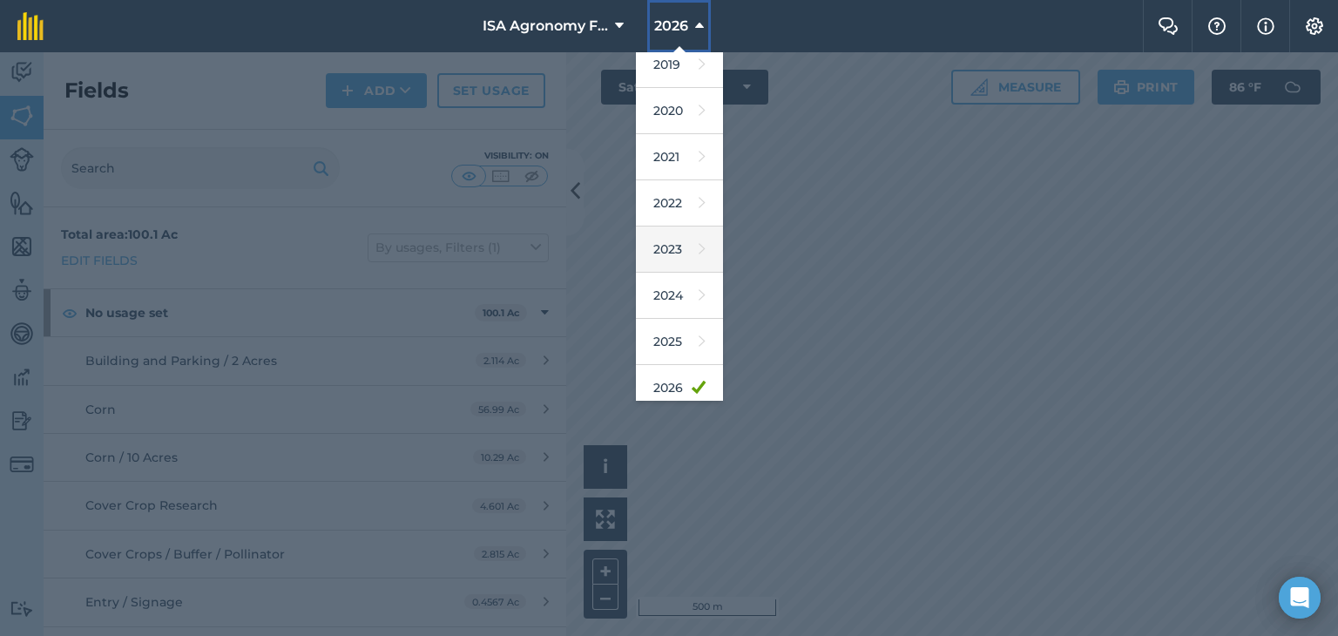
scroll to position [112, 0]
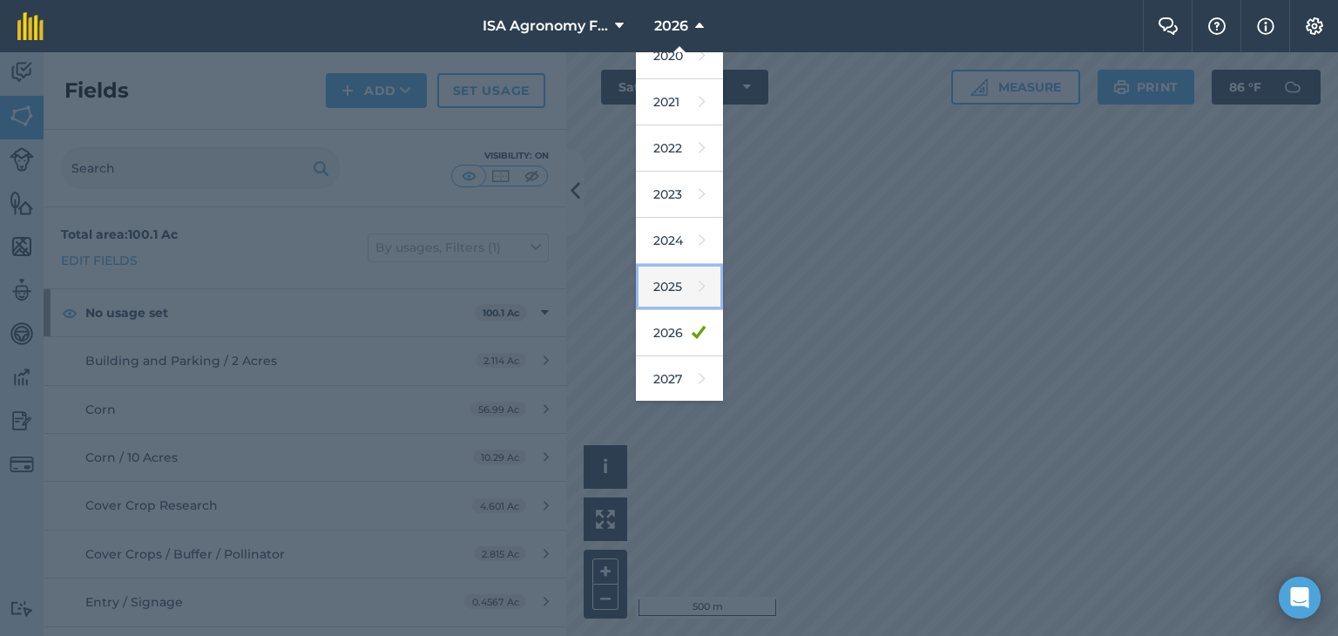
click at [674, 283] on link "2025" at bounding box center [679, 287] width 87 height 46
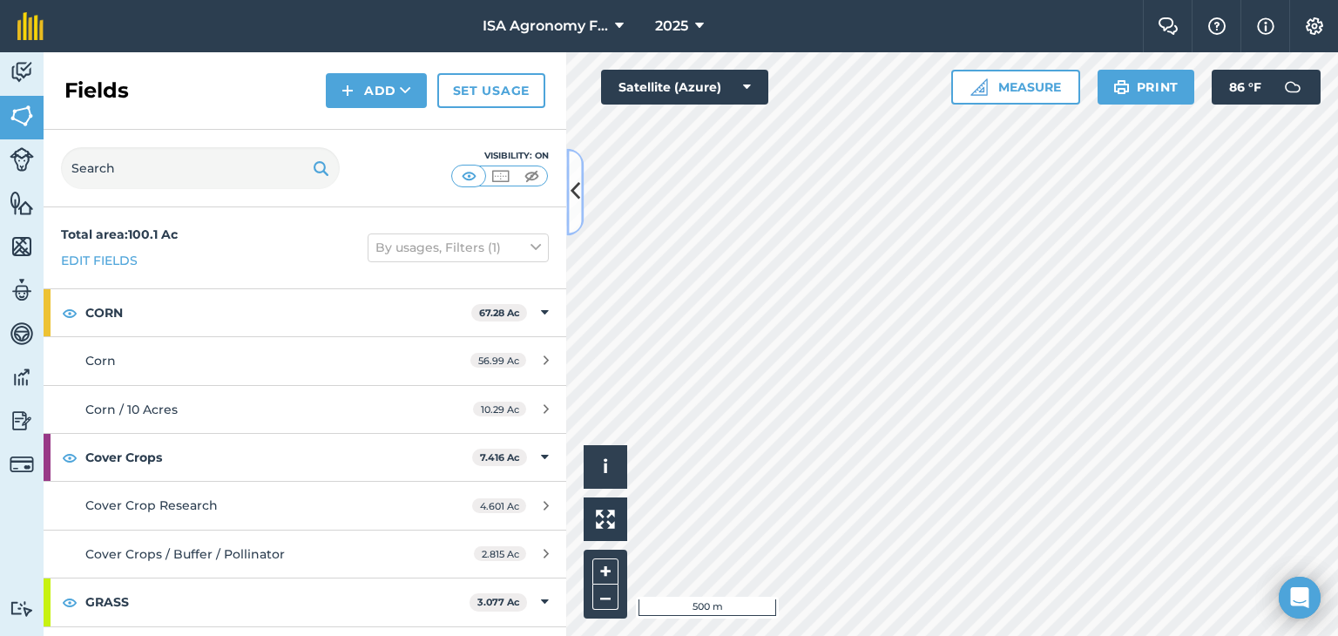
click at [577, 190] on icon at bounding box center [576, 192] width 10 height 30
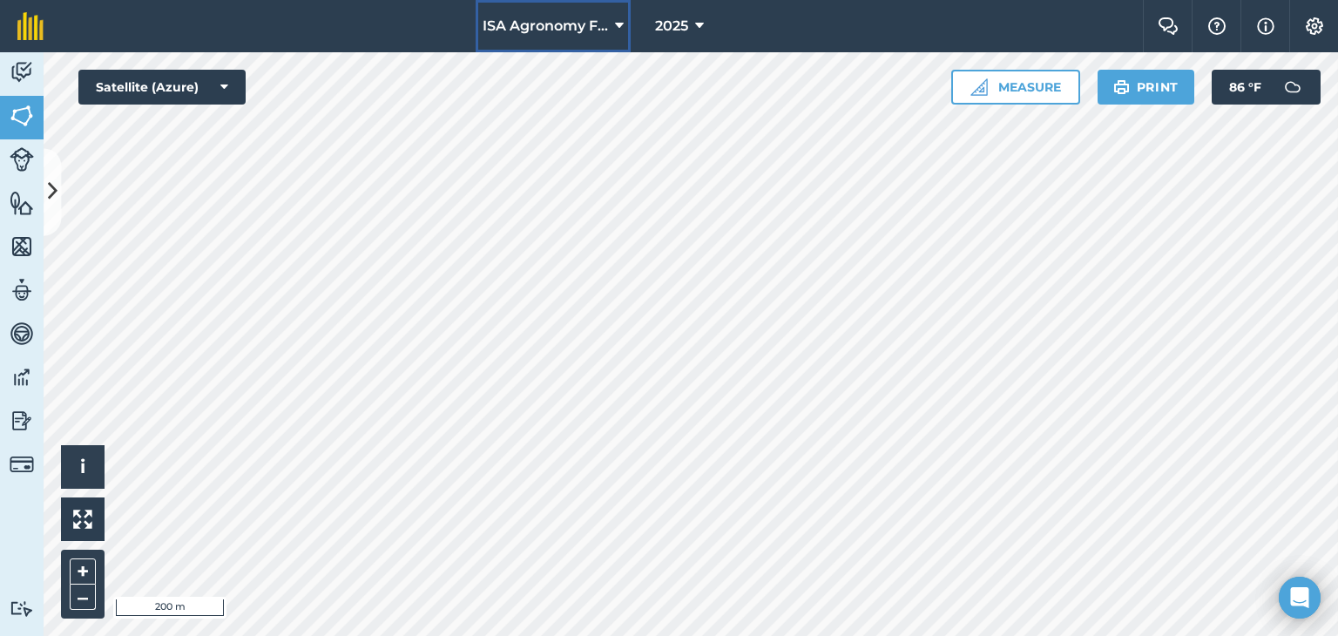
click at [572, 22] on span "ISA Agronomy Farm" at bounding box center [545, 26] width 125 height 21
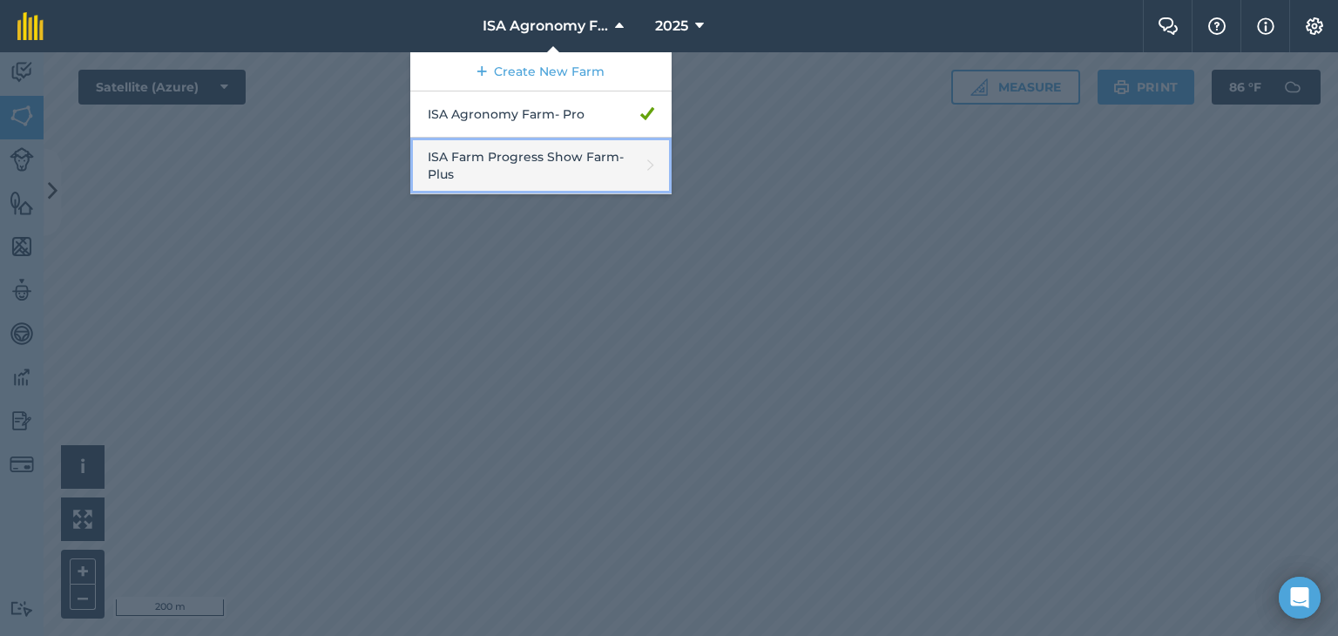
click at [568, 170] on link "ISA Farm Progress Show Farm - Plus" at bounding box center [540, 166] width 261 height 57
